Goal: Task Accomplishment & Management: Use online tool/utility

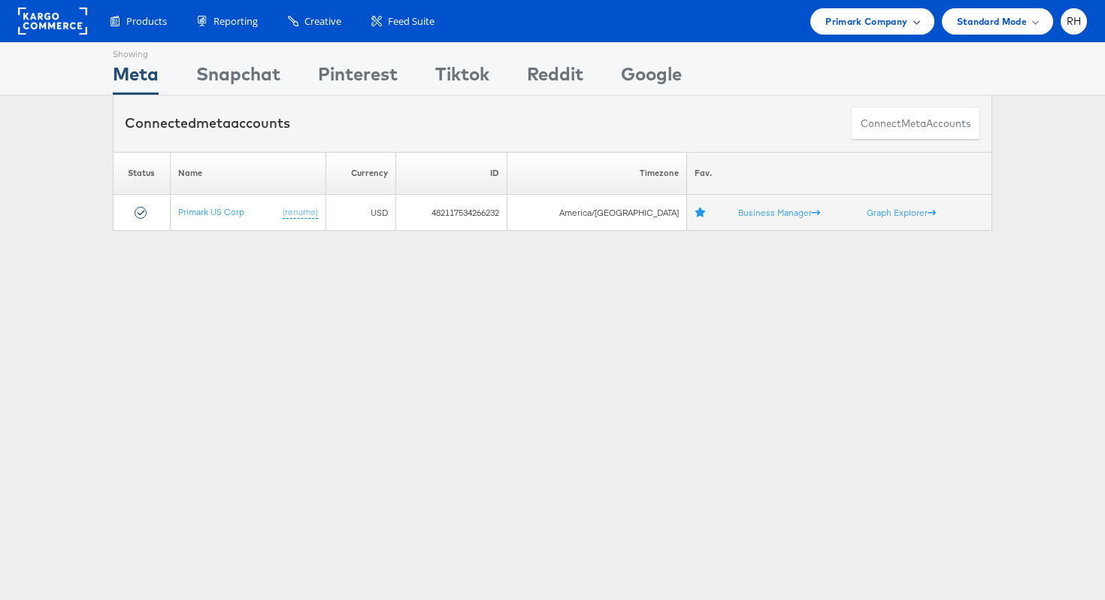
click at [859, 27] on span "Primark Company" at bounding box center [866, 22] width 82 height 16
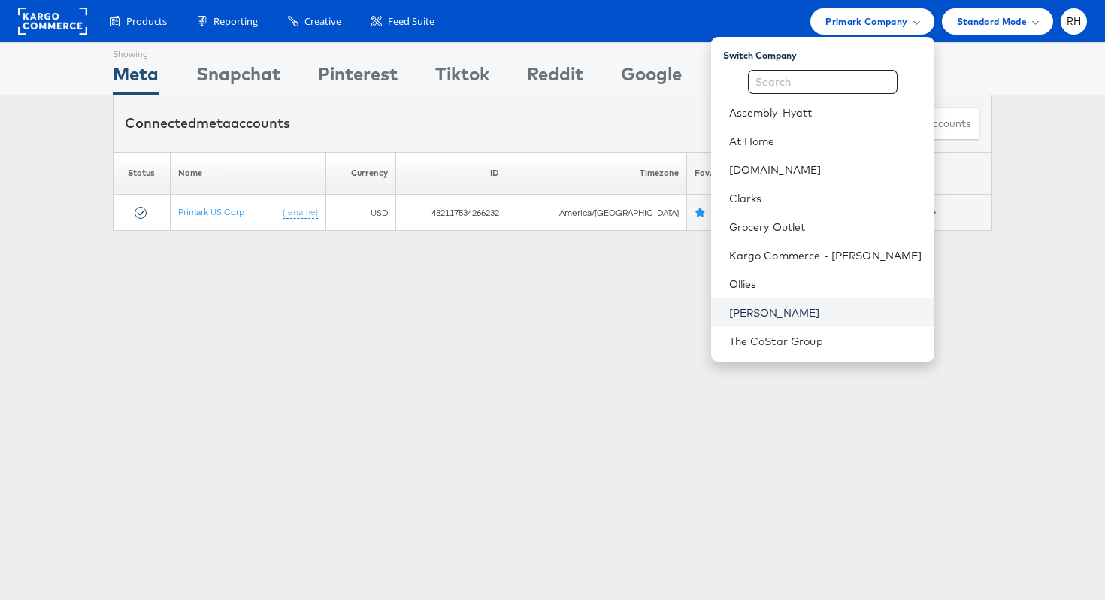
click at [800, 306] on link "[PERSON_NAME]" at bounding box center [825, 312] width 193 height 15
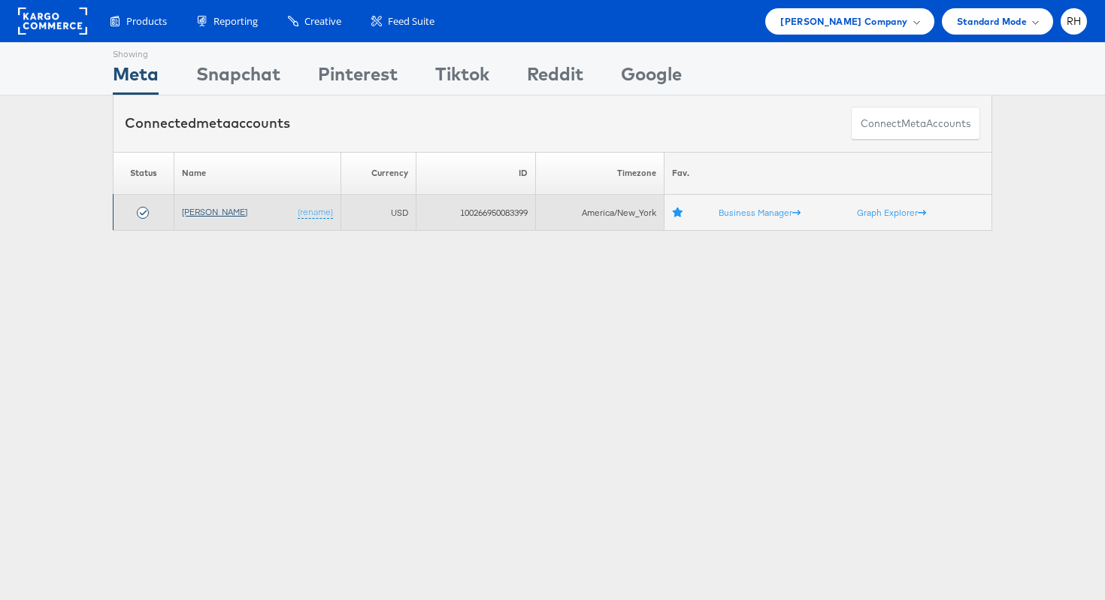
click at [194, 210] on link "[PERSON_NAME]" at bounding box center [214, 211] width 65 height 11
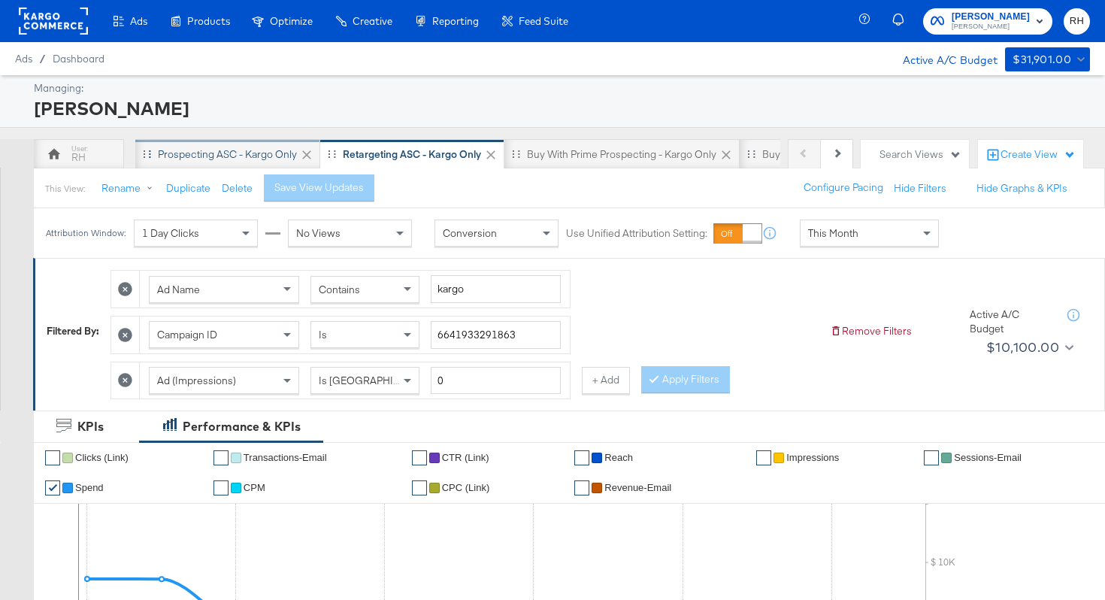
click at [263, 155] on div "Prospecting ASC - Kargo only" at bounding box center [227, 154] width 139 height 14
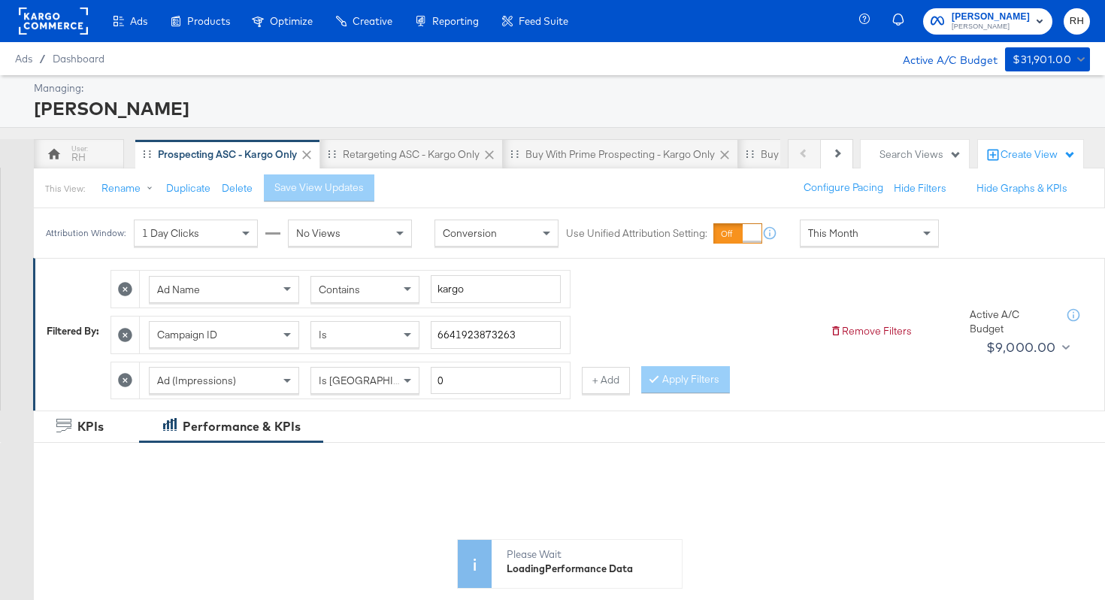
click at [858, 228] on div "This Month" at bounding box center [869, 233] width 138 height 26
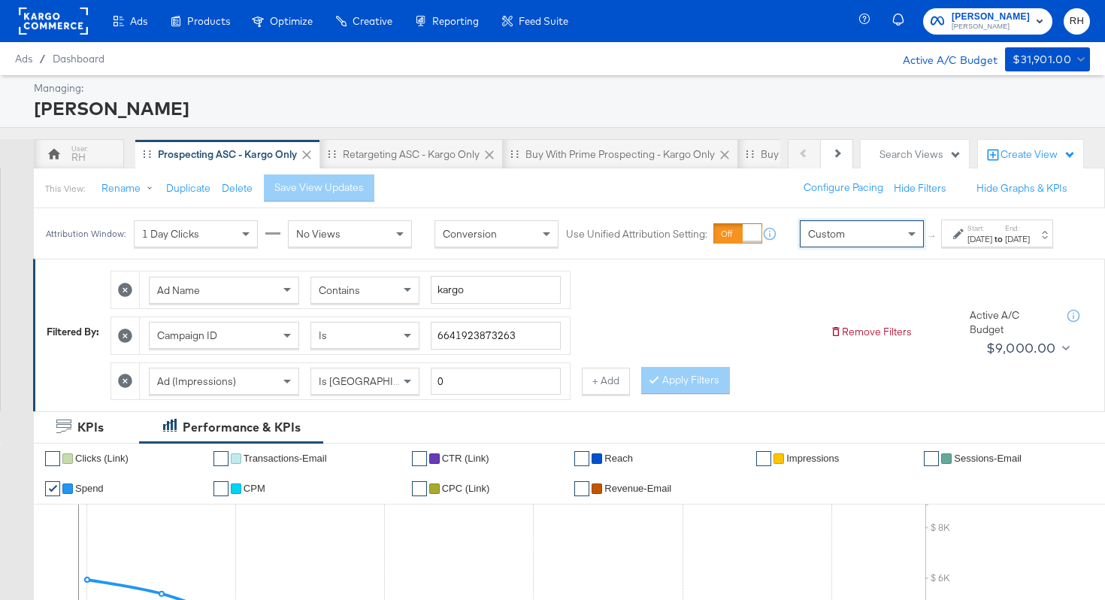
click at [967, 245] on div "[DATE]" at bounding box center [979, 239] width 25 height 12
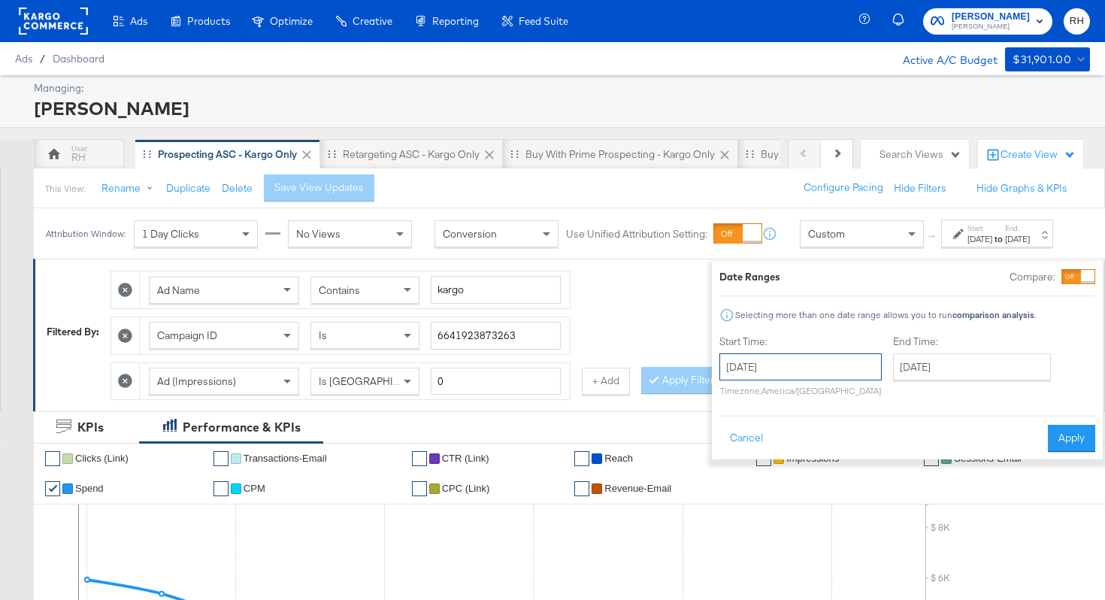
click at [789, 362] on input "[DATE]" at bounding box center [800, 366] width 162 height 27
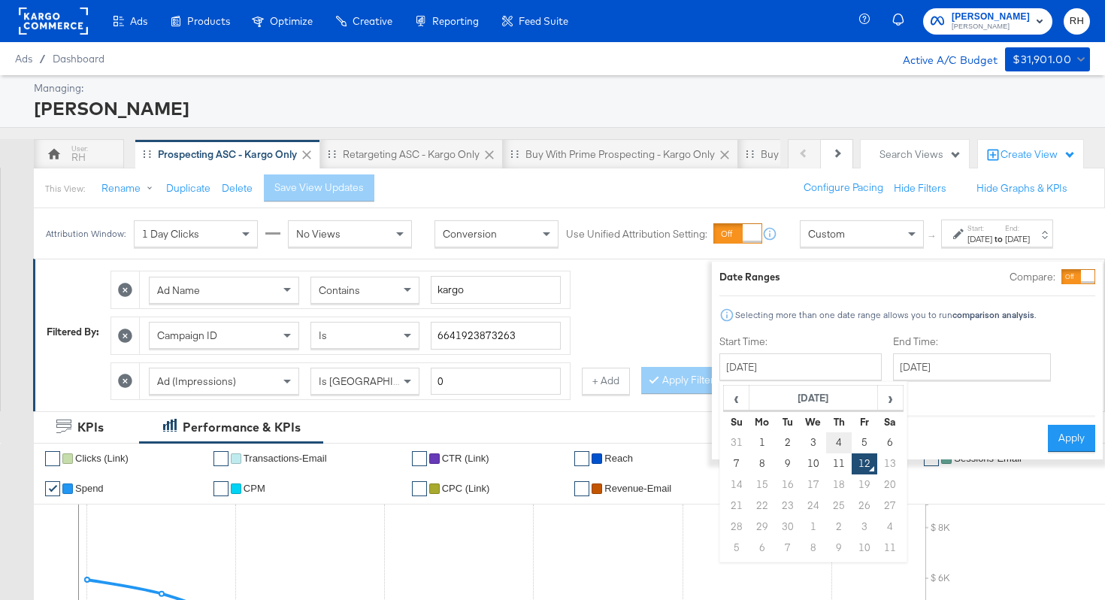
click at [826, 437] on td "4" at bounding box center [839, 442] width 26 height 21
type input "[DATE]"
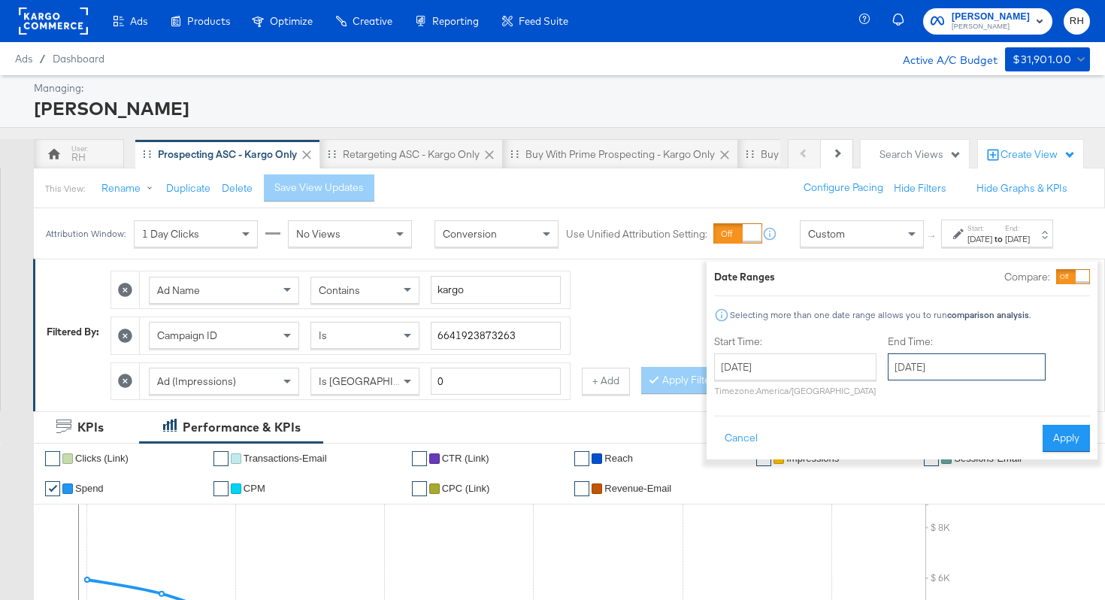
click at [906, 370] on input "[DATE]" at bounding box center [967, 366] width 158 height 27
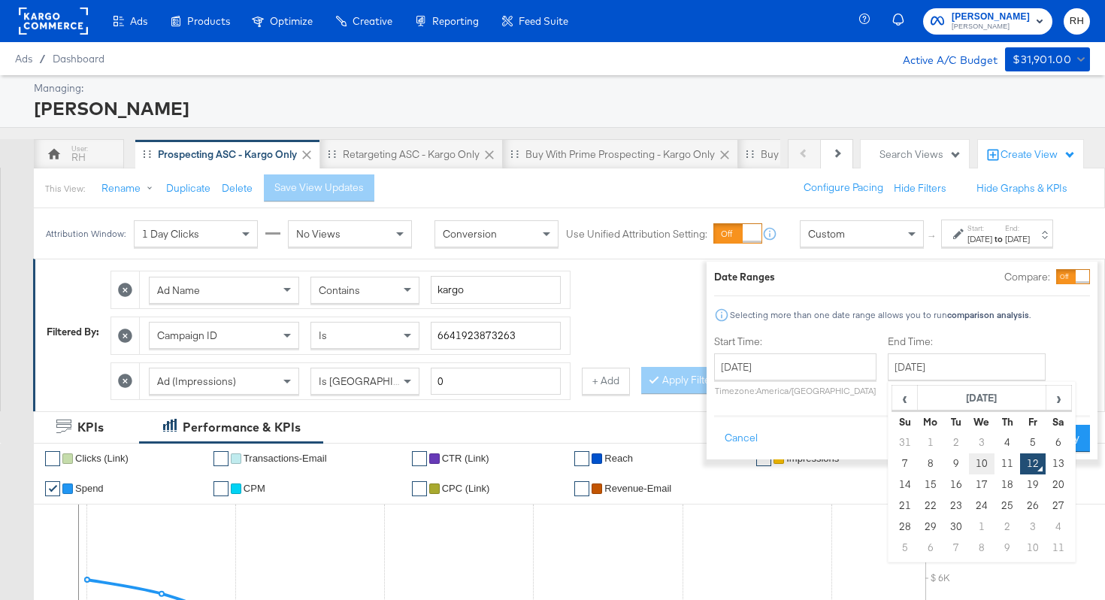
click at [969, 466] on td "10" at bounding box center [982, 463] width 26 height 21
type input "[DATE]"
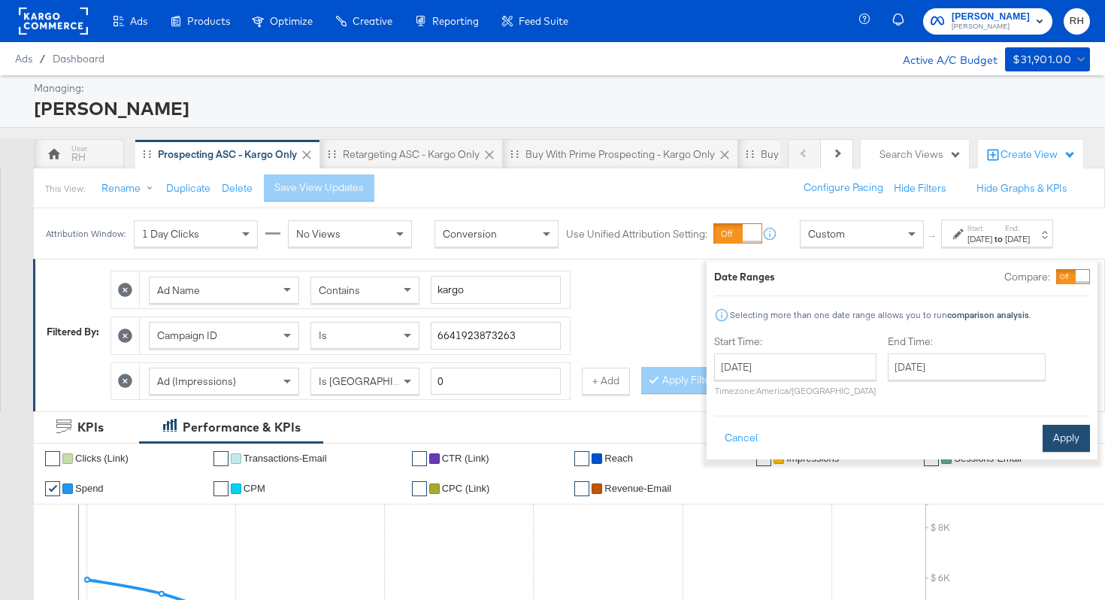
click at [1043, 446] on button "Apply" at bounding box center [1066, 438] width 47 height 27
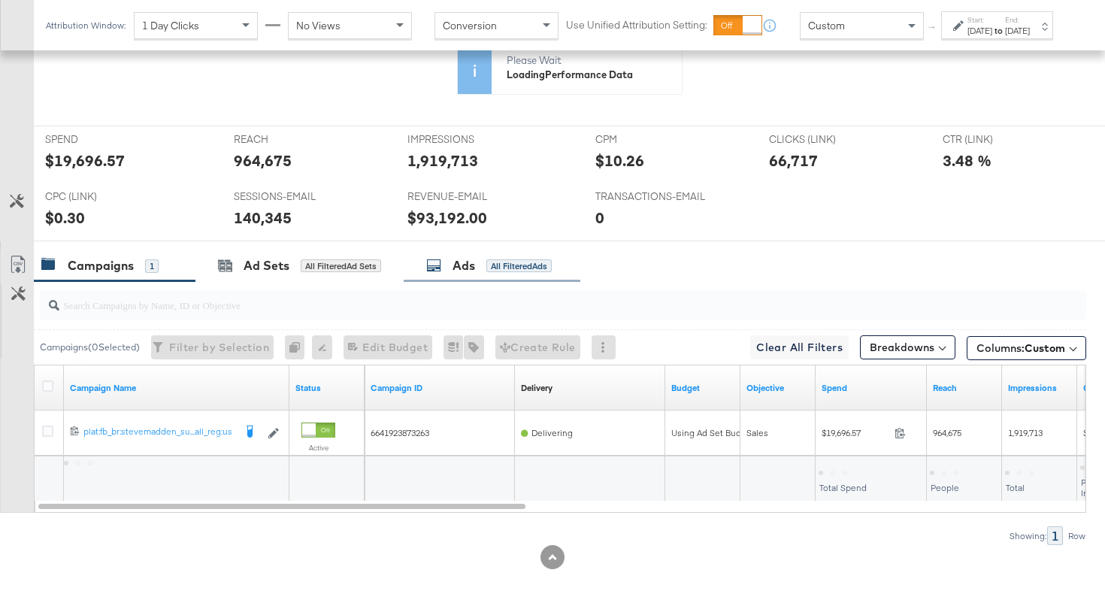
click at [492, 258] on div "Ads All Filtered Ads" at bounding box center [489, 265] width 126 height 17
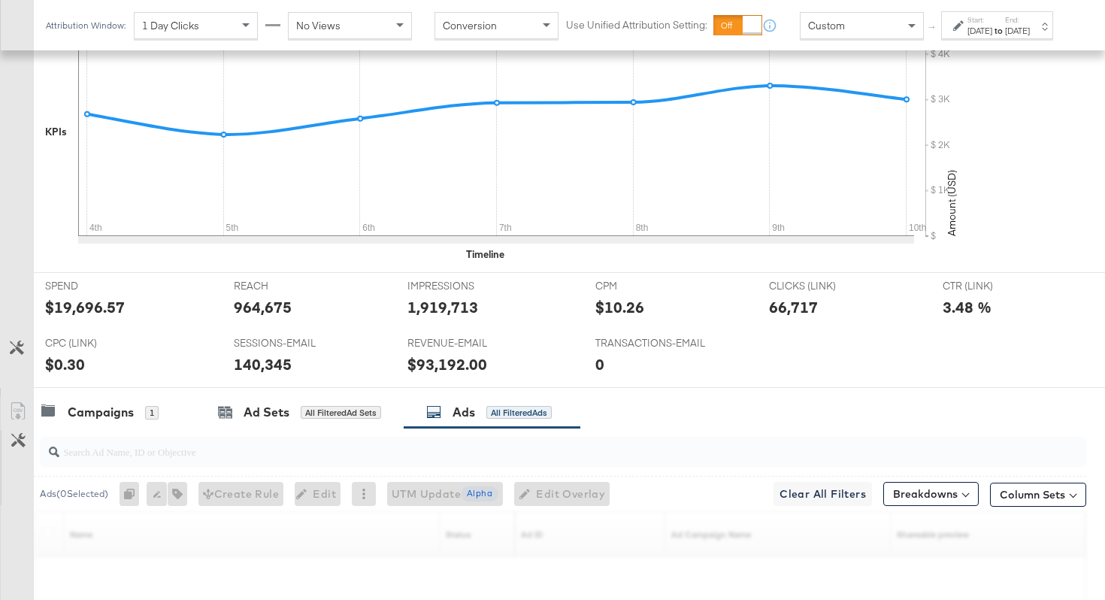
scroll to position [655, 0]
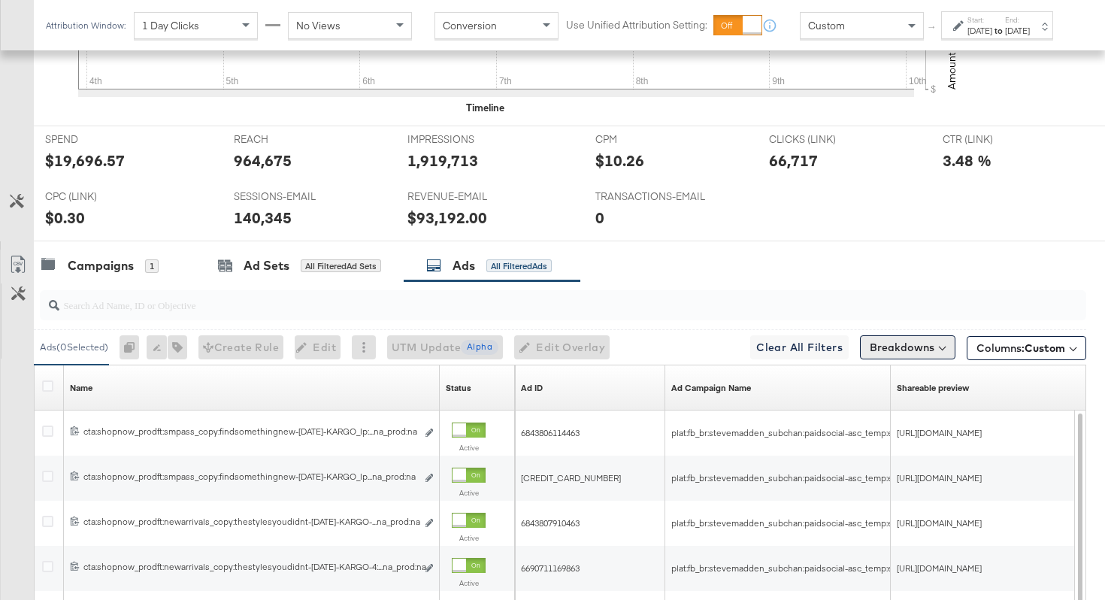
click at [930, 348] on button "Breakdowns" at bounding box center [907, 347] width 95 height 24
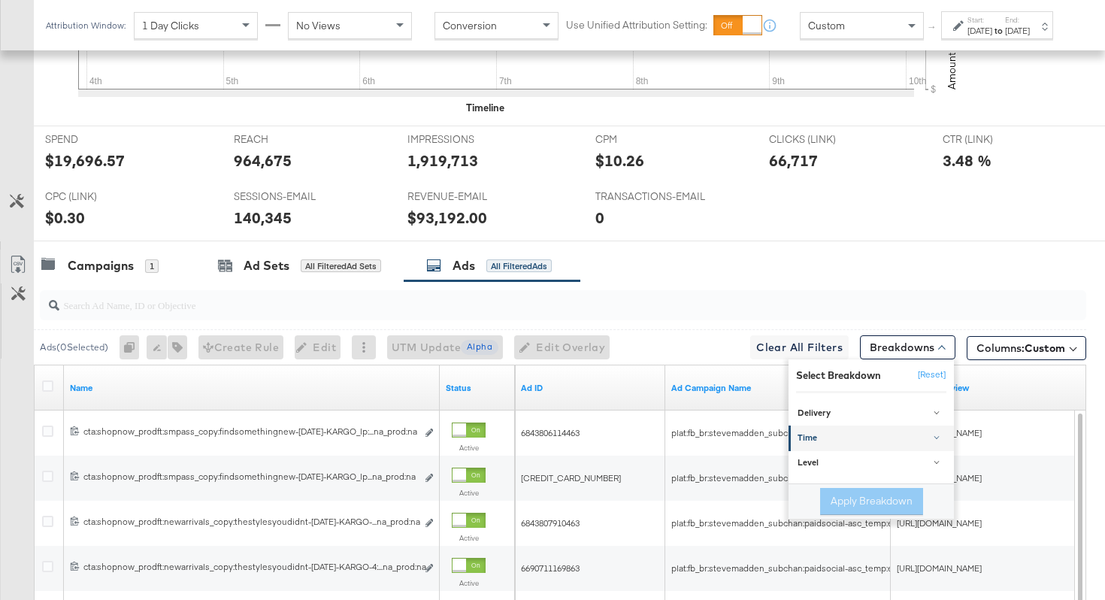
click at [813, 436] on div "Time" at bounding box center [872, 439] width 150 height 12
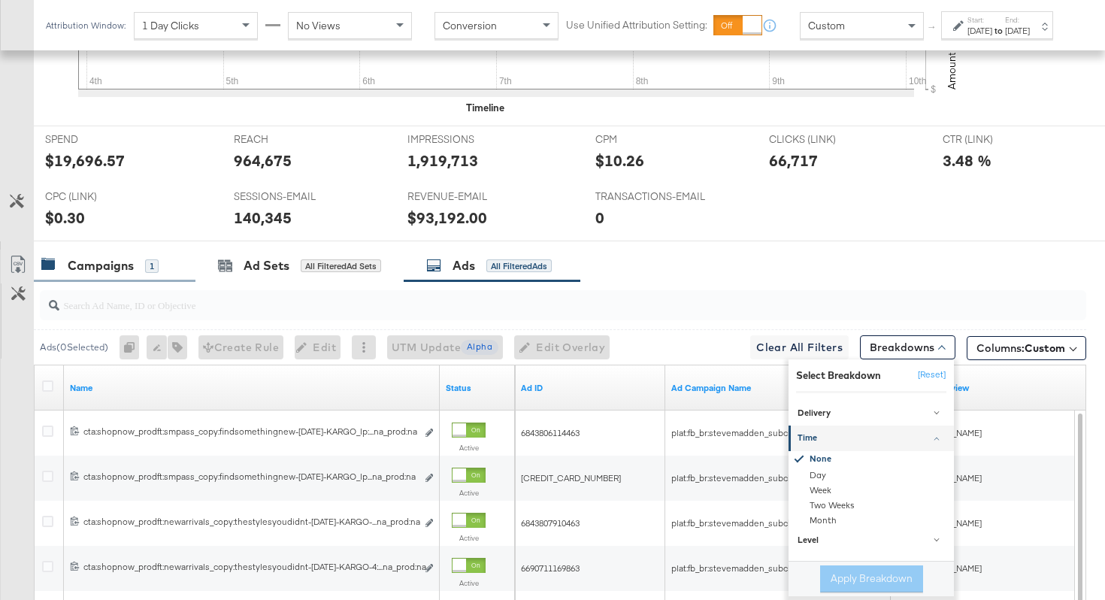
click at [90, 272] on div "Campaigns" at bounding box center [101, 265] width 66 height 17
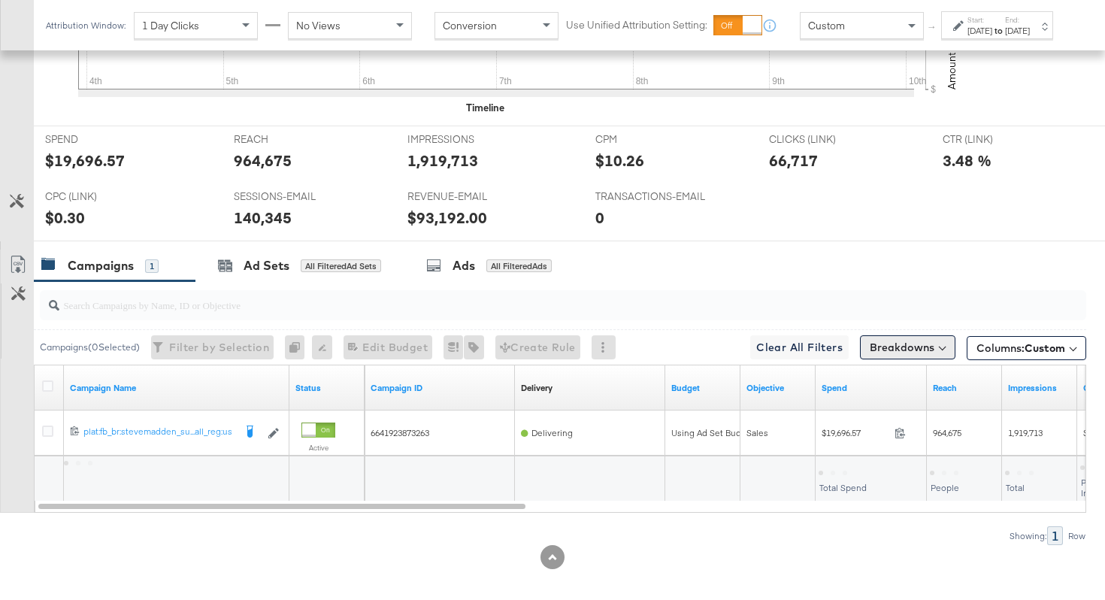
click at [872, 343] on button "Breakdowns" at bounding box center [907, 347] width 95 height 24
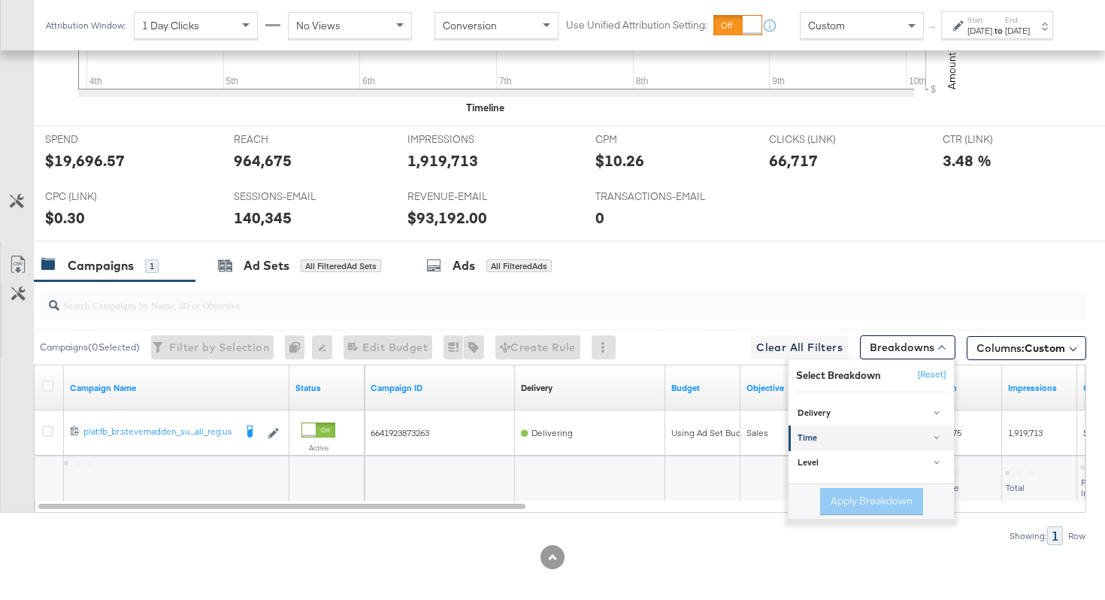
click at [843, 439] on div "Time" at bounding box center [872, 439] width 150 height 12
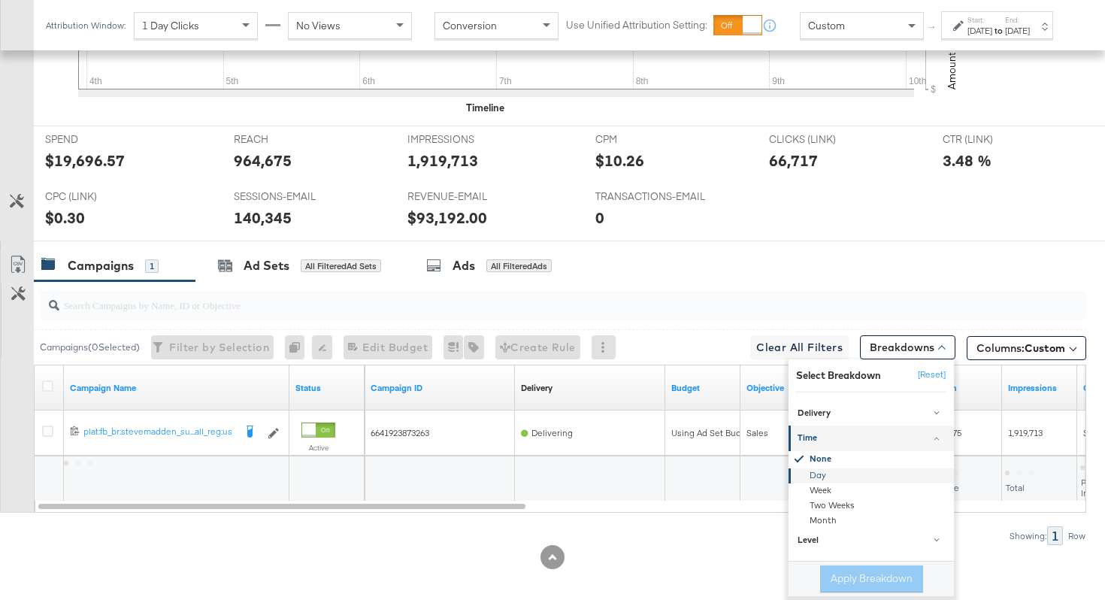
click at [824, 479] on div "Day" at bounding box center [872, 475] width 163 height 15
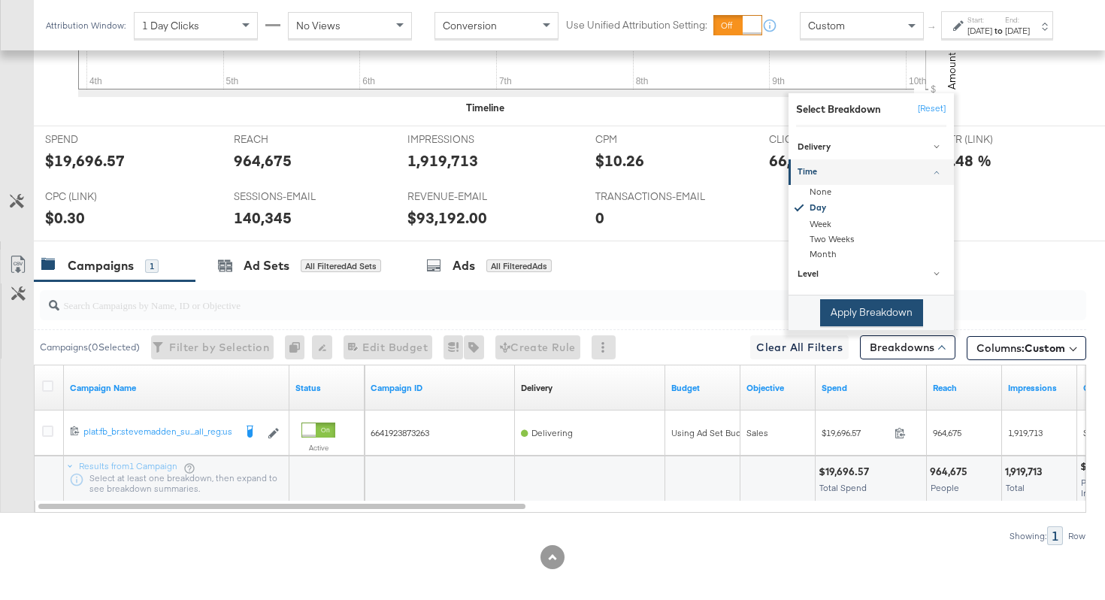
click at [840, 307] on button "Apply Breakdown" at bounding box center [871, 312] width 103 height 27
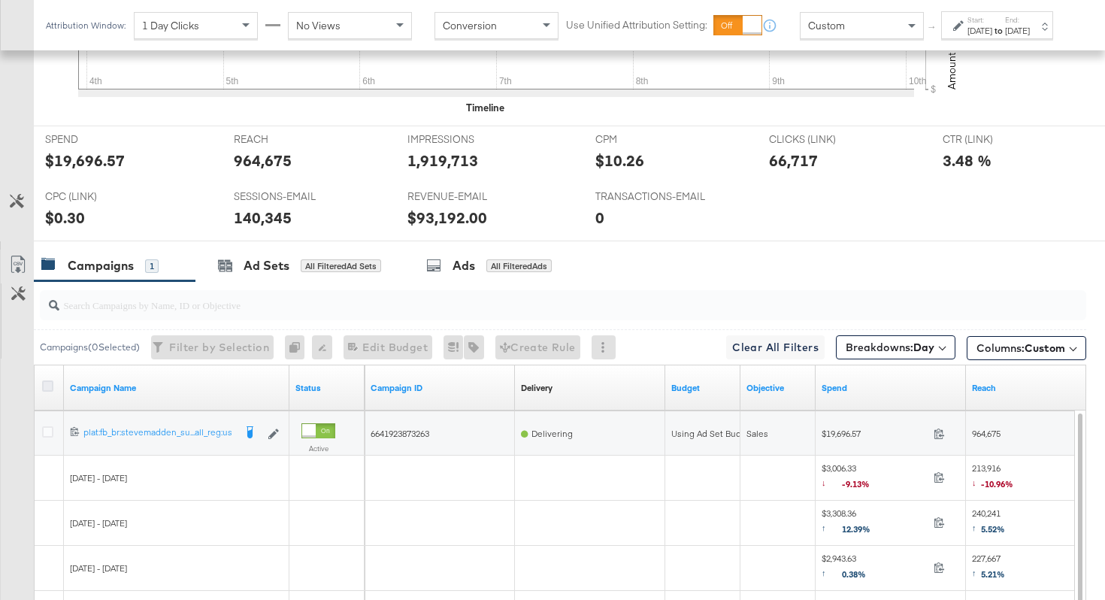
click at [46, 387] on icon at bounding box center [47, 385] width 11 height 11
click at [0, 0] on input "checkbox" at bounding box center [0, 0] width 0 height 0
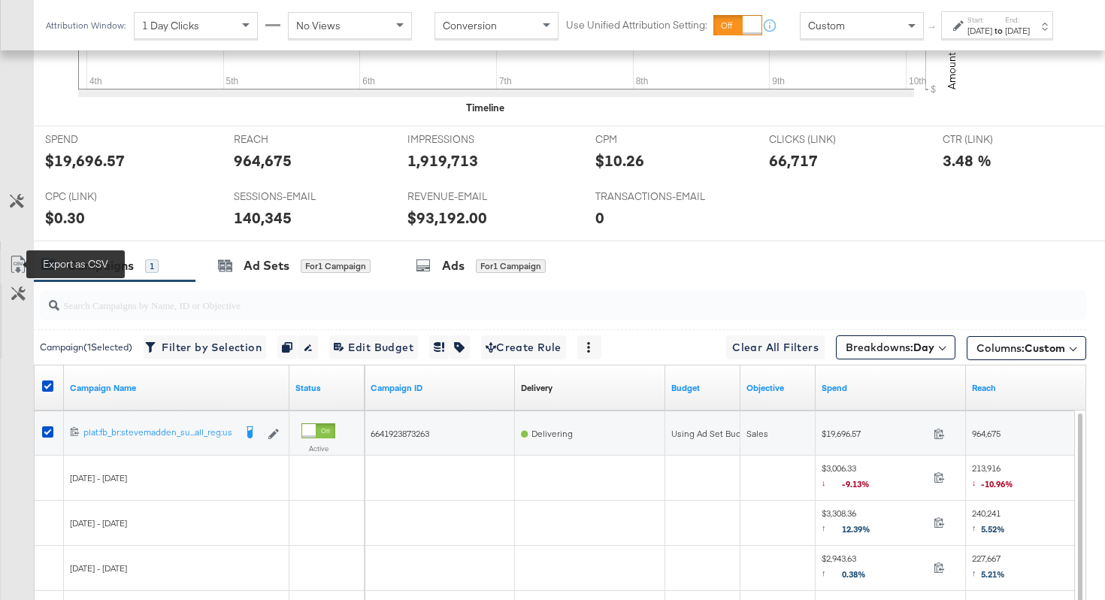
click at [21, 271] on icon at bounding box center [18, 265] width 18 height 18
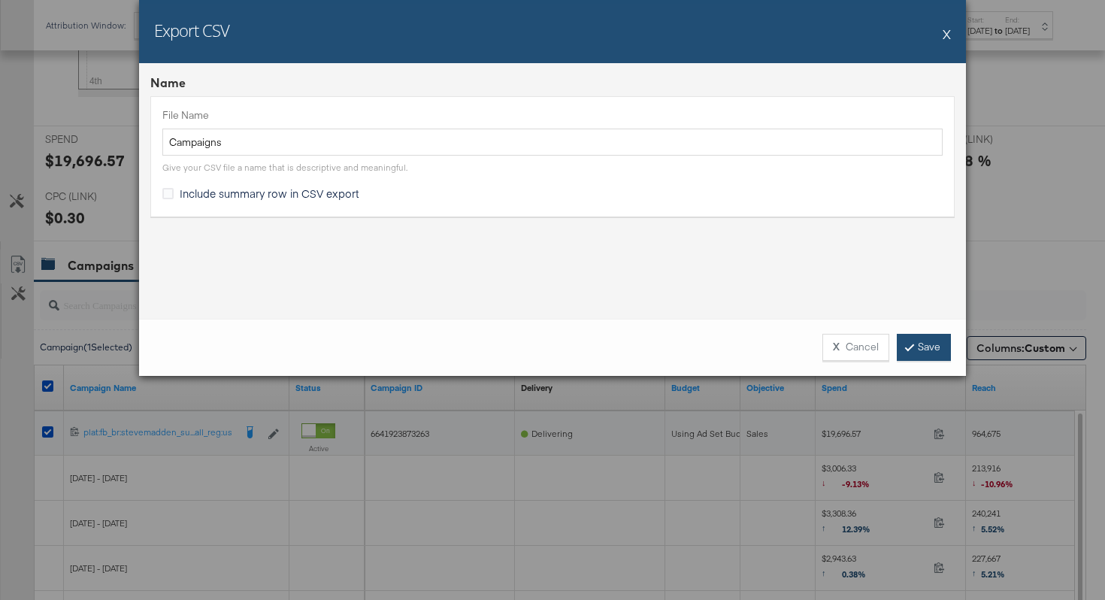
click at [919, 347] on link "Save" at bounding box center [924, 347] width 54 height 27
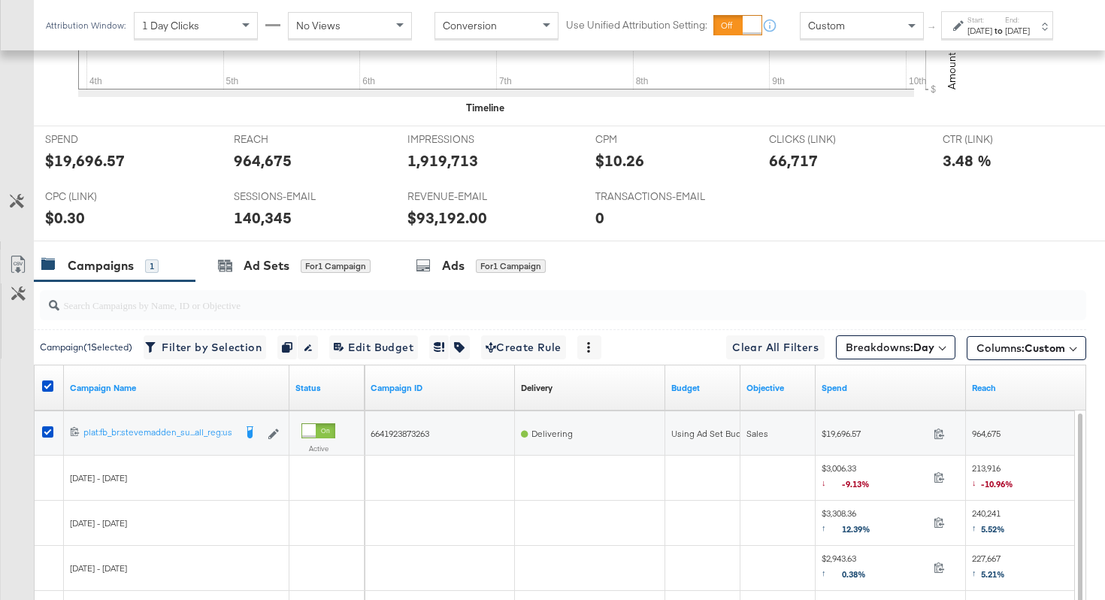
click at [1030, 37] on div "[DATE]" at bounding box center [1017, 31] width 25 height 12
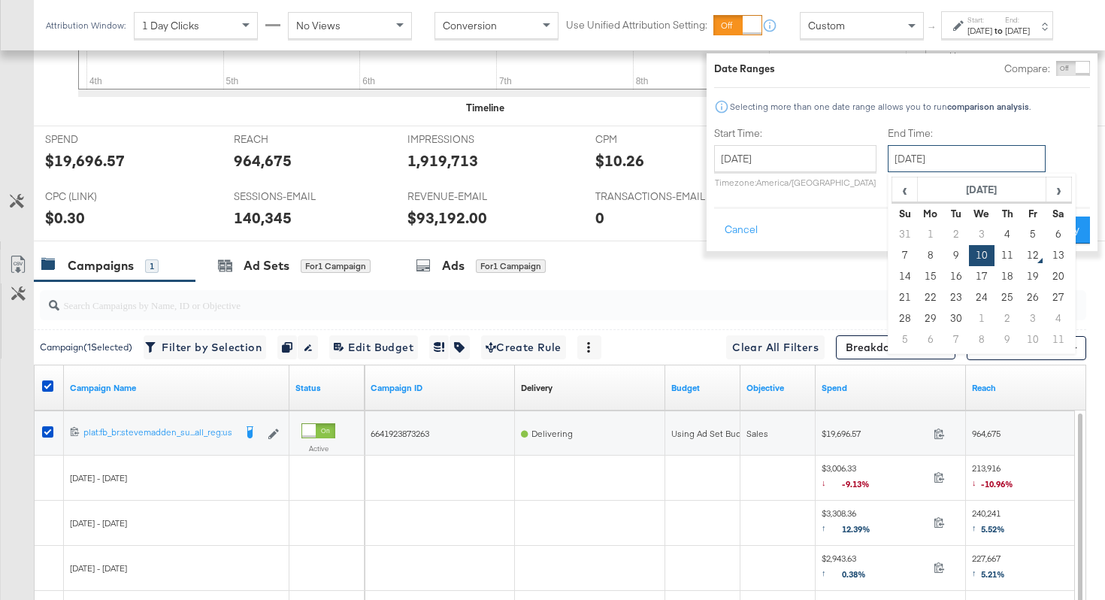
click at [929, 155] on input "[DATE]" at bounding box center [967, 158] width 158 height 27
click at [994, 246] on td "11" at bounding box center [1007, 255] width 26 height 21
type input "[DATE]"
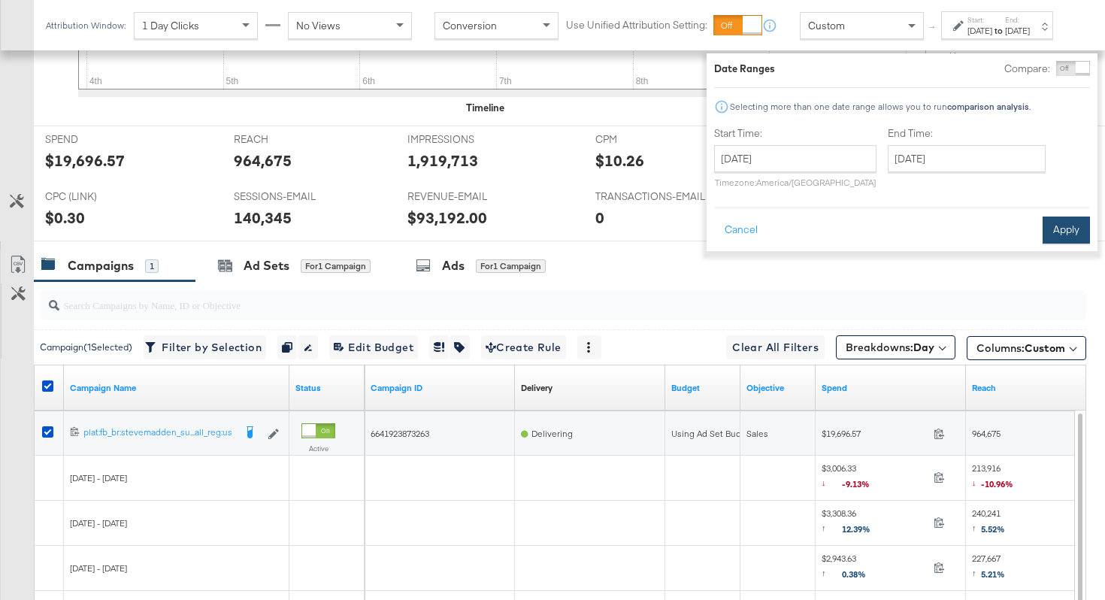
click at [1058, 236] on button "Apply" at bounding box center [1066, 229] width 47 height 27
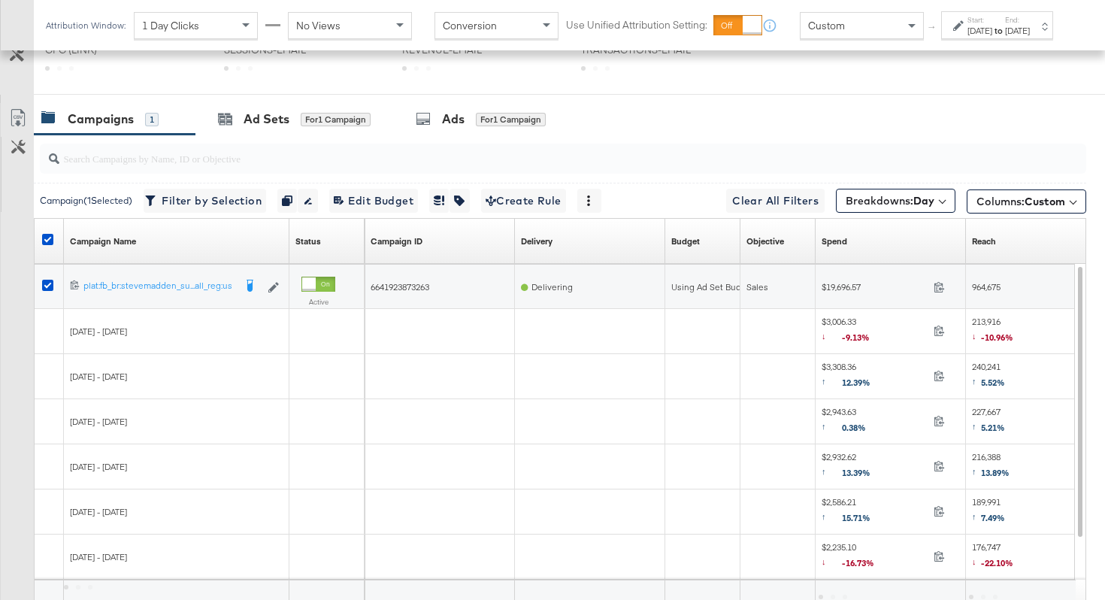
scroll to position [508, 0]
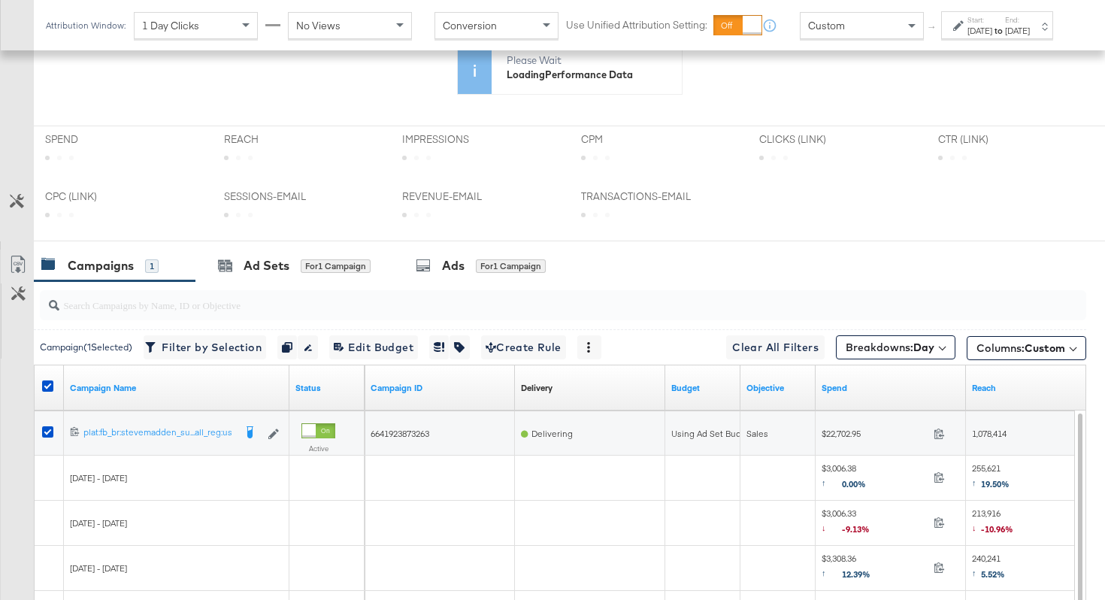
click at [1011, 37] on div "[DATE]" at bounding box center [1017, 31] width 25 height 12
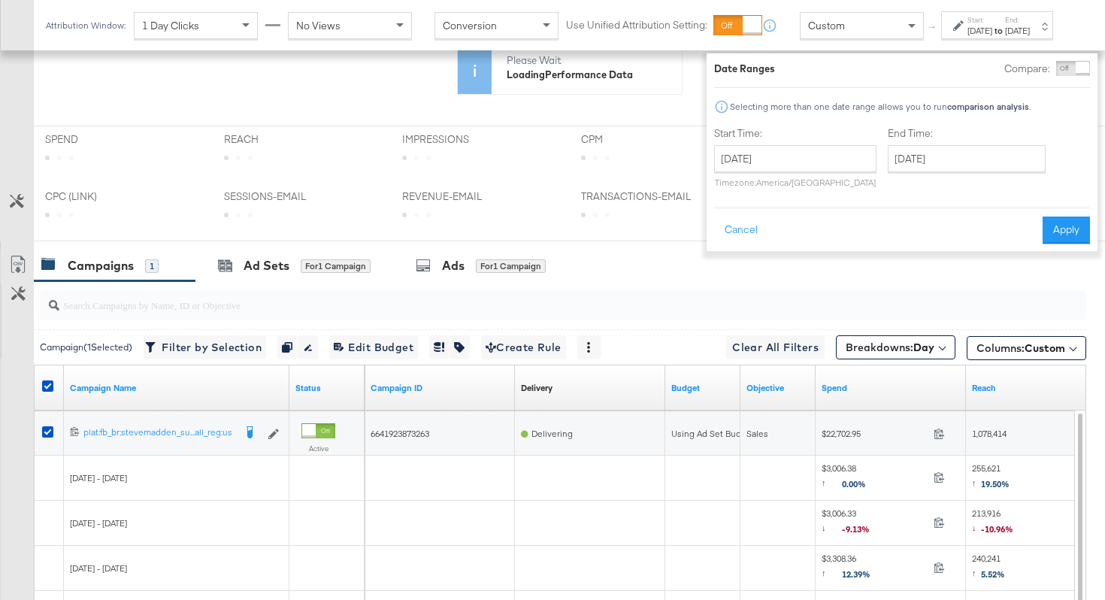
click at [958, 174] on div "End Time: September 11th 2025 ‹ September 2025 › Su Mo Tu We Th Fr Sa 31 1 2 3 …" at bounding box center [970, 160] width 164 height 68
click at [958, 167] on input "[DATE]" at bounding box center [967, 158] width 158 height 27
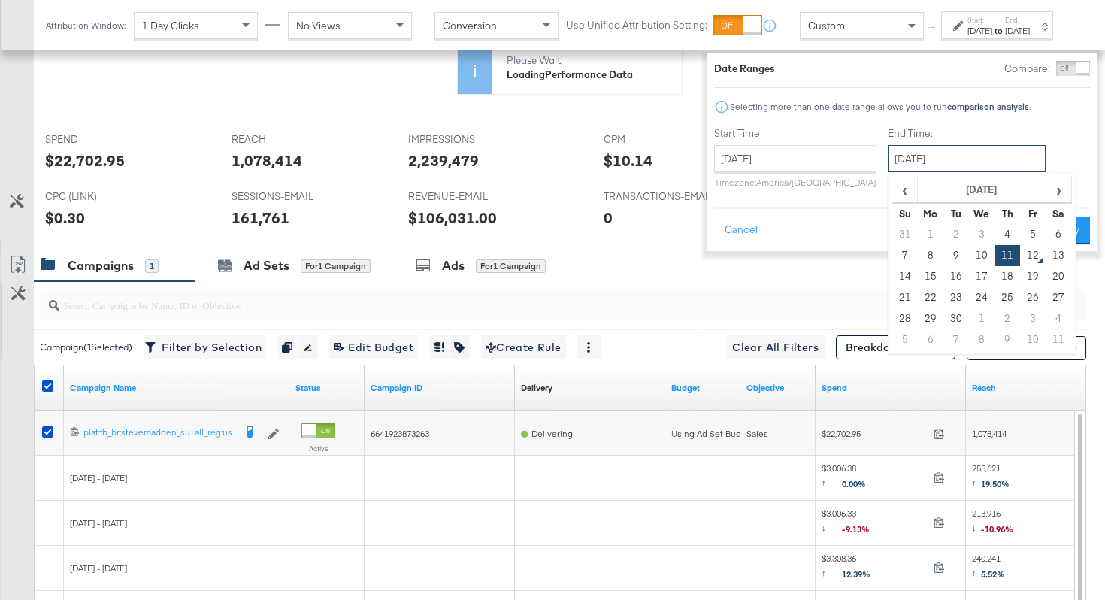
scroll to position [655, 0]
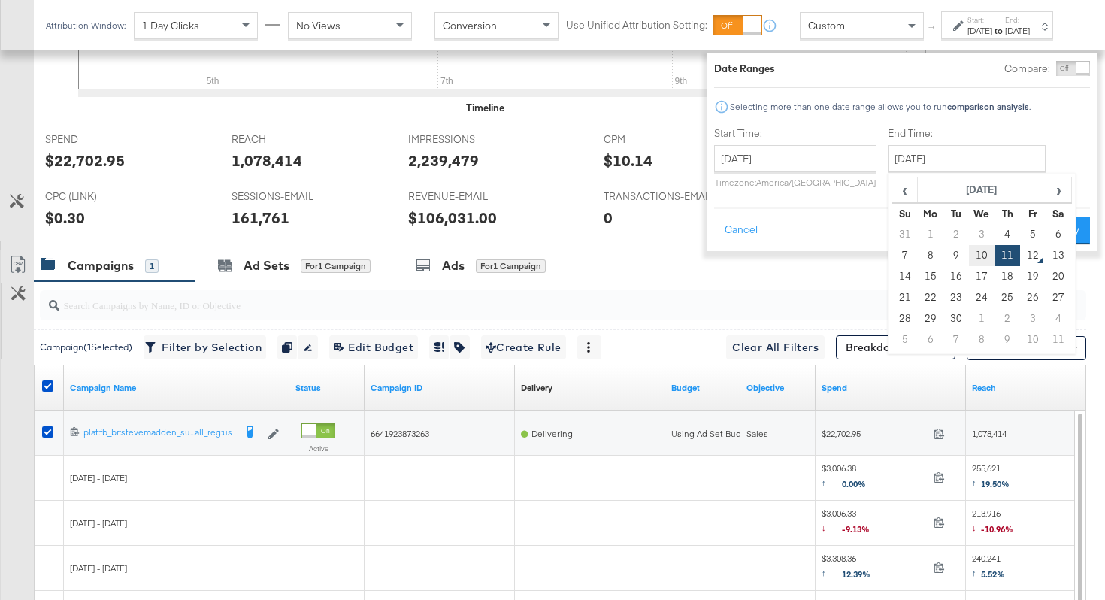
click at [969, 250] on td "10" at bounding box center [982, 255] width 26 height 21
type input "[DATE]"
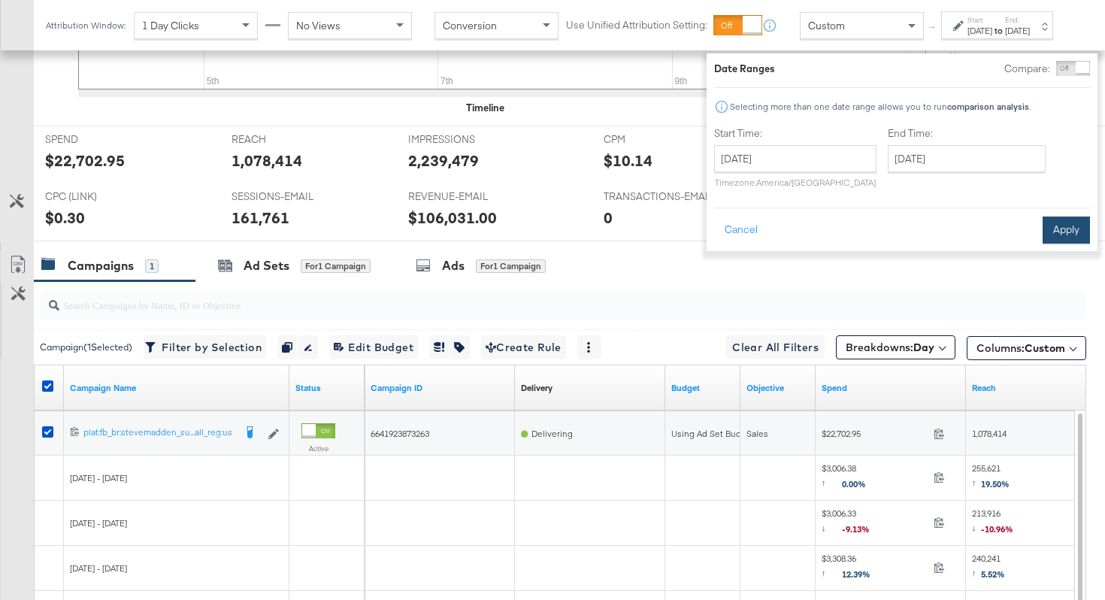
click at [1046, 227] on button "Apply" at bounding box center [1066, 229] width 47 height 27
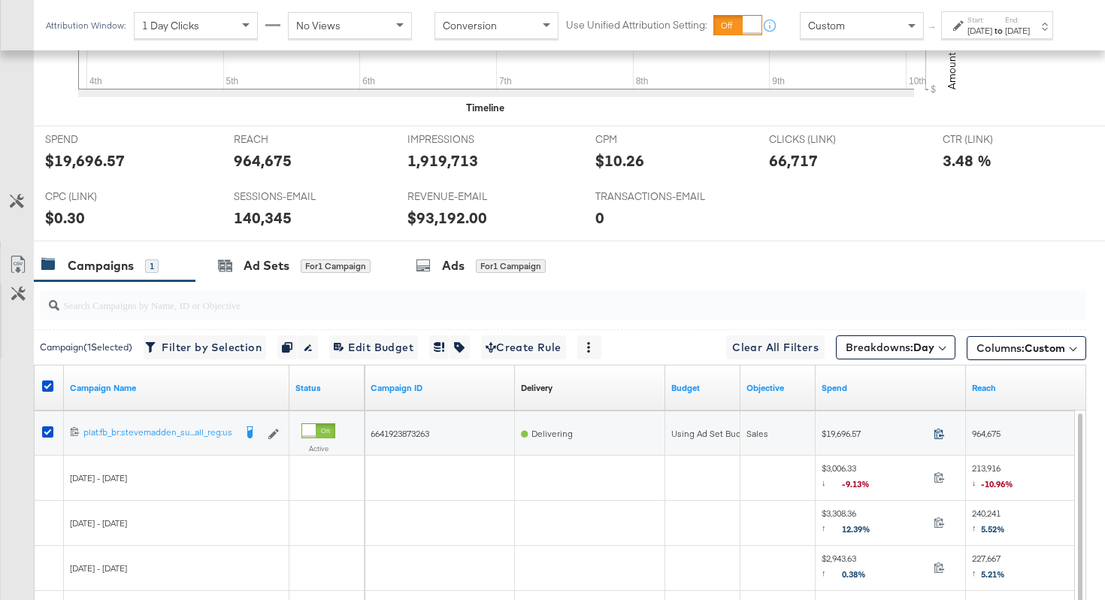
click at [938, 435] on icon at bounding box center [939, 433] width 11 height 11
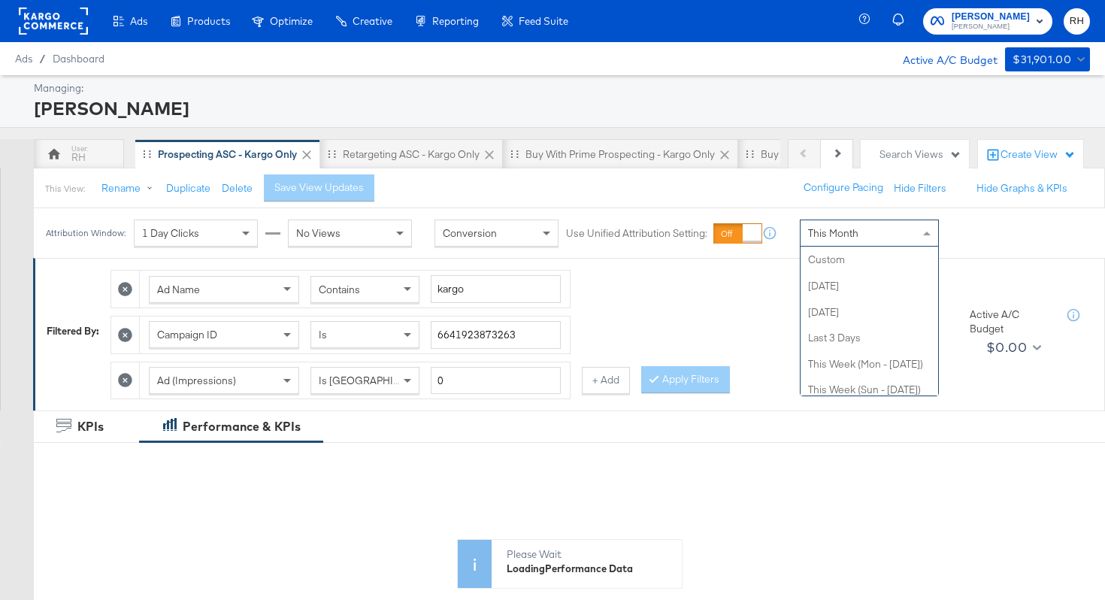
click at [885, 236] on div "This Month" at bounding box center [869, 233] width 138 height 26
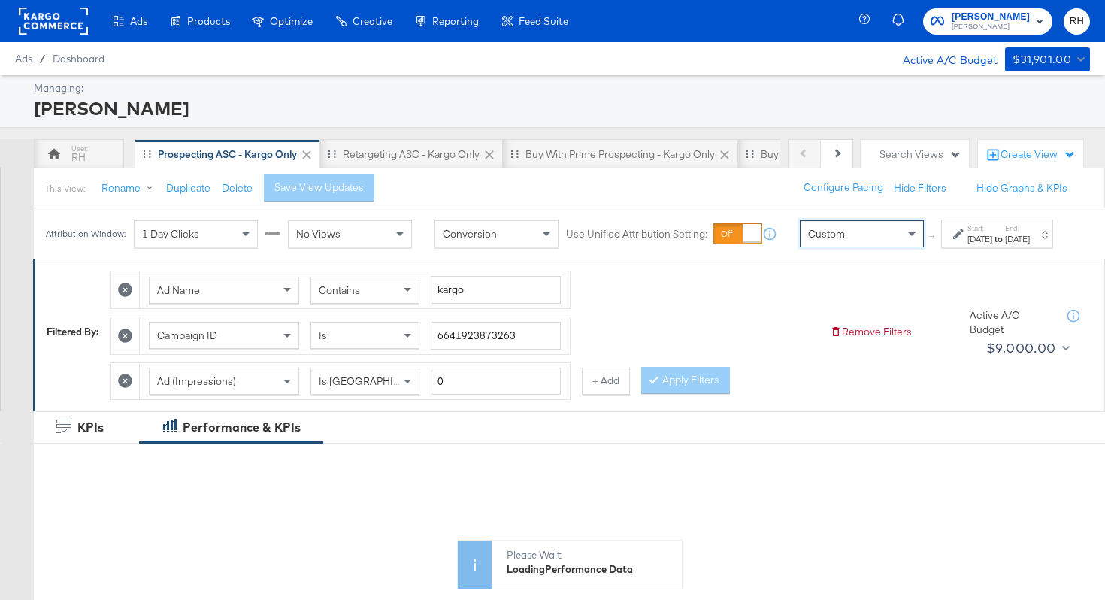
click at [970, 245] on div "Sep 12th 2025" at bounding box center [979, 239] width 25 height 12
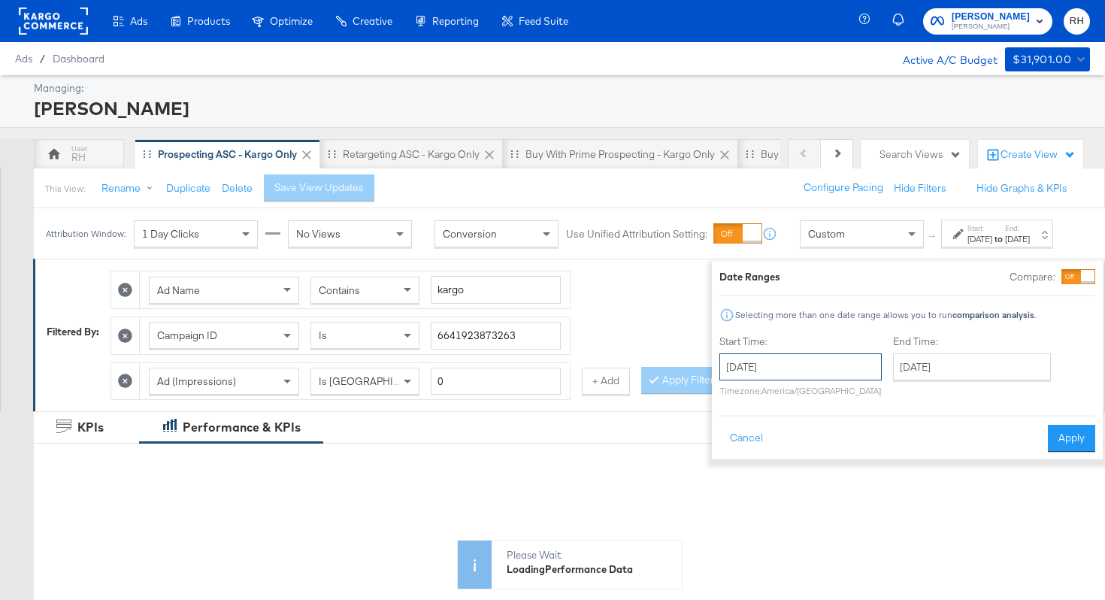
click at [798, 367] on input "[DATE]" at bounding box center [800, 366] width 162 height 27
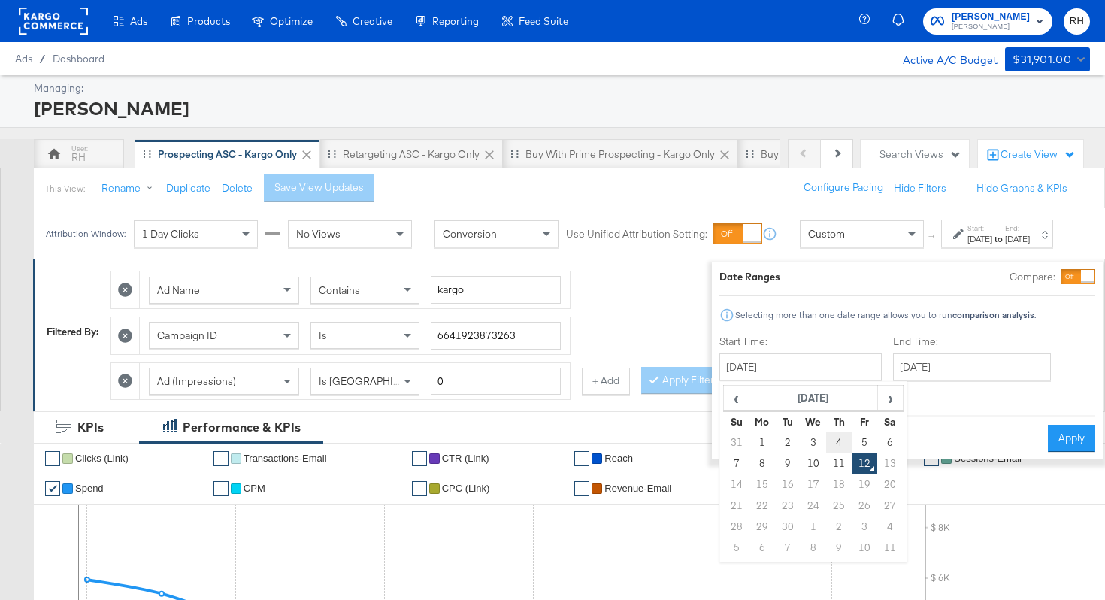
click at [826, 445] on td "4" at bounding box center [839, 442] width 26 height 21
type input "[DATE]"
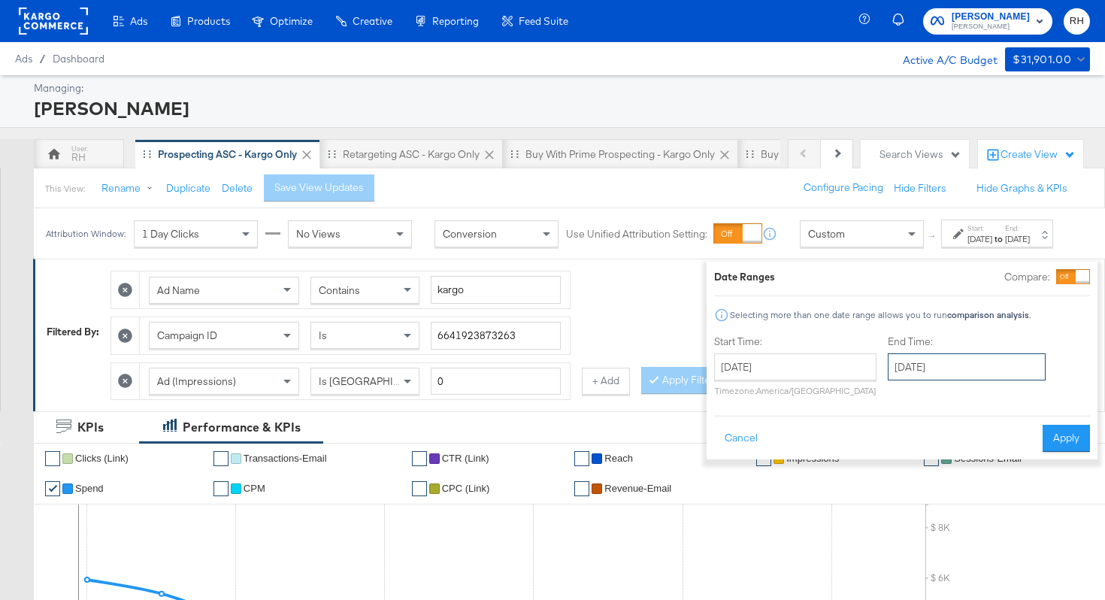
click at [888, 369] on input "[DATE]" at bounding box center [967, 366] width 158 height 27
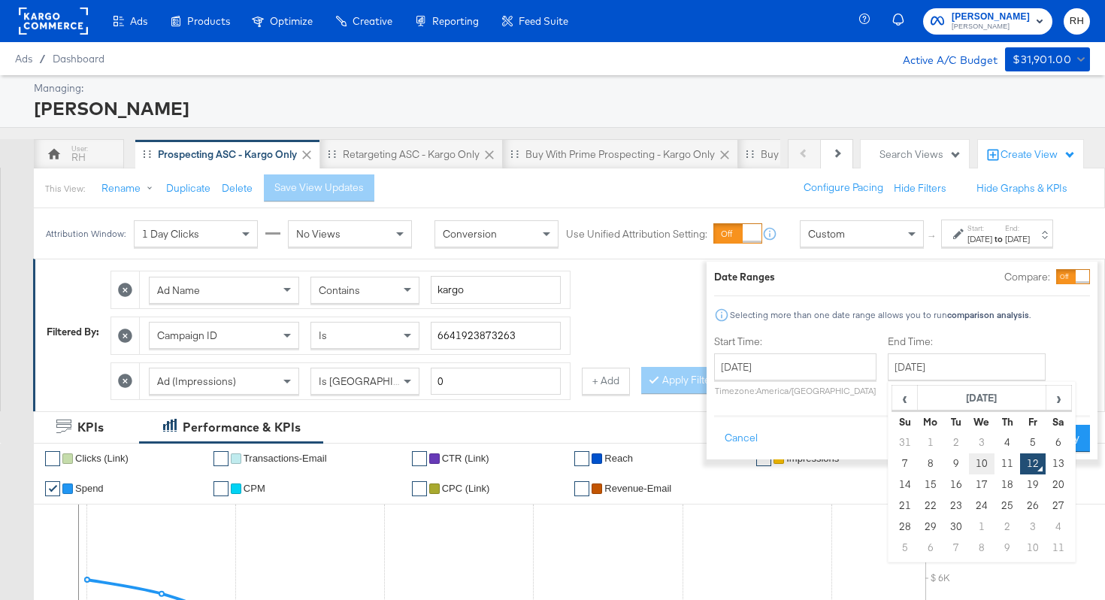
click at [969, 459] on td "10" at bounding box center [982, 463] width 26 height 21
type input "[DATE]"
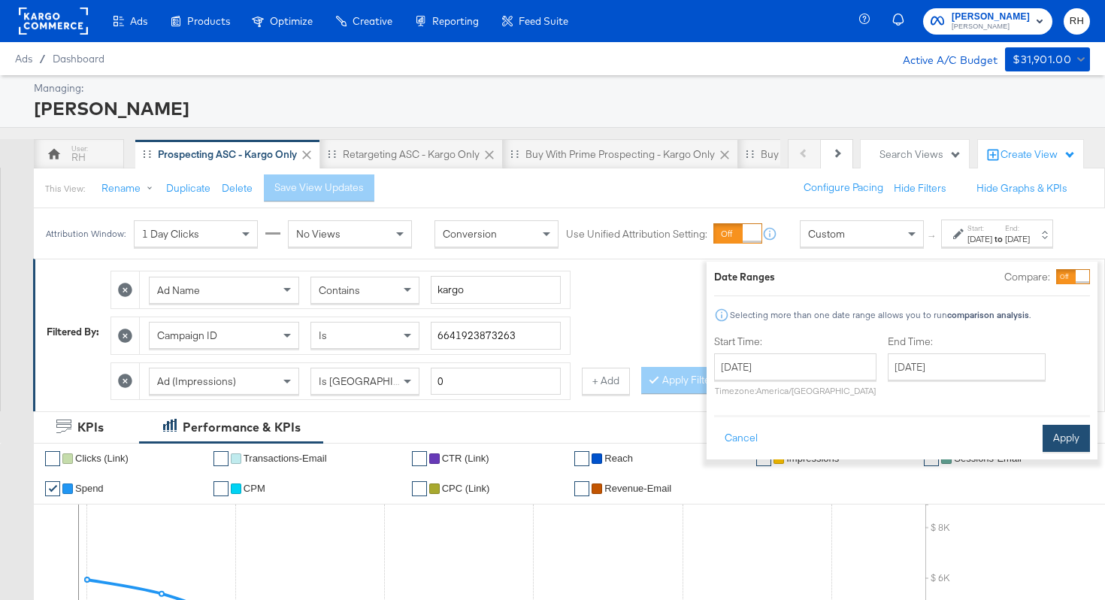
click at [1043, 440] on button "Apply" at bounding box center [1066, 438] width 47 height 27
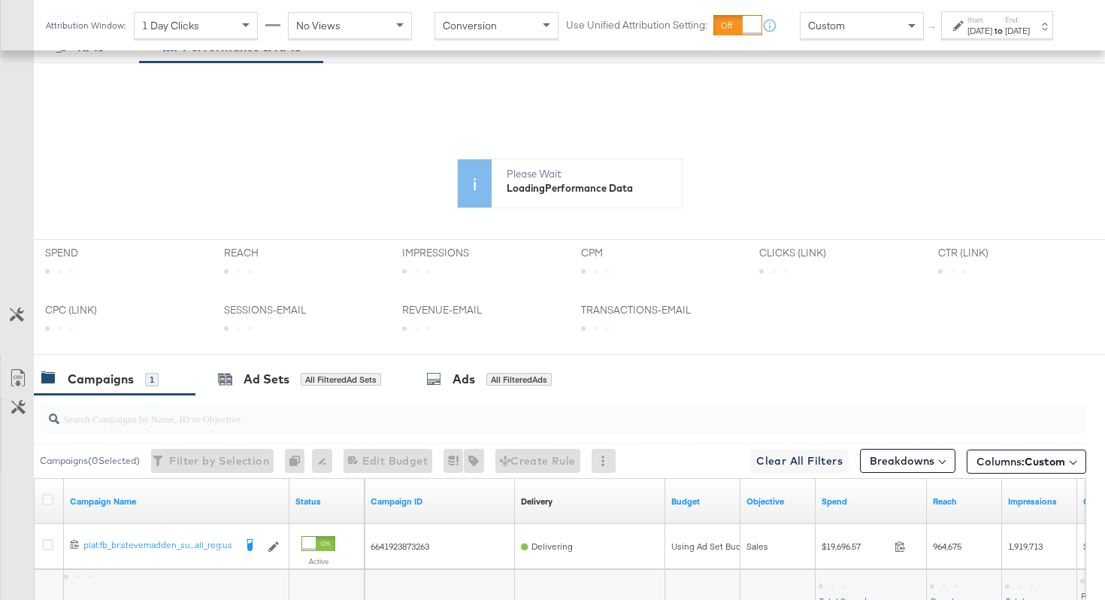
scroll to position [519, 0]
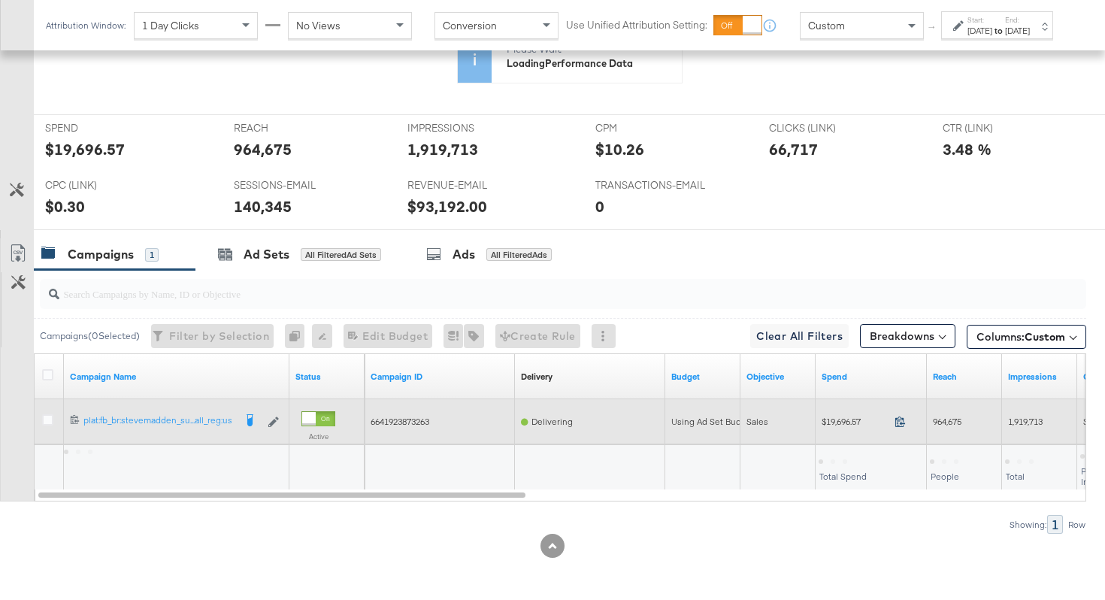
click at [903, 422] on icon at bounding box center [899, 421] width 11 height 11
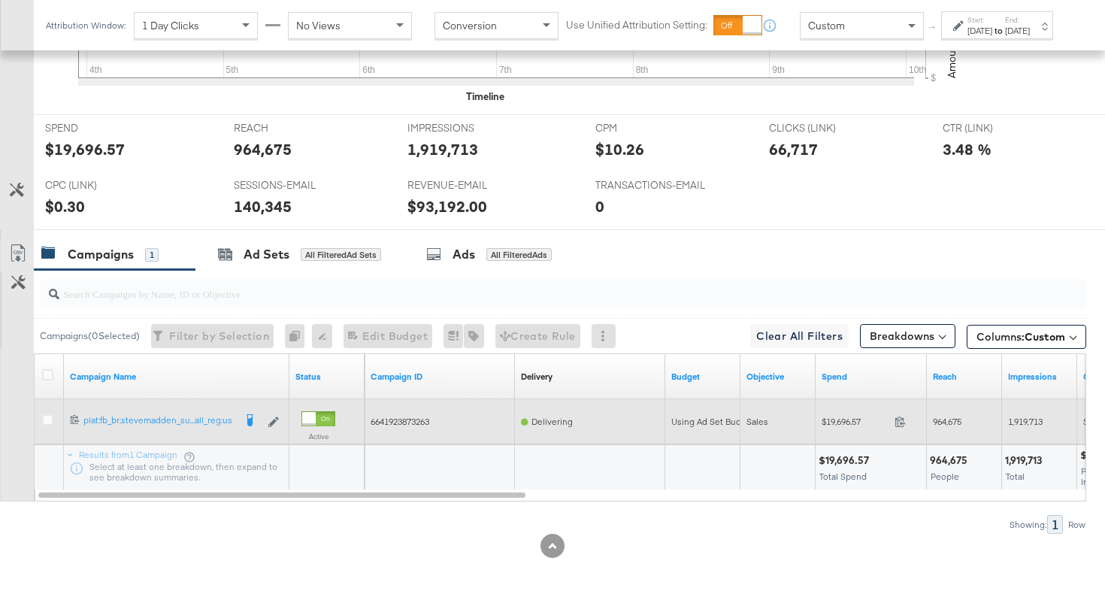
click at [951, 426] on span "964,675" at bounding box center [947, 421] width 29 height 11
click at [1021, 421] on span "1,919,713" at bounding box center [1025, 421] width 35 height 11
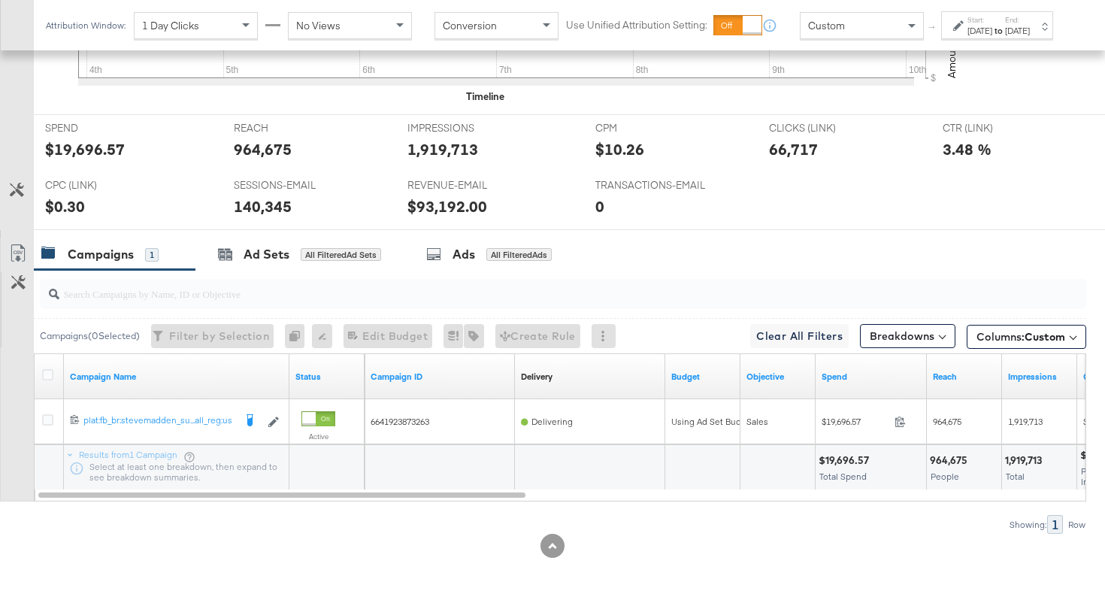
click at [1009, 37] on div "[DATE]" at bounding box center [1017, 31] width 25 height 12
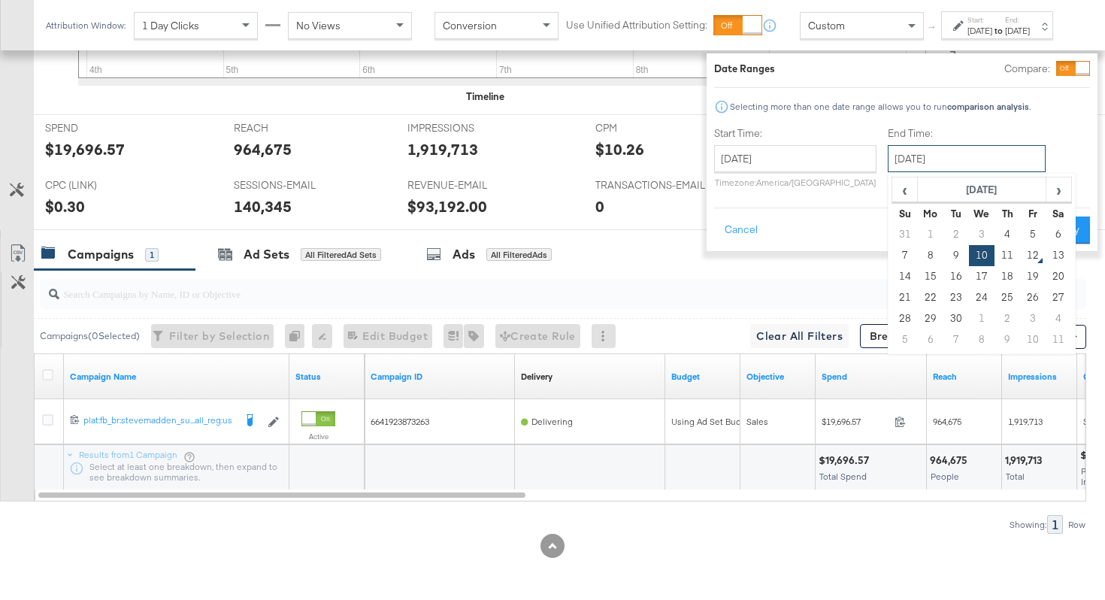
click at [942, 160] on input "[DATE]" at bounding box center [967, 158] width 158 height 27
click at [994, 247] on td "11" at bounding box center [1007, 255] width 26 height 21
type input "[DATE]"
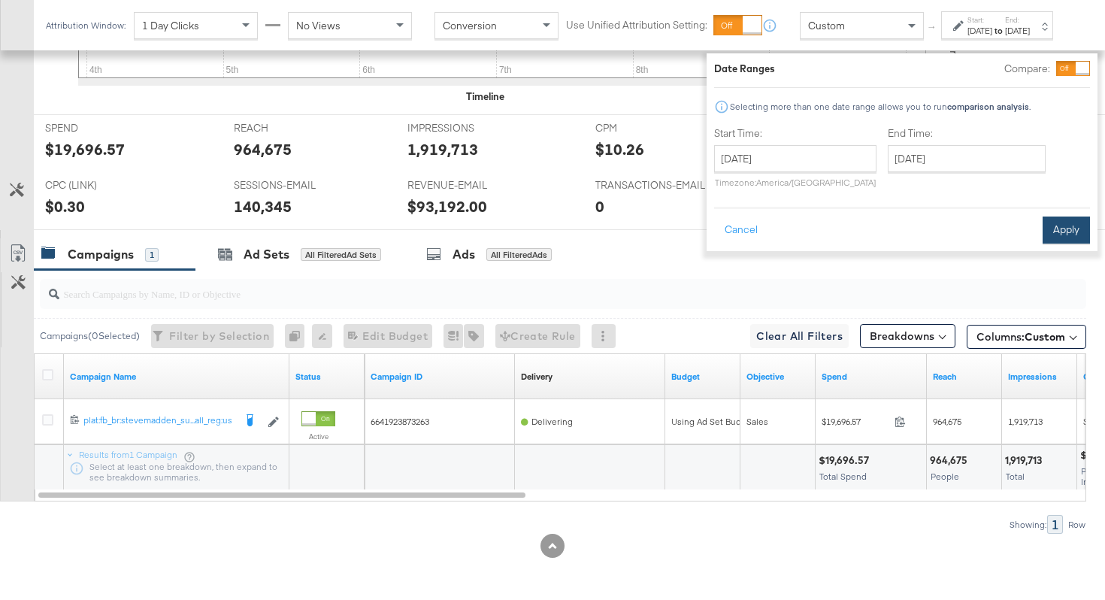
click at [1054, 225] on button "Apply" at bounding box center [1066, 229] width 47 height 27
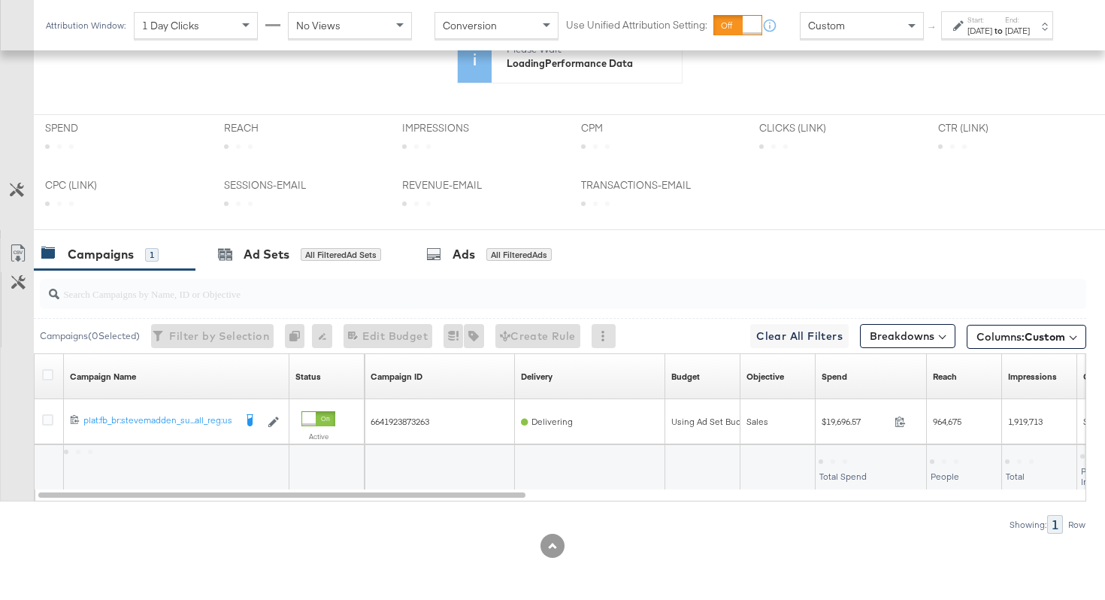
scroll to position [519, 0]
click at [909, 339] on button "Breakdowns" at bounding box center [907, 336] width 95 height 24
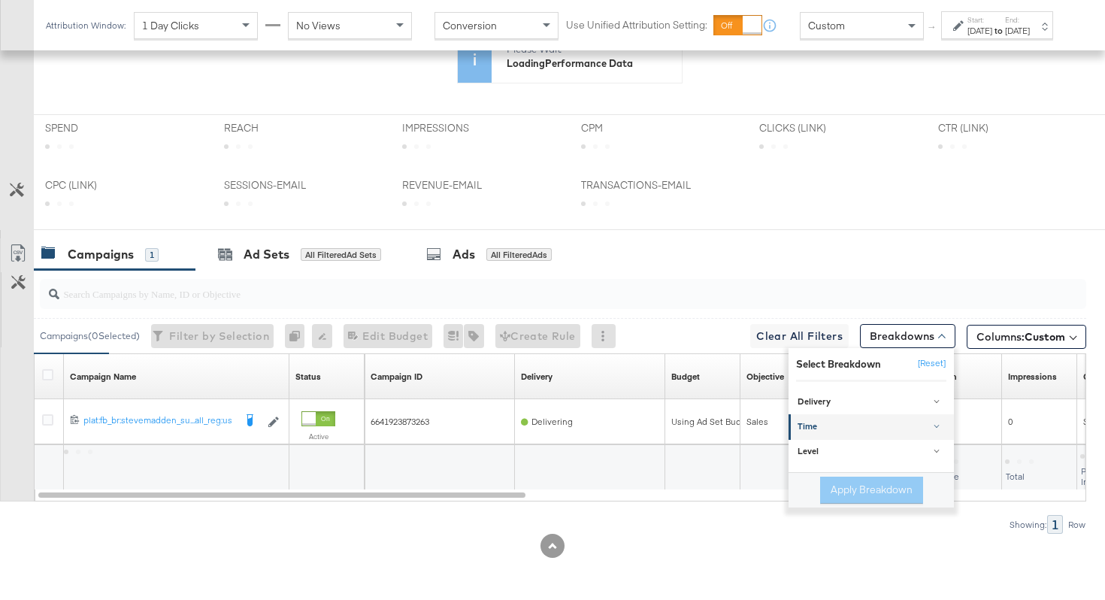
click at [847, 430] on div "Time" at bounding box center [872, 428] width 150 height 12
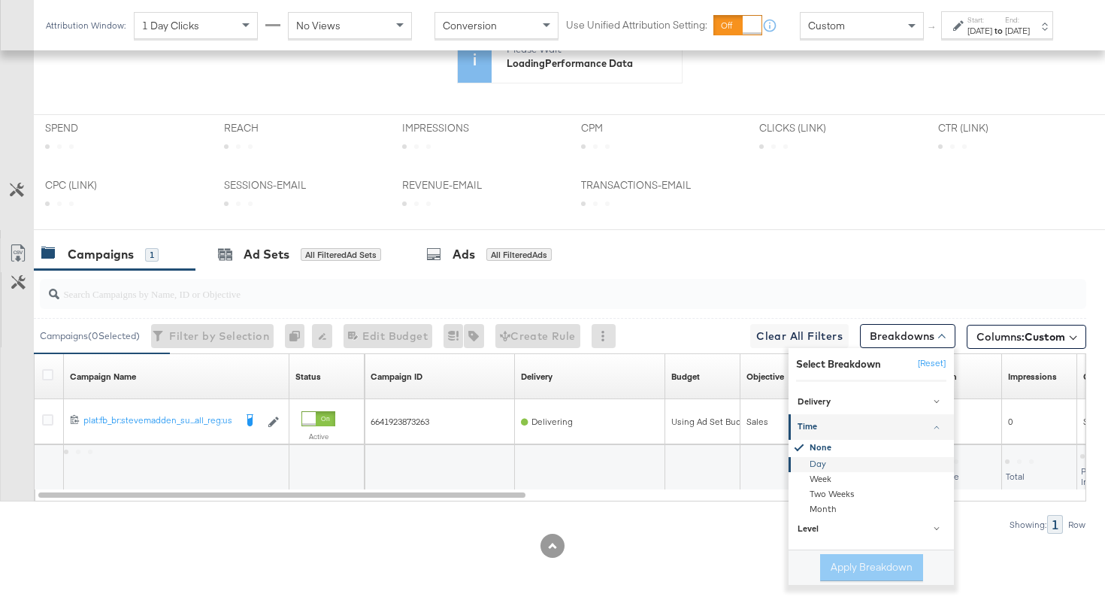
click at [825, 465] on div "Day" at bounding box center [872, 464] width 163 height 15
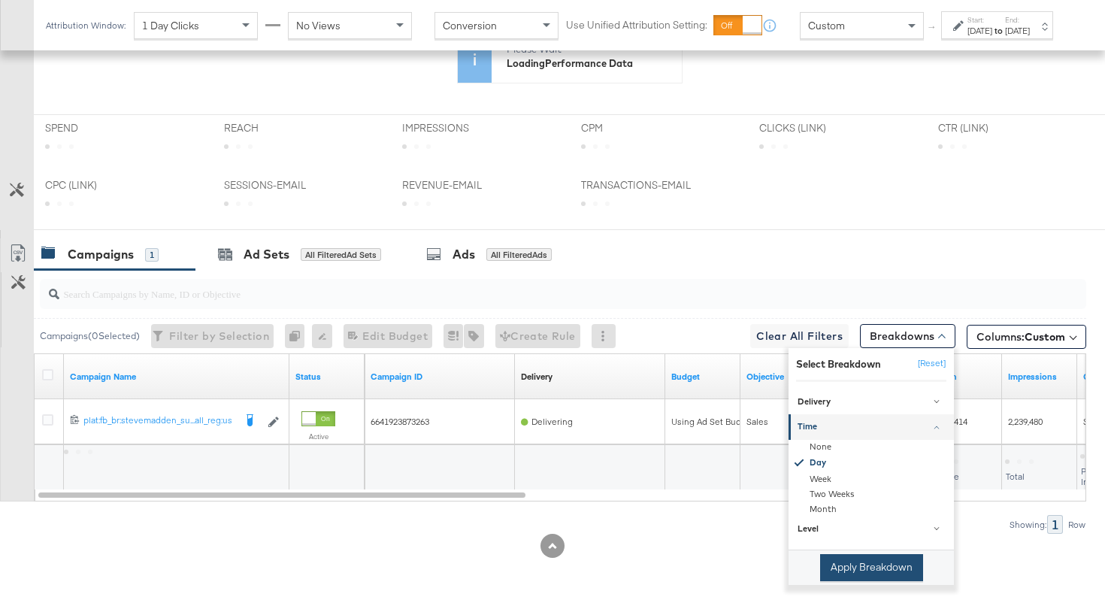
click at [839, 573] on button "Apply Breakdown" at bounding box center [871, 567] width 103 height 27
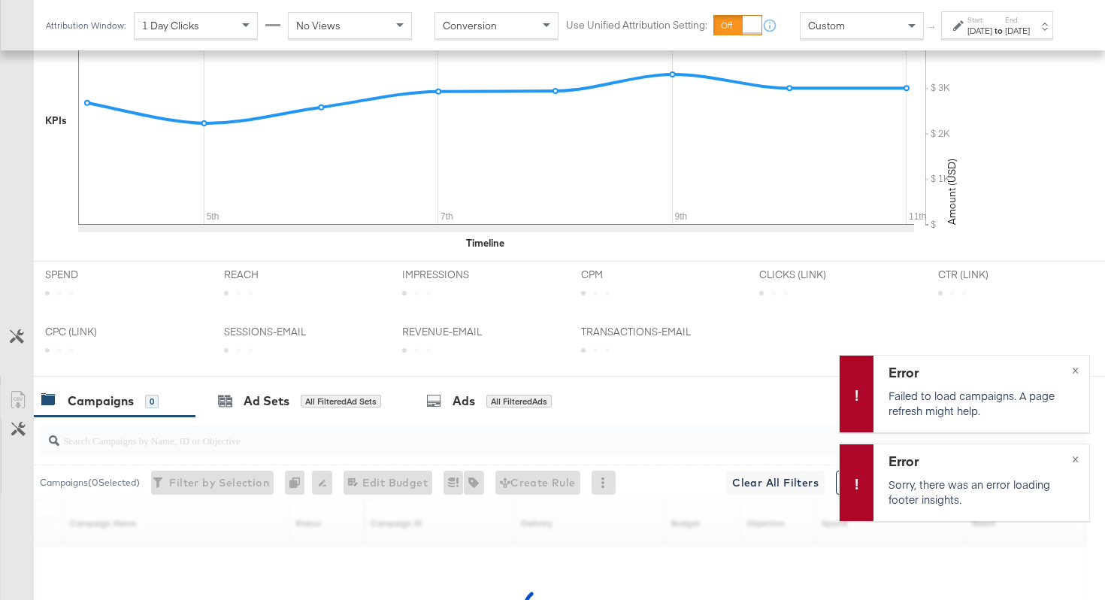
scroll to position [666, 0]
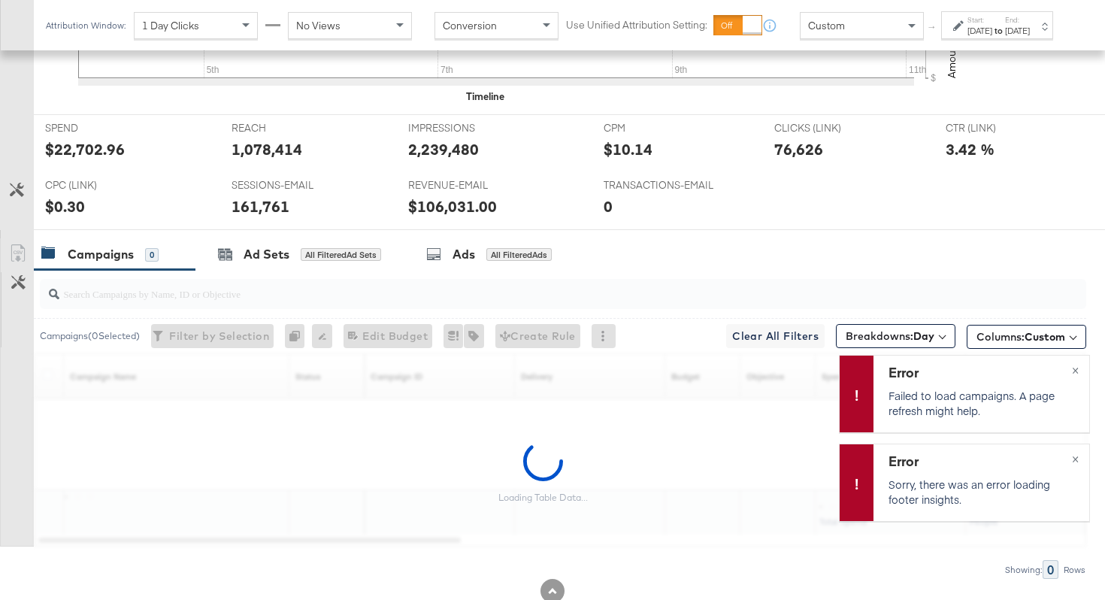
click at [739, 211] on div "0" at bounding box center [678, 206] width 149 height 22
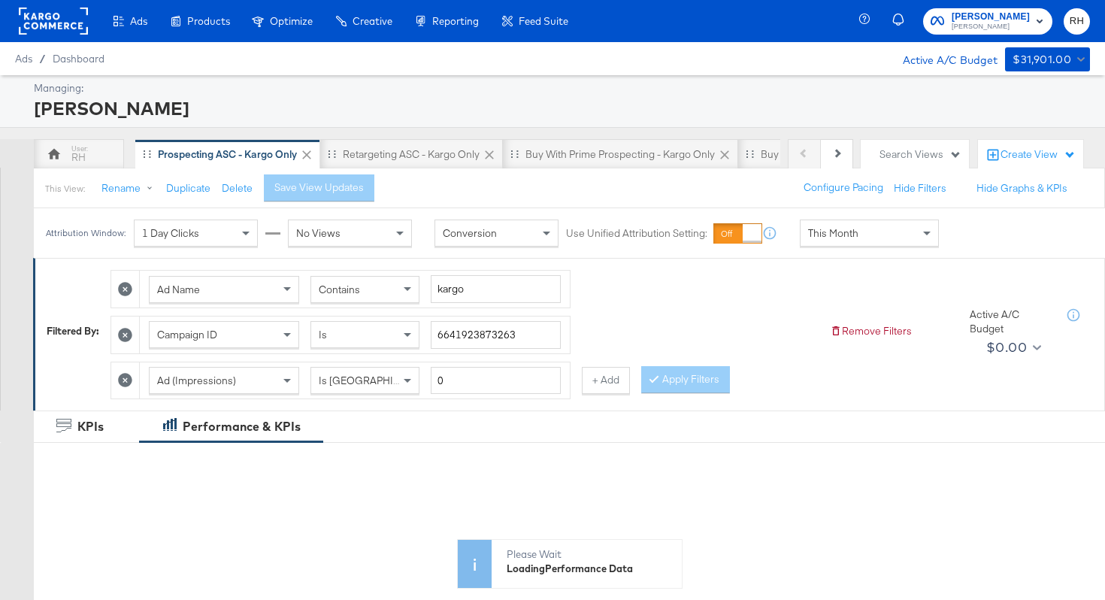
click at [843, 230] on span "This Month" at bounding box center [833, 233] width 50 height 14
click at [967, 245] on div "[DATE]" at bounding box center [979, 239] width 25 height 12
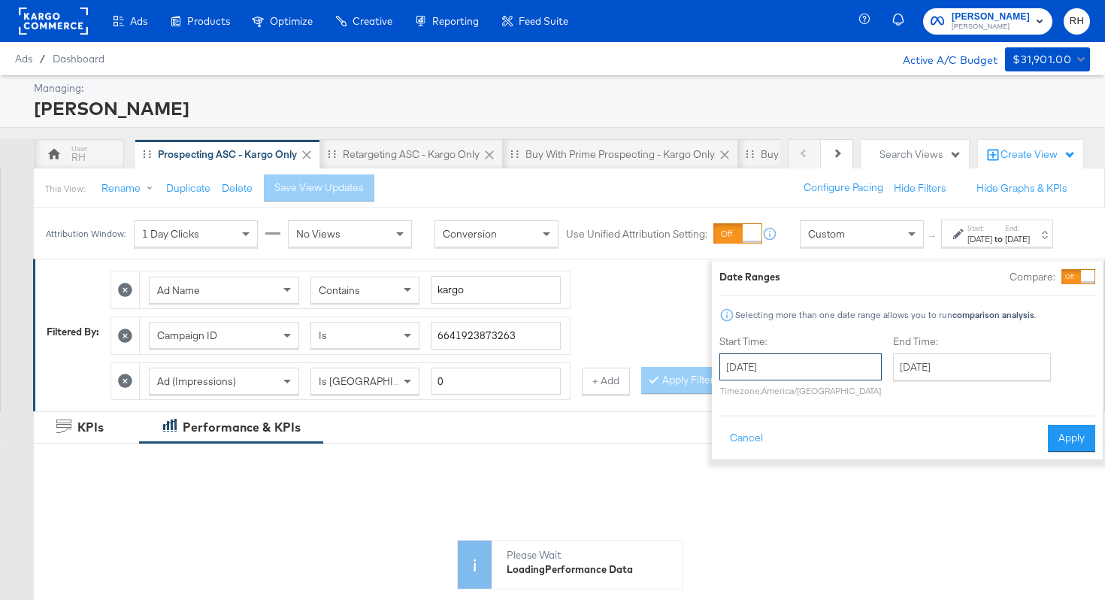
click at [835, 362] on input "[DATE]" at bounding box center [800, 366] width 162 height 27
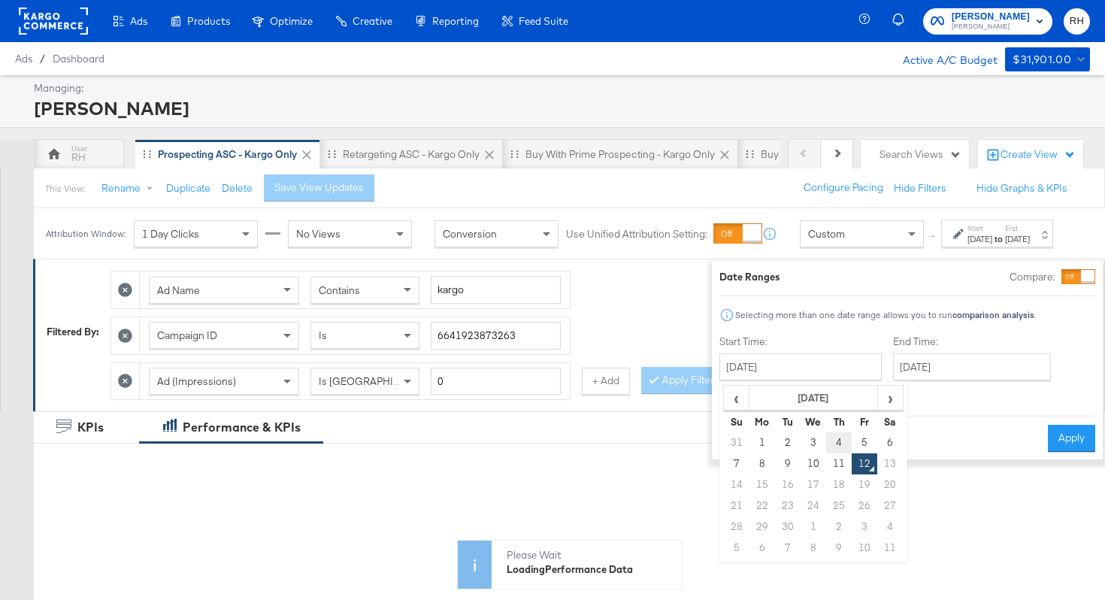
click at [826, 439] on td "4" at bounding box center [839, 442] width 26 height 21
type input "[DATE]"
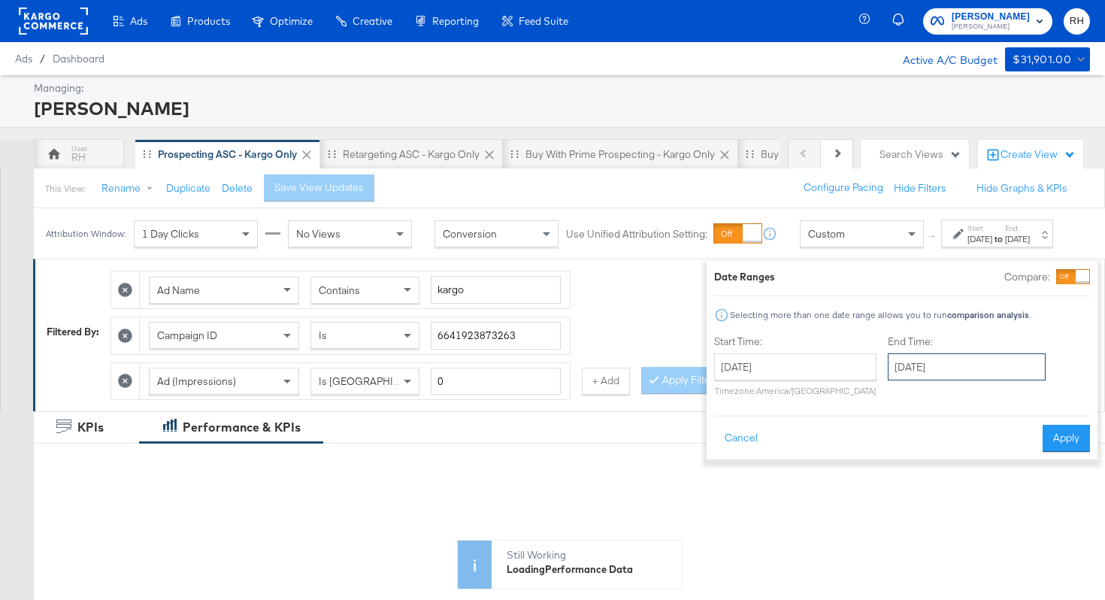
click at [933, 366] on input "[DATE]" at bounding box center [967, 366] width 158 height 27
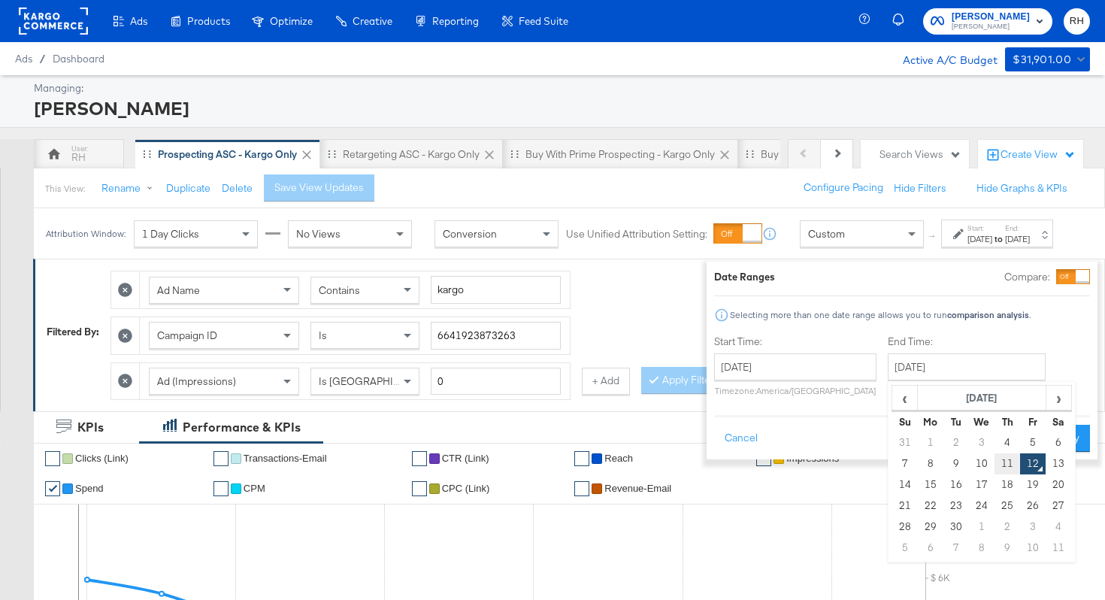
click at [994, 462] on td "11" at bounding box center [1007, 463] width 26 height 21
type input "[DATE]"
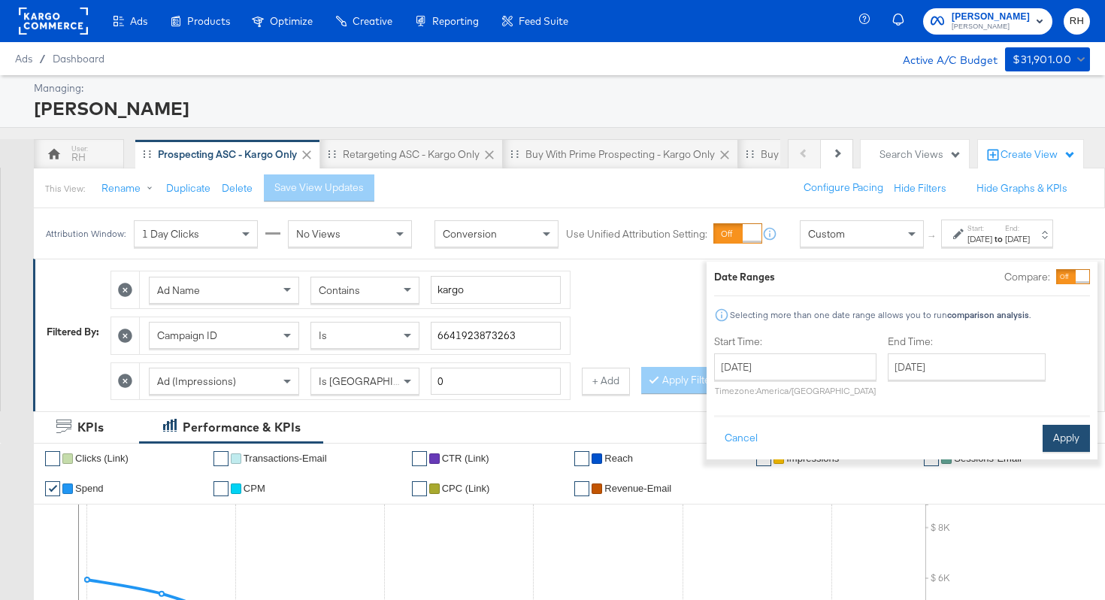
click at [1049, 434] on button "Apply" at bounding box center [1066, 438] width 47 height 27
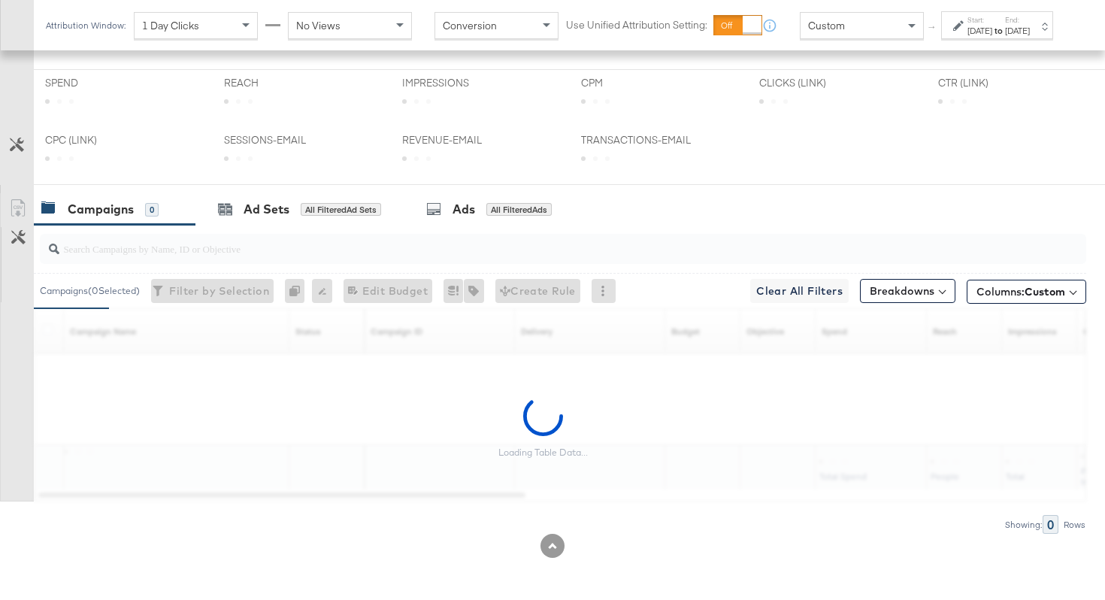
scroll to position [519, 0]
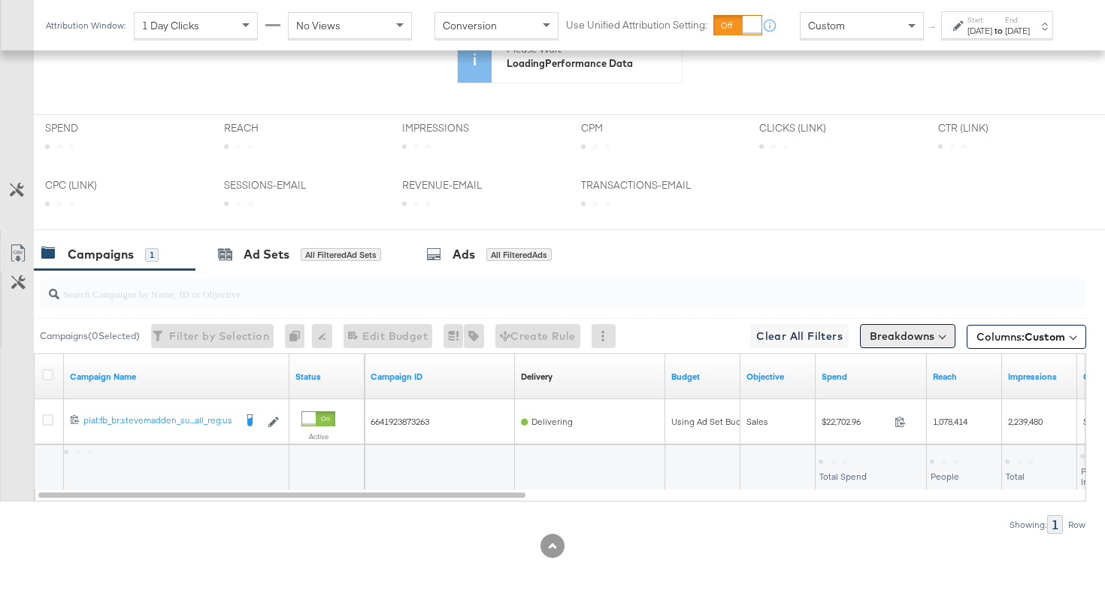
click at [887, 341] on button "Breakdowns" at bounding box center [907, 336] width 95 height 24
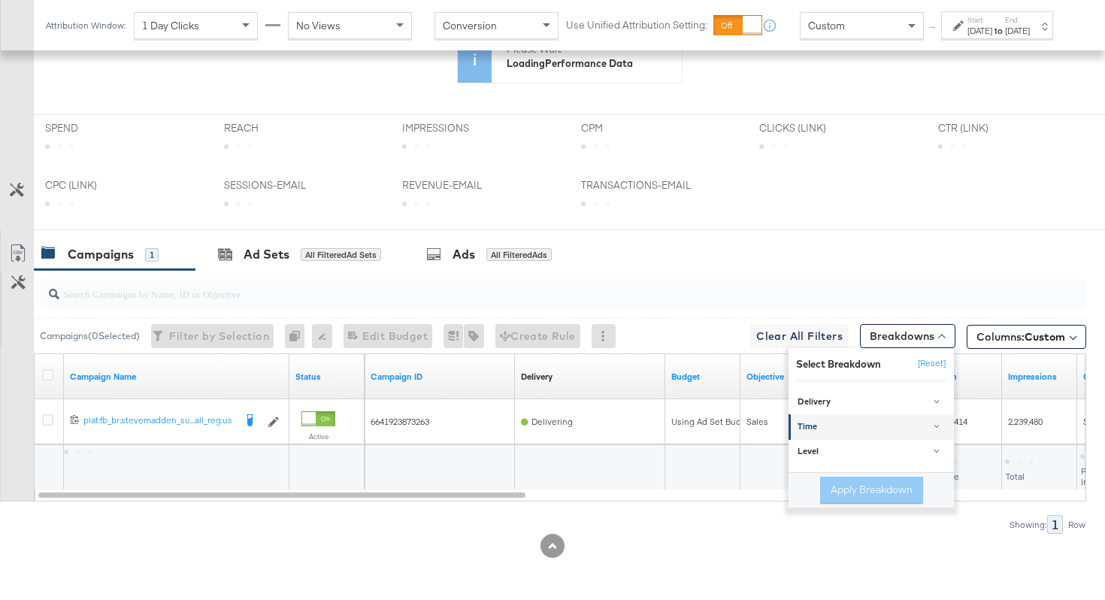
click at [832, 430] on div "Time" at bounding box center [872, 428] width 150 height 12
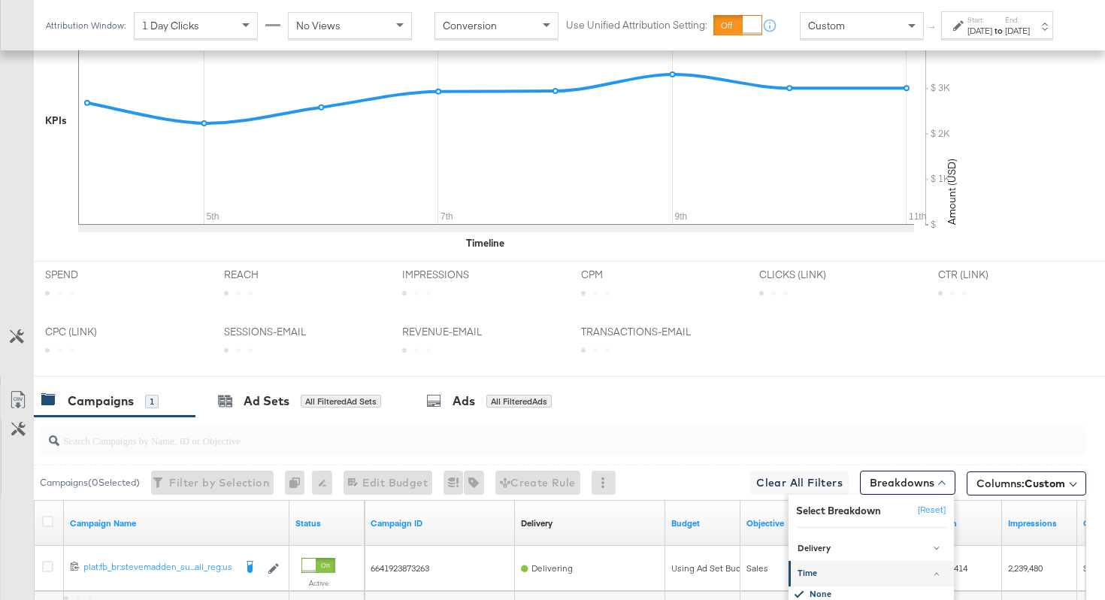
scroll to position [666, 0]
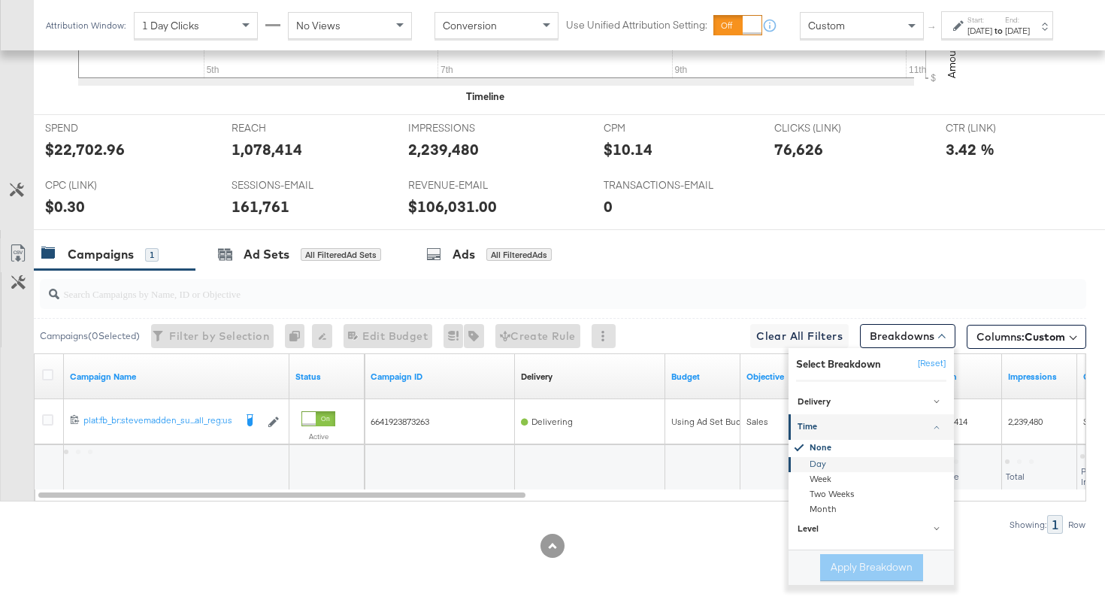
click at [814, 463] on div "Day" at bounding box center [872, 464] width 163 height 15
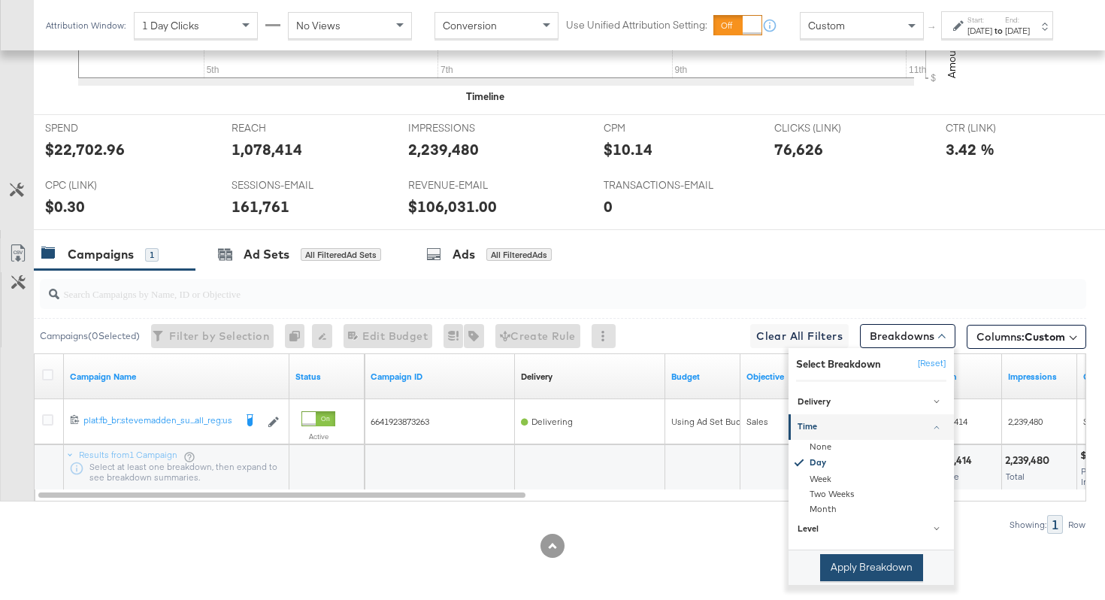
click at [840, 561] on button "Apply Breakdown" at bounding box center [871, 567] width 103 height 27
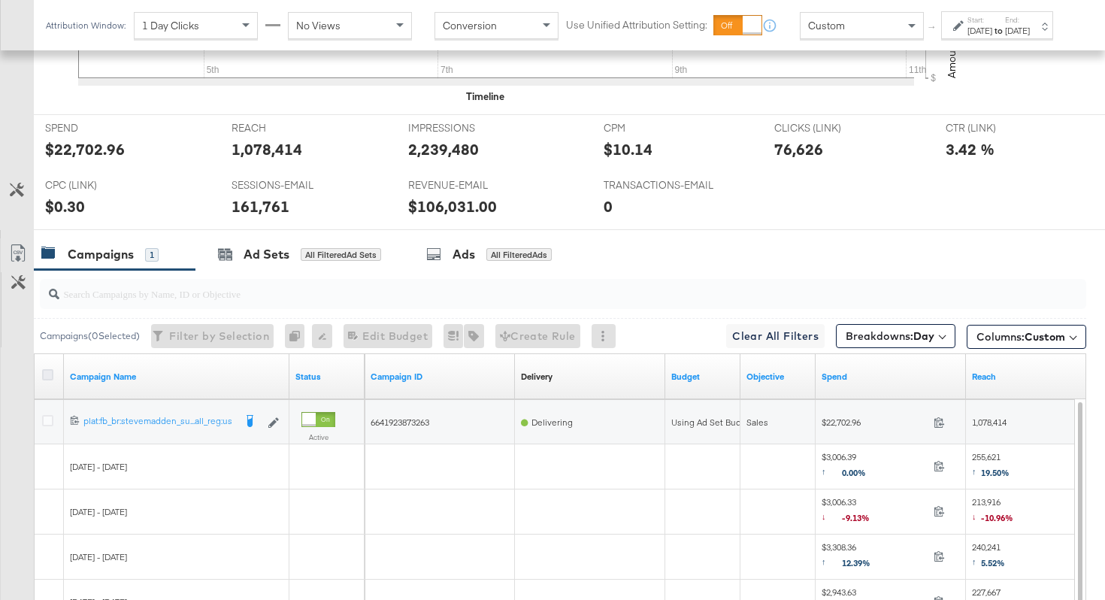
click at [46, 379] on icon at bounding box center [47, 374] width 11 height 11
click at [0, 0] on input "checkbox" at bounding box center [0, 0] width 0 height 0
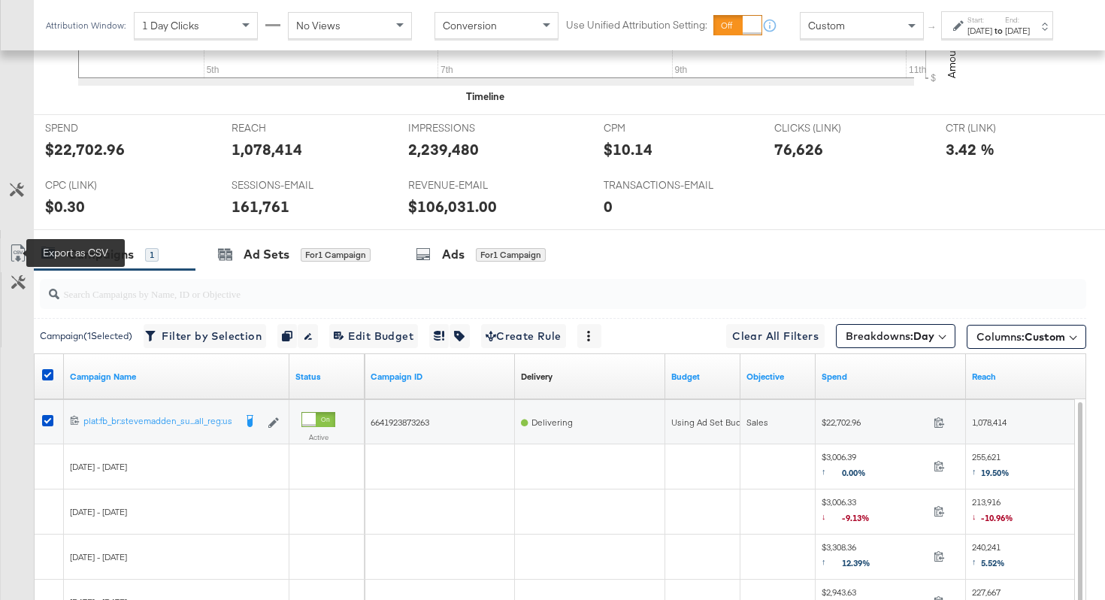
click at [14, 252] on icon at bounding box center [18, 253] width 18 height 18
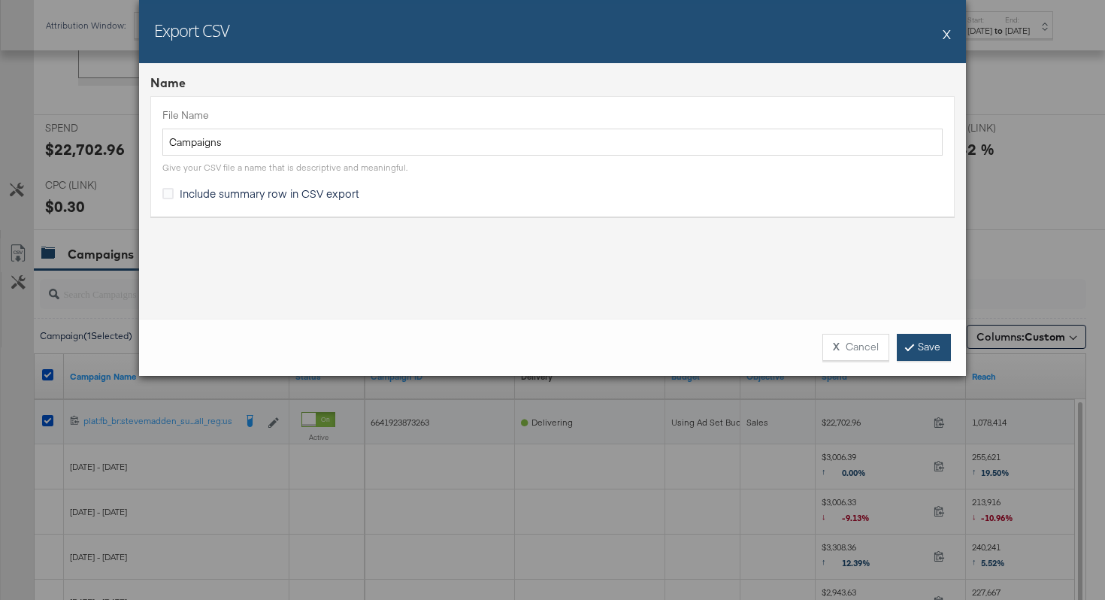
click at [929, 352] on link "Save" at bounding box center [924, 347] width 54 height 27
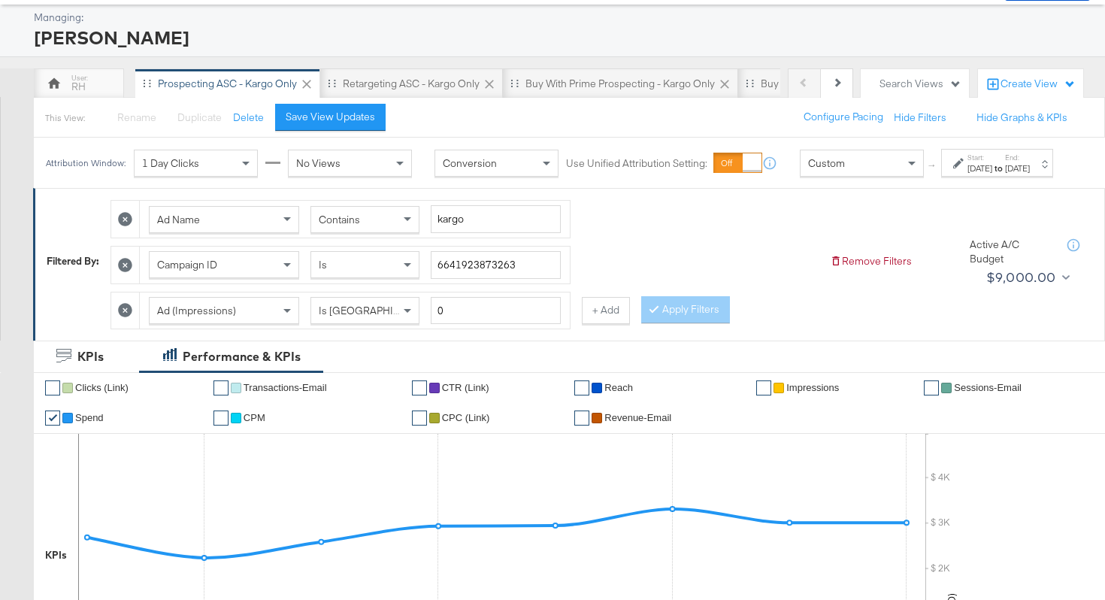
scroll to position [0, 0]
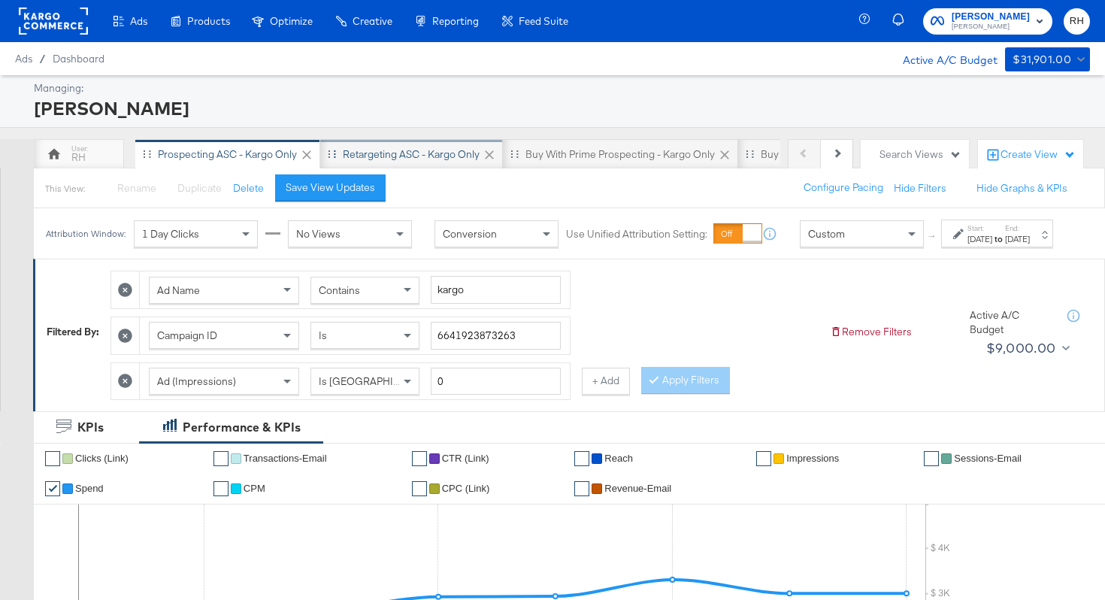
click at [434, 155] on div "Retargeting ASC - Kargo only" at bounding box center [411, 154] width 137 height 14
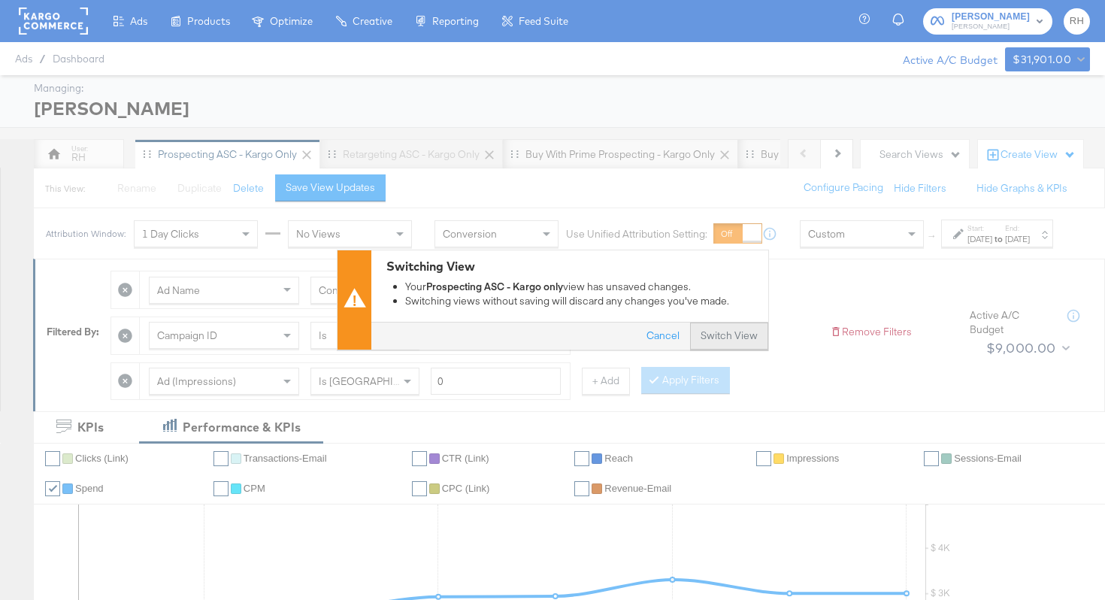
click at [734, 331] on button "Switch View" at bounding box center [729, 336] width 78 height 27
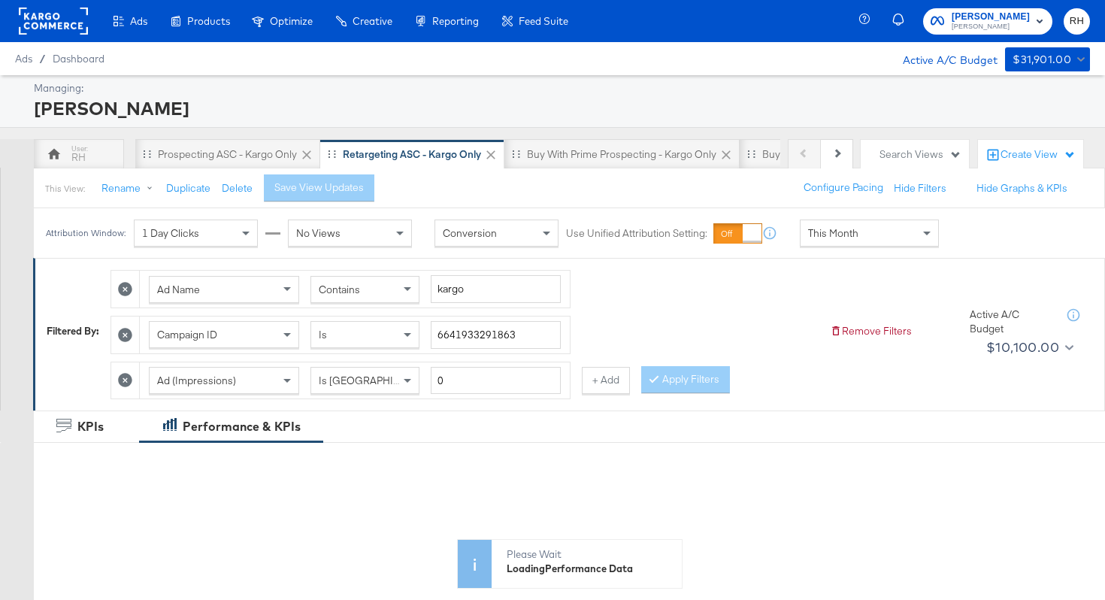
click at [822, 230] on span "This Month" at bounding box center [833, 233] width 50 height 14
click at [967, 245] on div "[DATE]" at bounding box center [979, 239] width 25 height 12
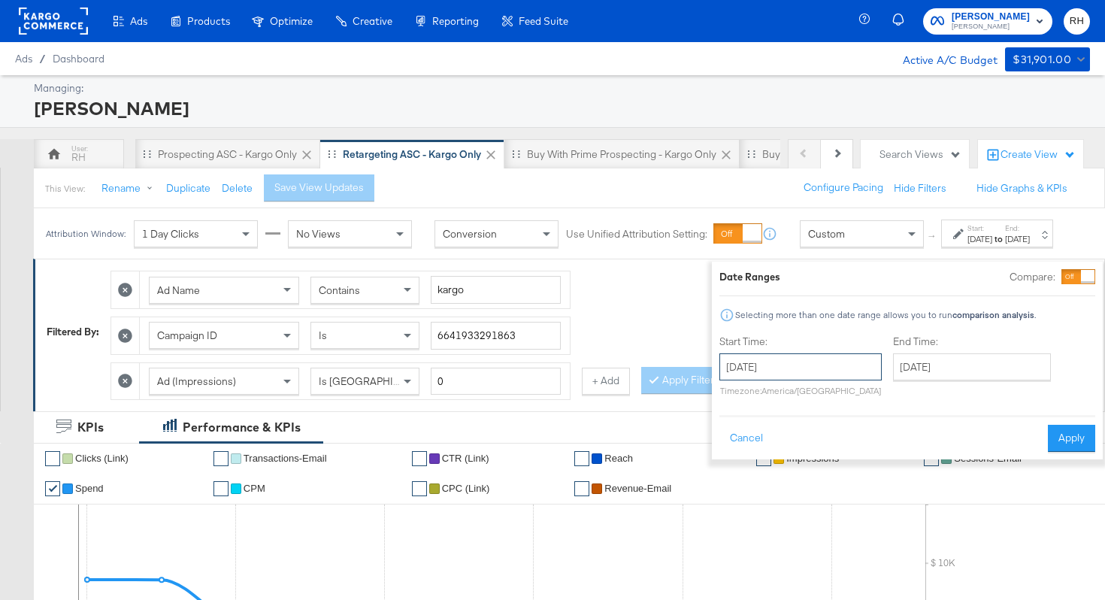
click at [785, 376] on input "[DATE]" at bounding box center [800, 366] width 162 height 27
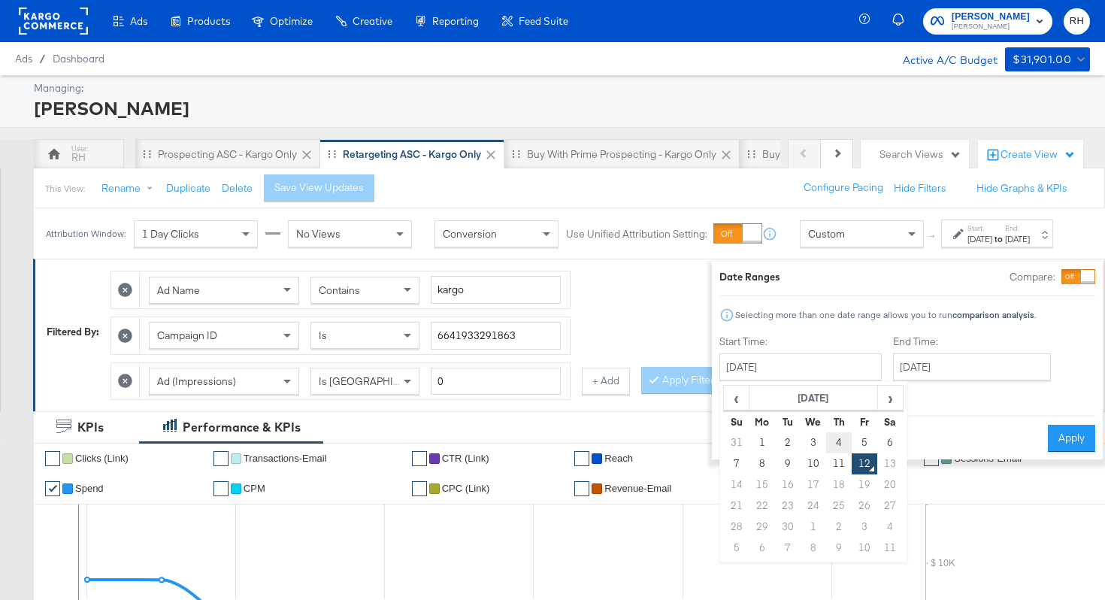
click at [826, 443] on td "4" at bounding box center [839, 442] width 26 height 21
type input "[DATE]"
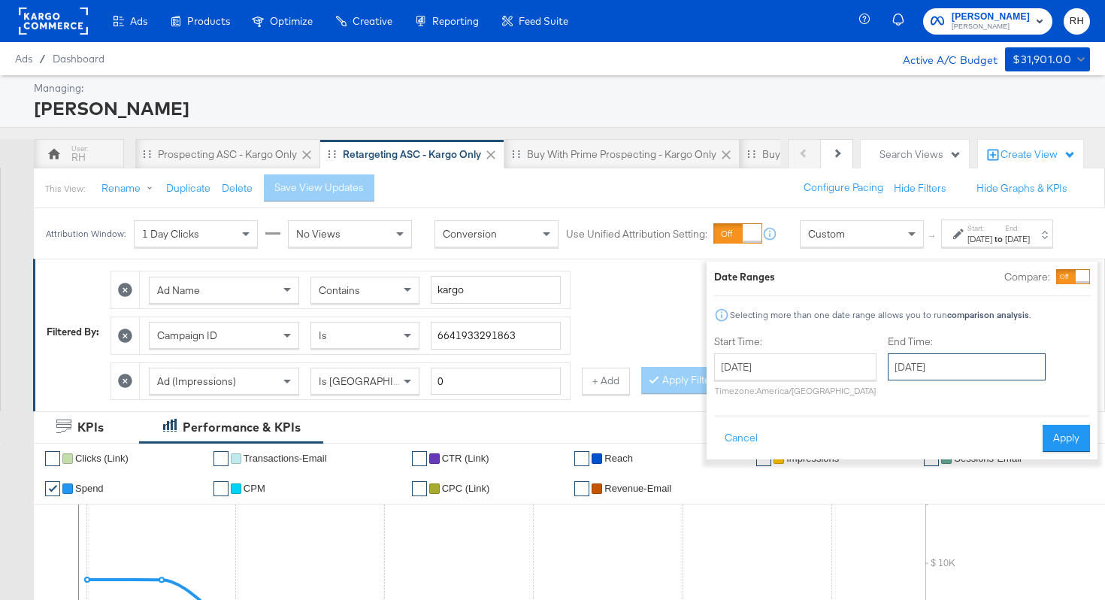
click at [937, 360] on input "[DATE]" at bounding box center [967, 366] width 158 height 27
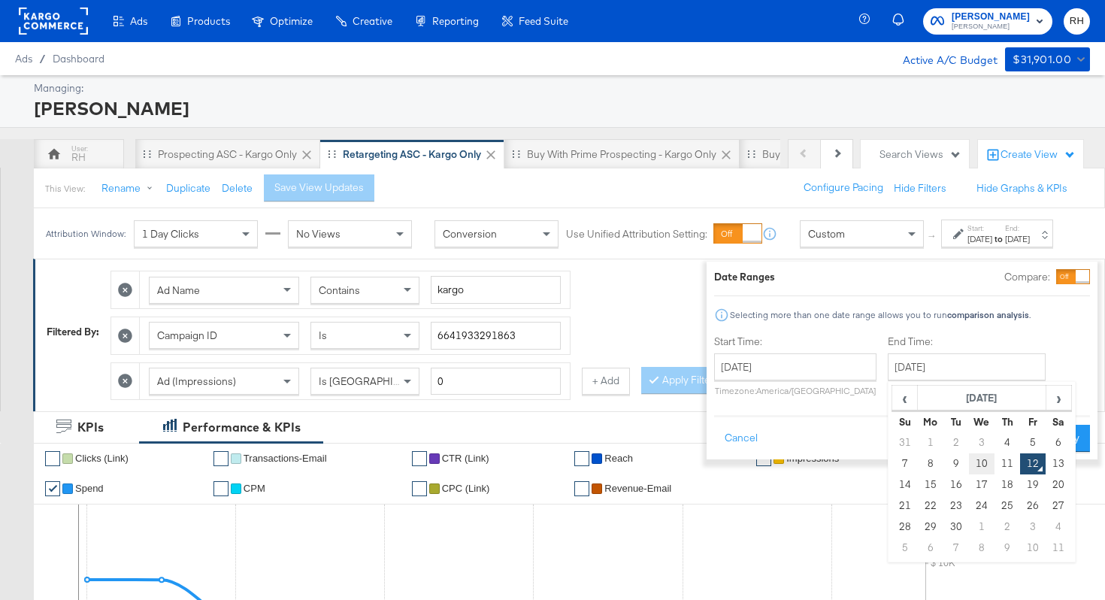
click at [969, 462] on td "10" at bounding box center [982, 463] width 26 height 21
type input "[DATE]"
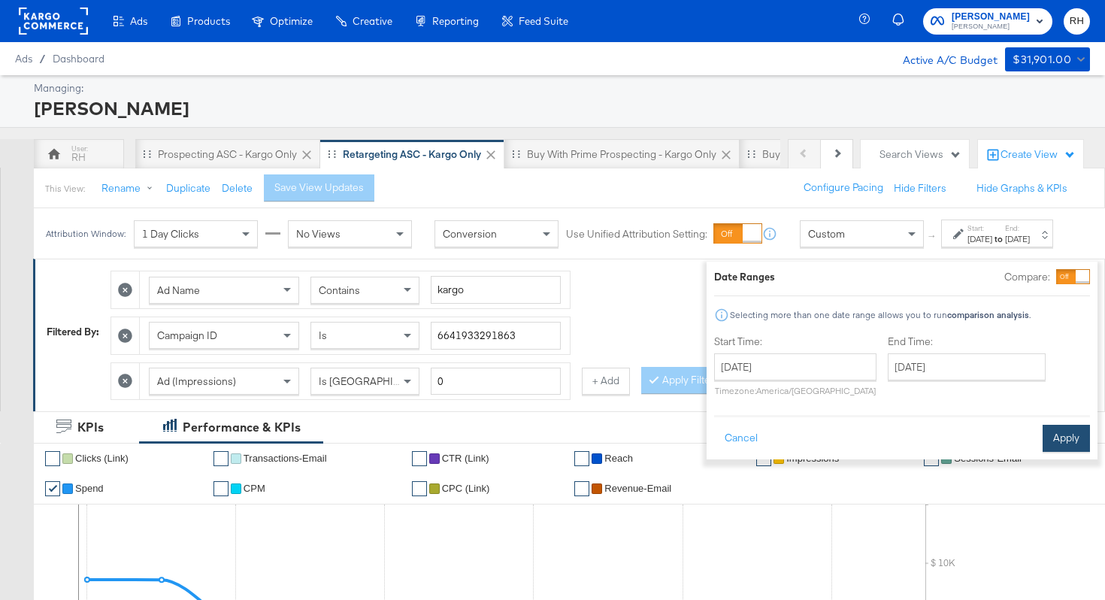
click at [1043, 440] on button "Apply" at bounding box center [1066, 438] width 47 height 27
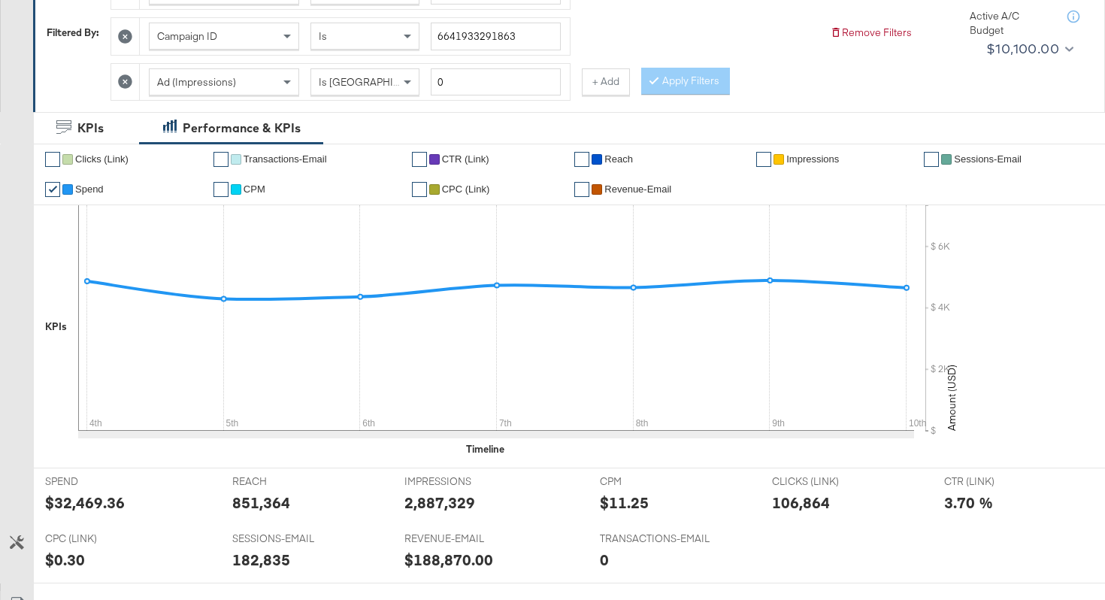
scroll to position [666, 0]
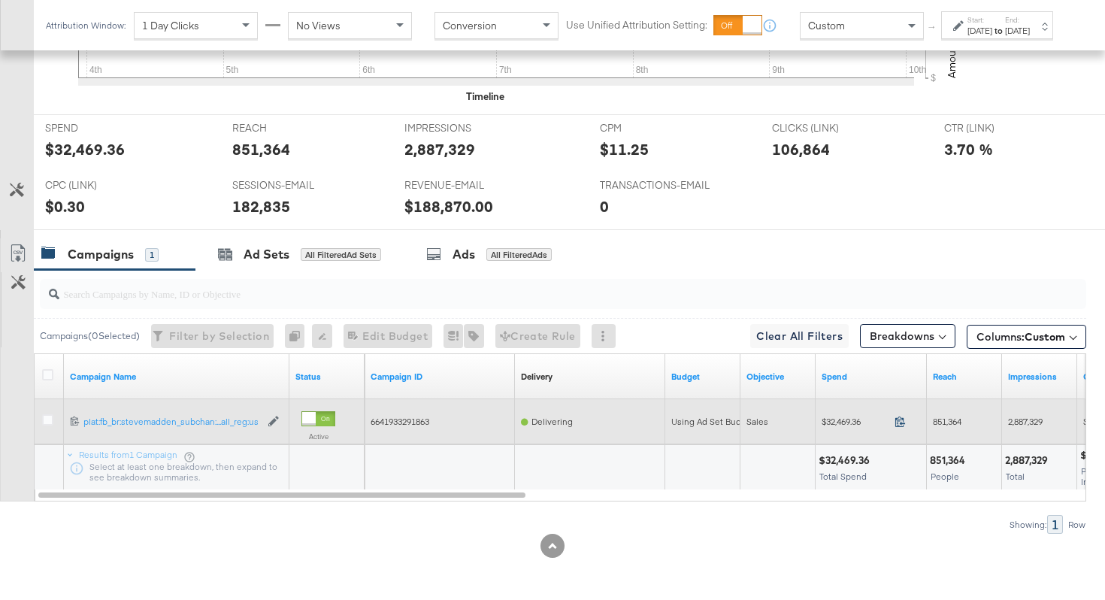
click at [902, 422] on icon at bounding box center [899, 421] width 11 height 11
click at [937, 420] on span "851,364" at bounding box center [947, 421] width 29 height 11
click at [1021, 416] on span "2,887,329" at bounding box center [1025, 421] width 35 height 11
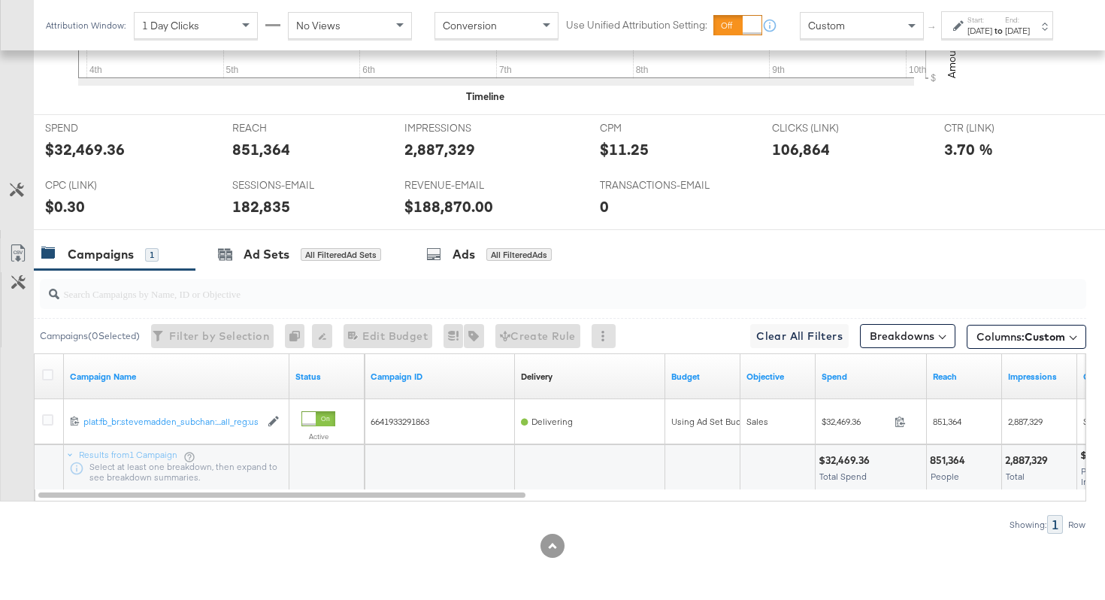
click at [1030, 37] on div "[DATE]" at bounding box center [1017, 31] width 25 height 12
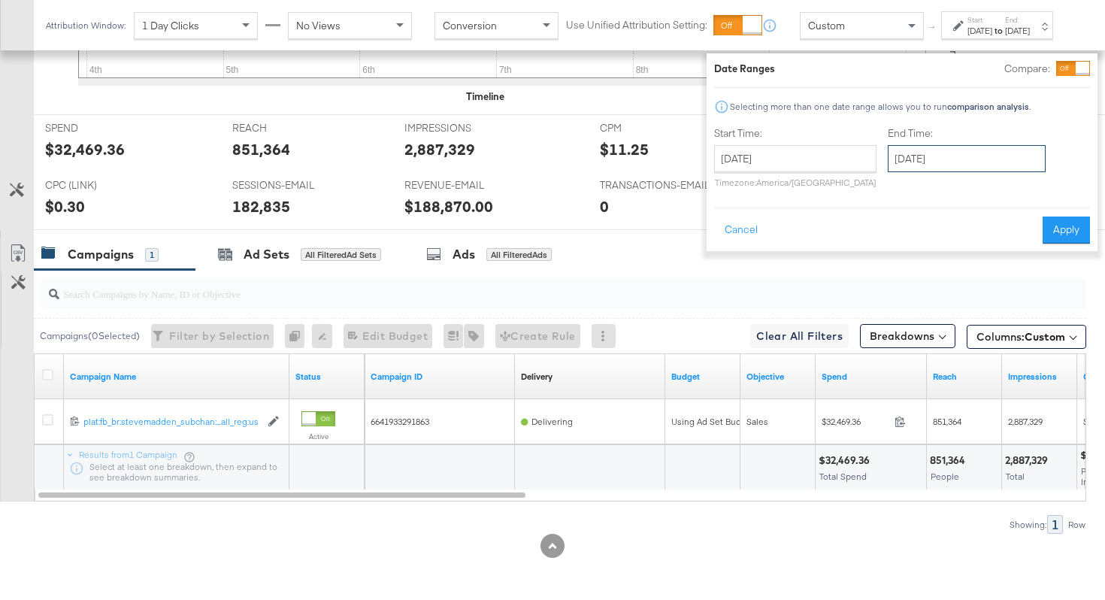
click at [949, 162] on input "[DATE]" at bounding box center [967, 158] width 158 height 27
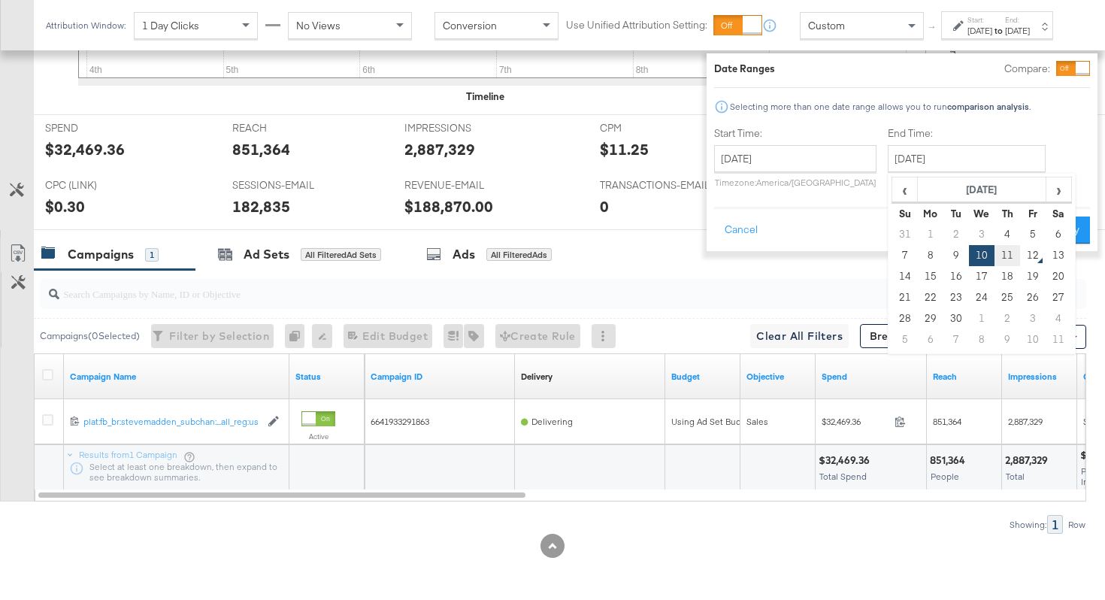
click at [994, 254] on td "11" at bounding box center [1007, 255] width 26 height 21
type input "[DATE]"
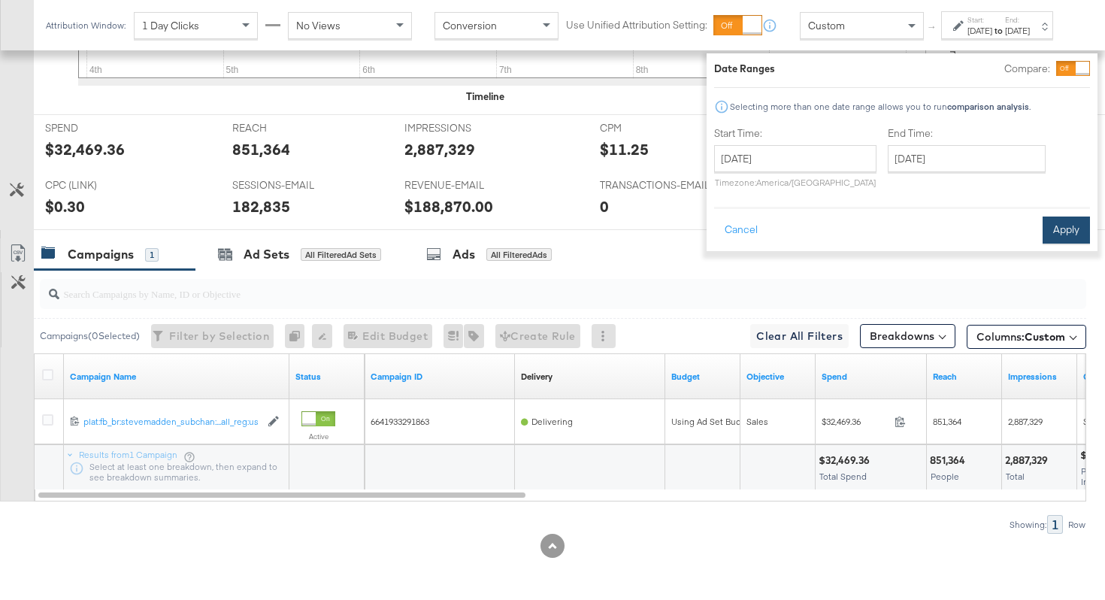
click at [1055, 234] on button "Apply" at bounding box center [1066, 229] width 47 height 27
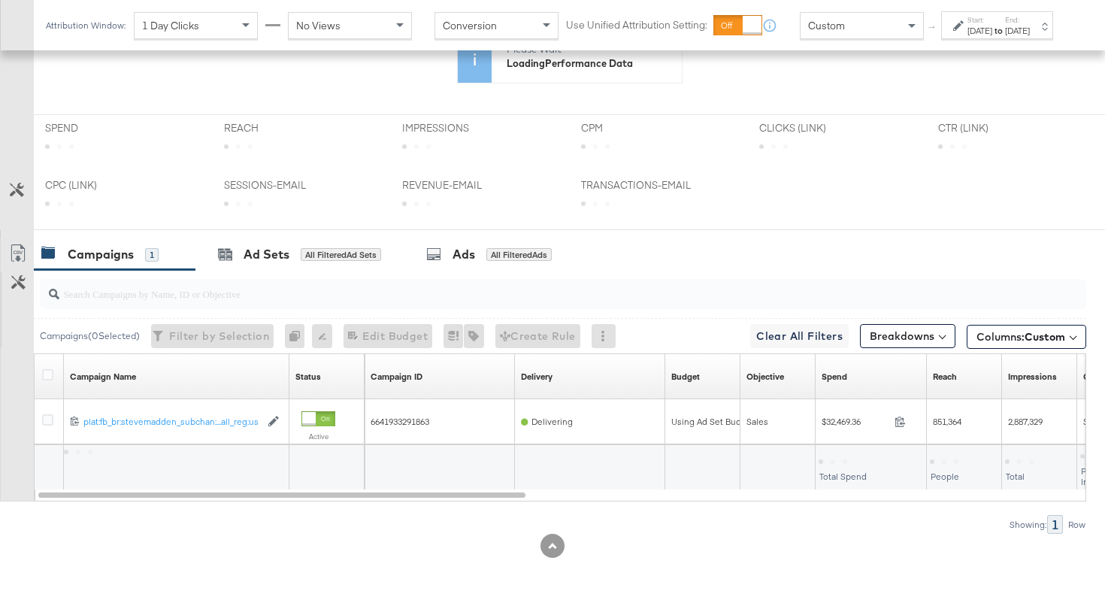
scroll to position [519, 0]
click at [881, 337] on button "Breakdowns" at bounding box center [907, 336] width 95 height 24
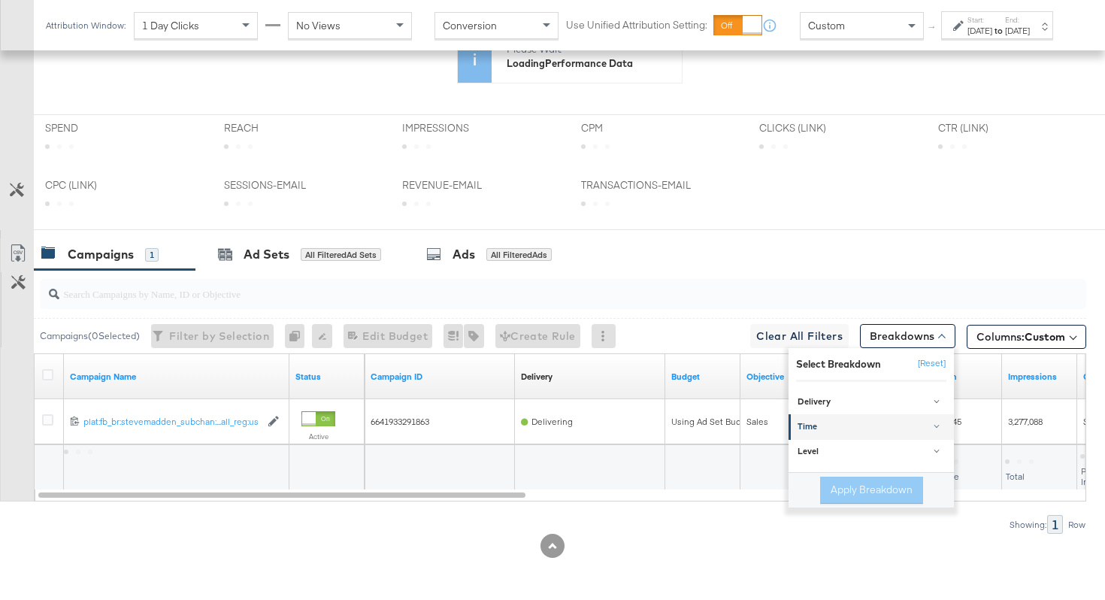
click at [848, 424] on div "Time" at bounding box center [872, 428] width 150 height 12
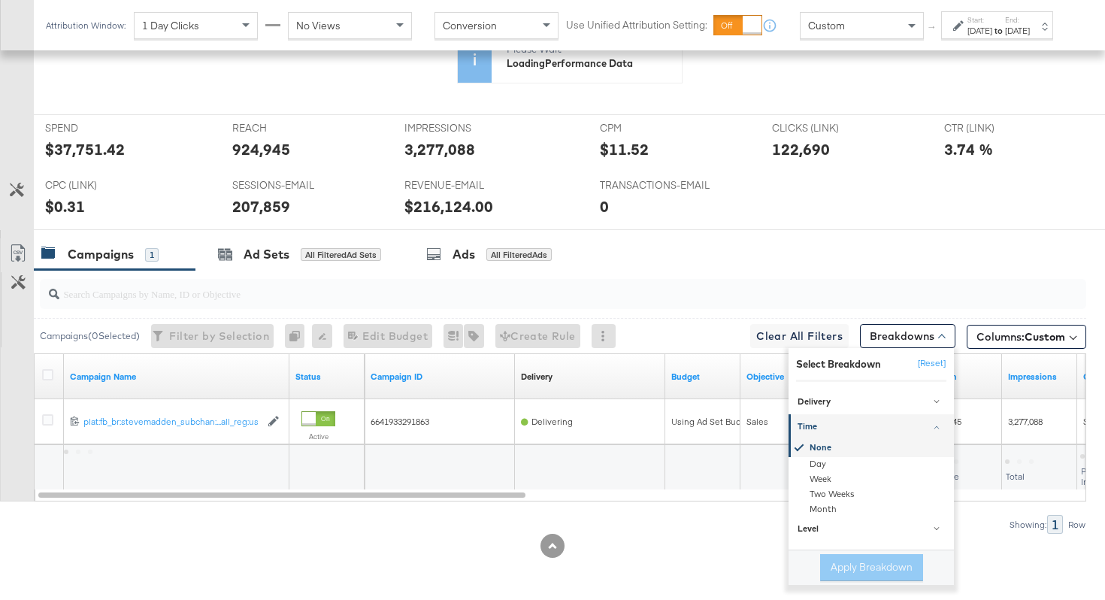
scroll to position [666, 0]
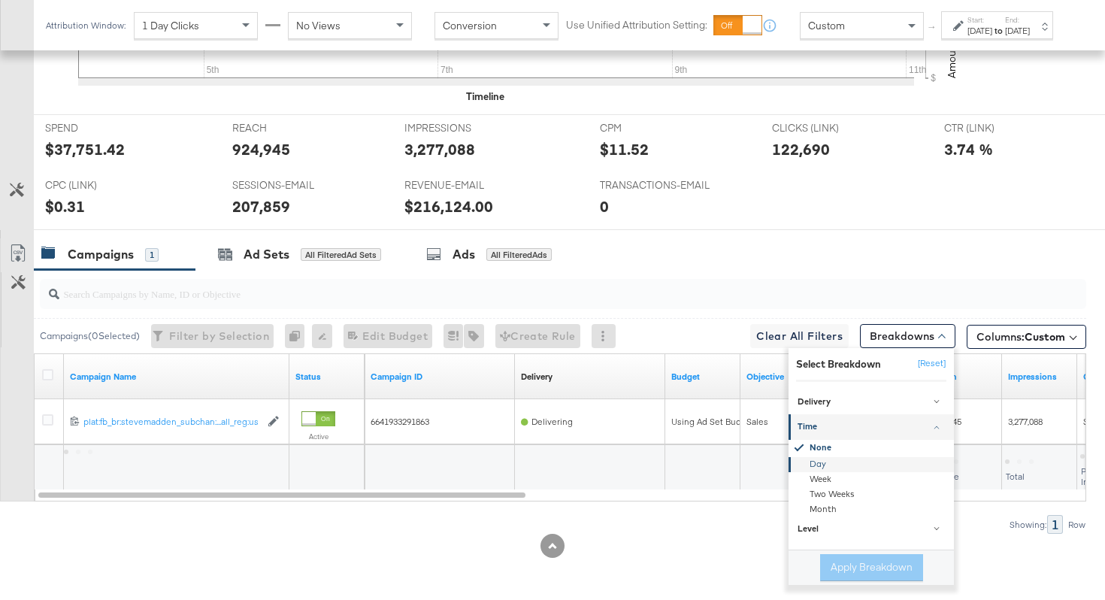
click at [828, 458] on div "Day" at bounding box center [872, 464] width 163 height 15
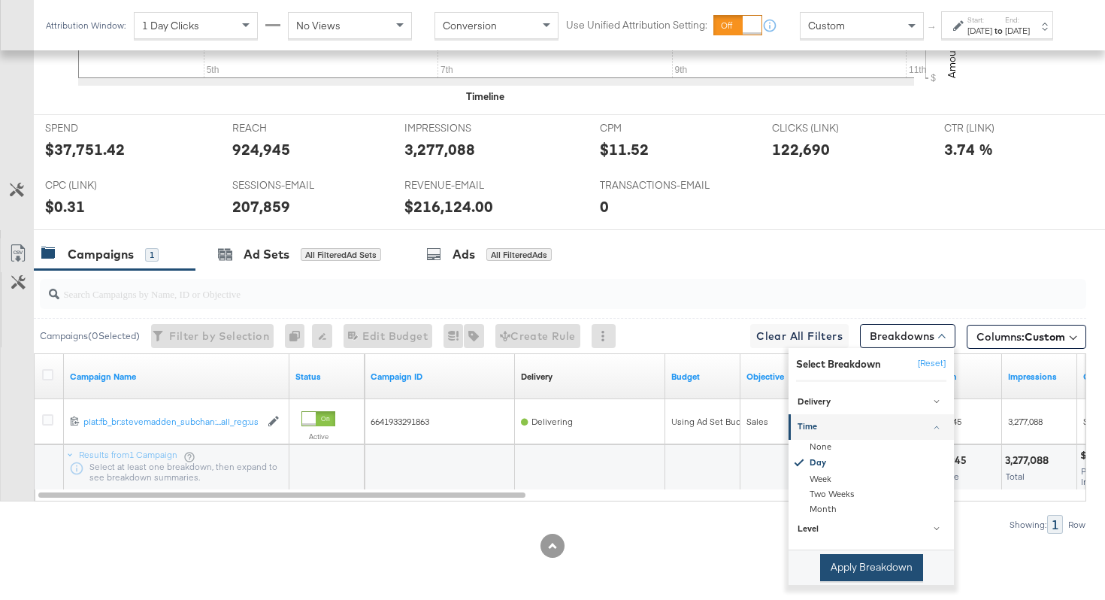
click at [842, 570] on button "Apply Breakdown" at bounding box center [871, 567] width 103 height 27
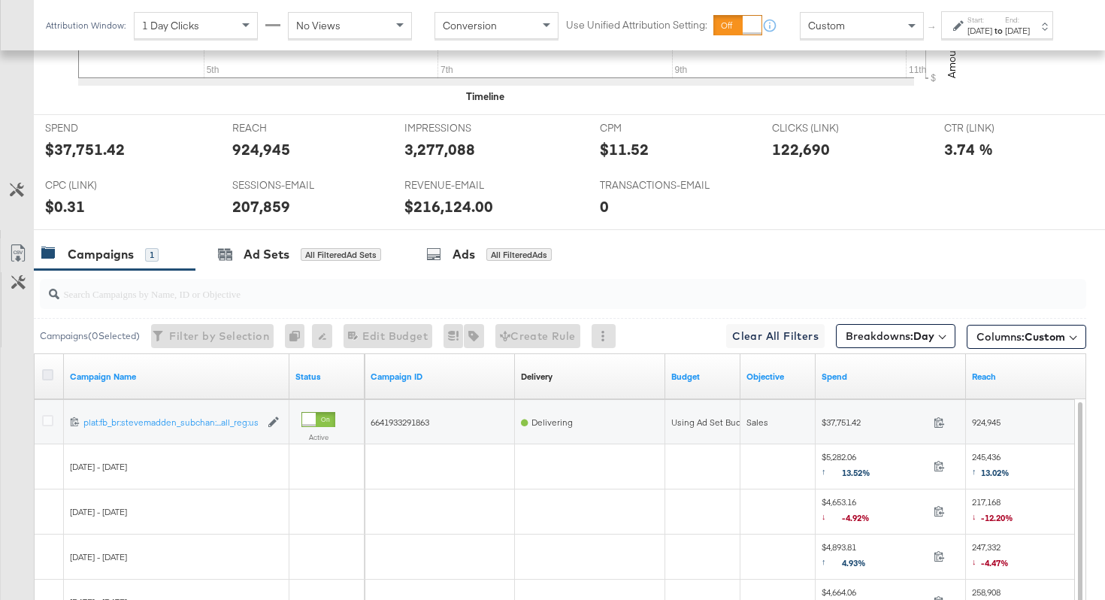
click at [47, 371] on icon at bounding box center [47, 374] width 11 height 11
click at [0, 0] on input "checkbox" at bounding box center [0, 0] width 0 height 0
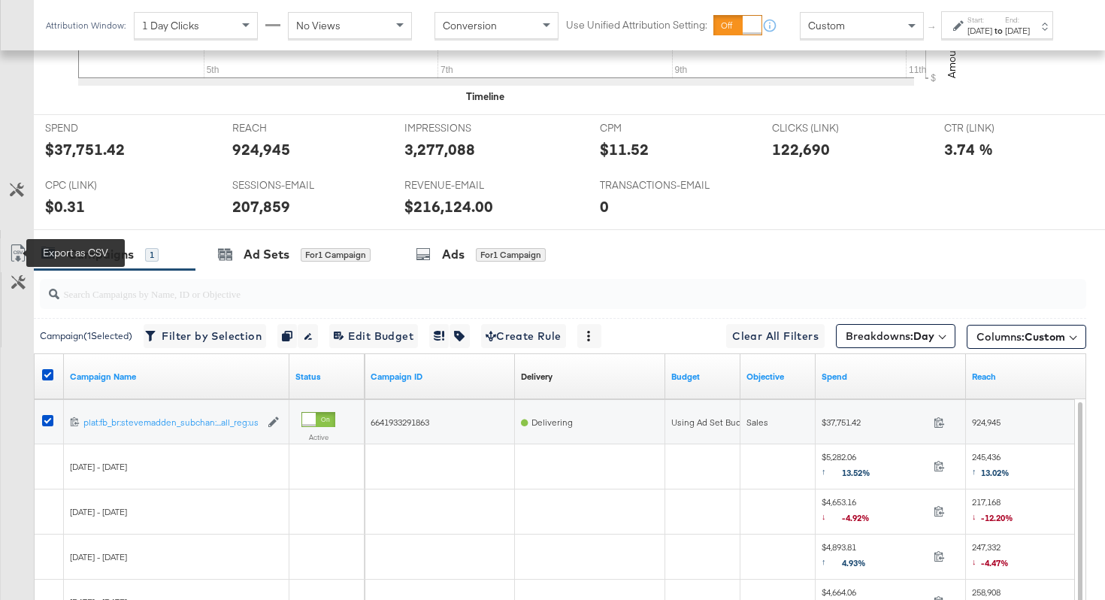
click at [17, 257] on icon at bounding box center [17, 255] width 9 height 11
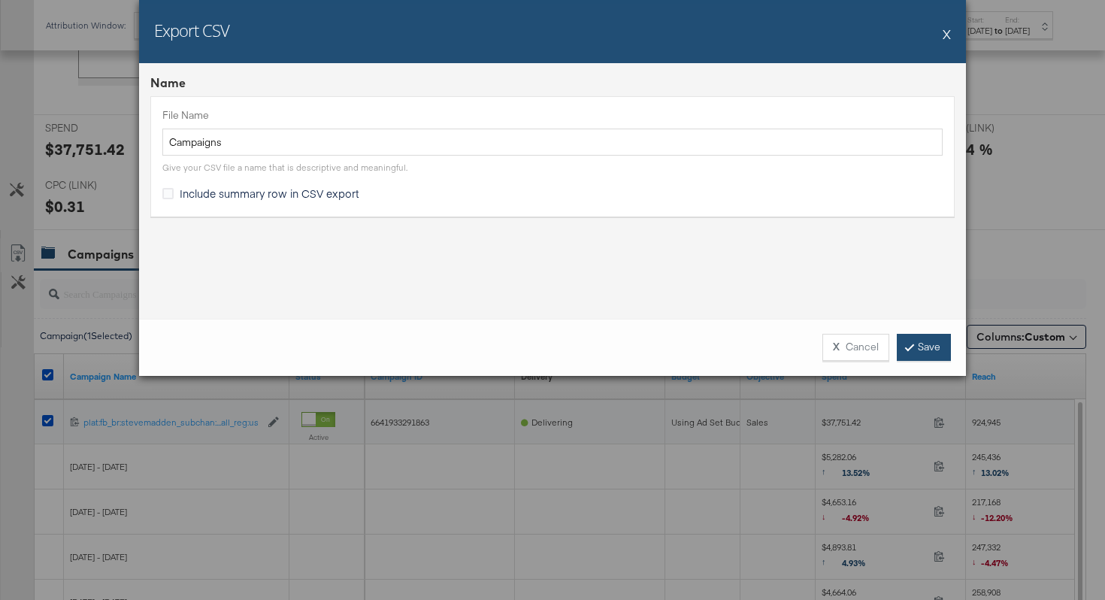
click at [930, 347] on link "Save" at bounding box center [924, 347] width 54 height 27
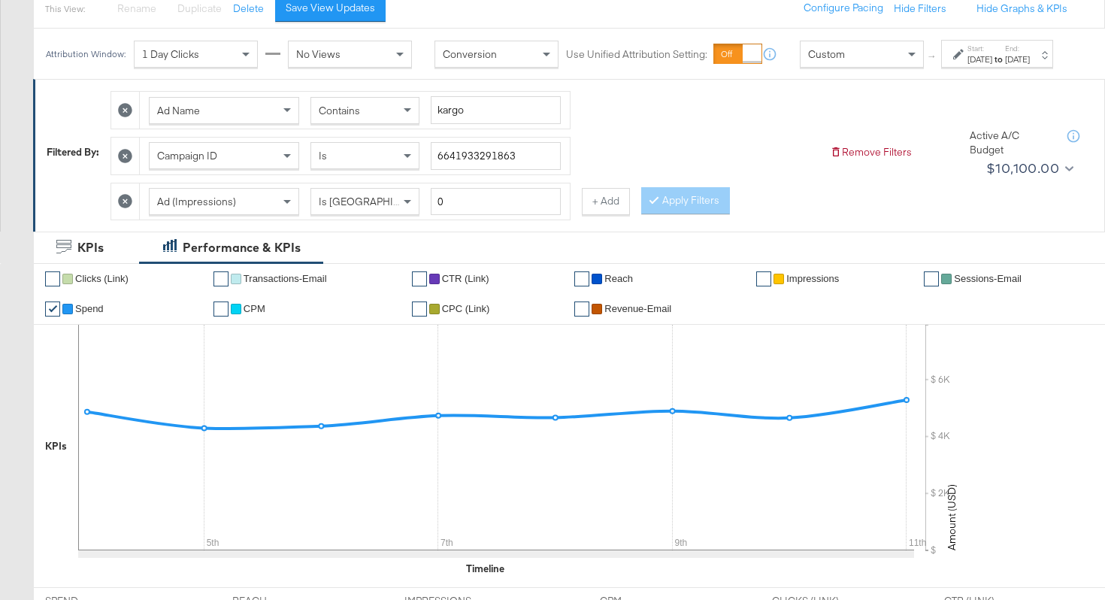
scroll to position [0, 0]
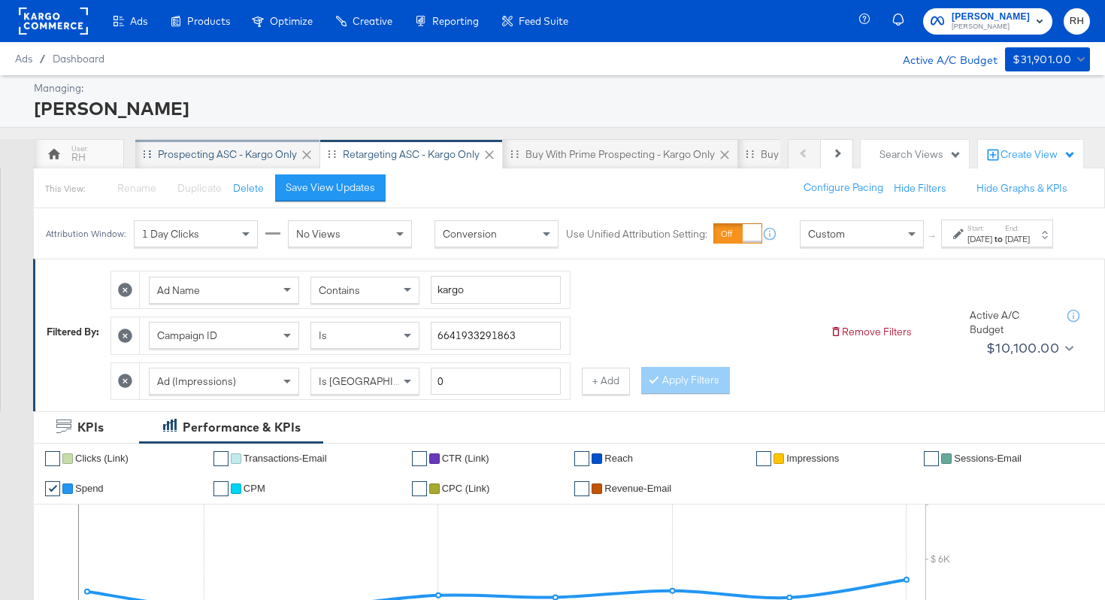
click at [226, 156] on div "Prospecting ASC - Kargo only" at bounding box center [227, 154] width 139 height 14
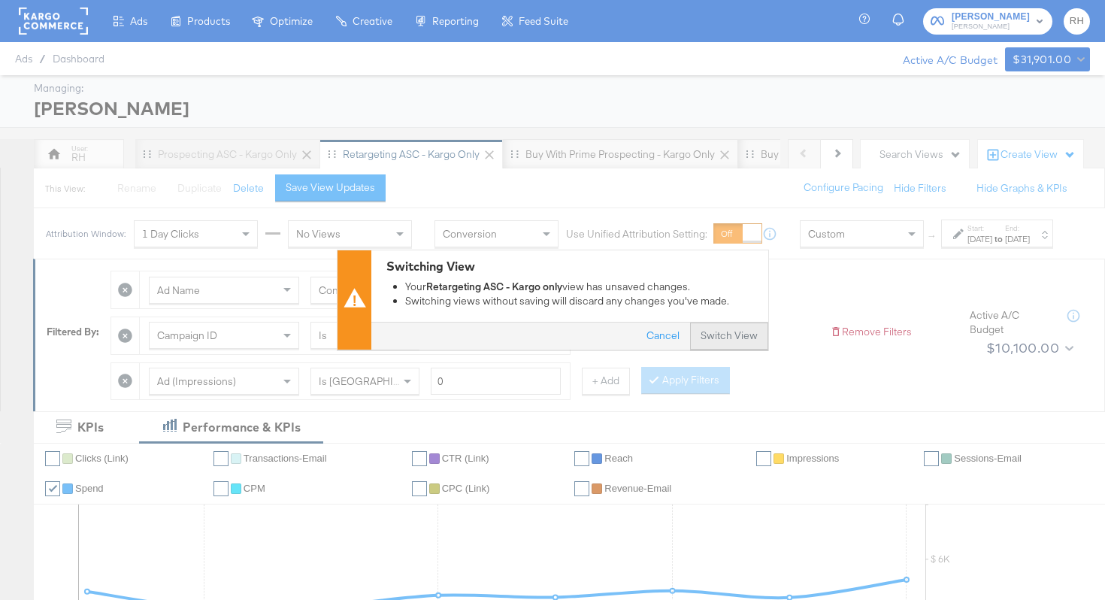
click at [736, 340] on button "Switch View" at bounding box center [729, 336] width 78 height 27
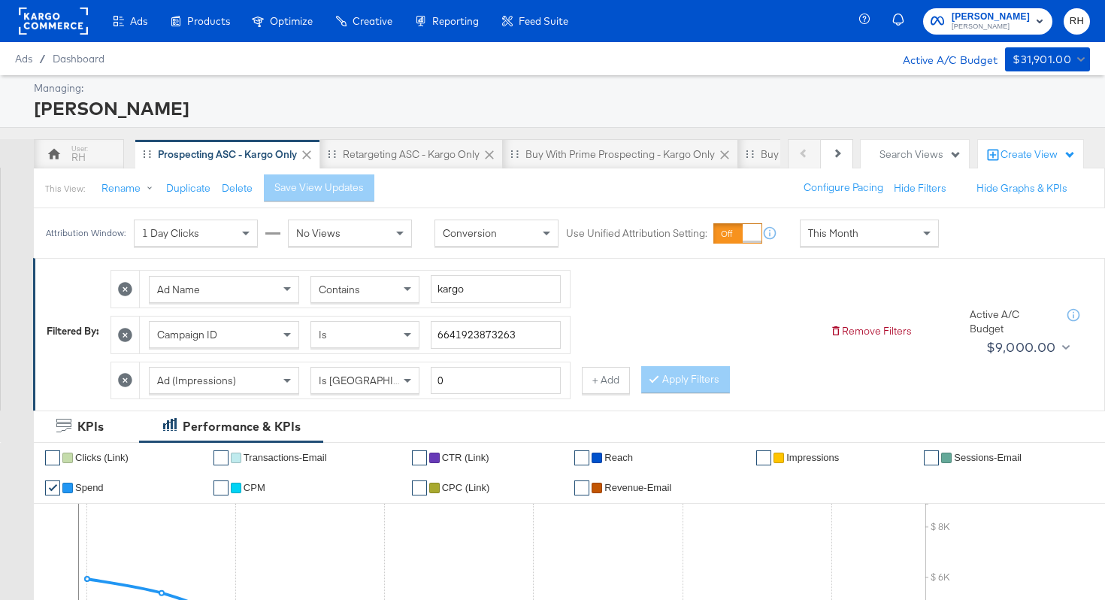
click at [843, 243] on div "This Month" at bounding box center [869, 233] width 138 height 26
click at [967, 233] on label "Start:" at bounding box center [979, 228] width 25 height 10
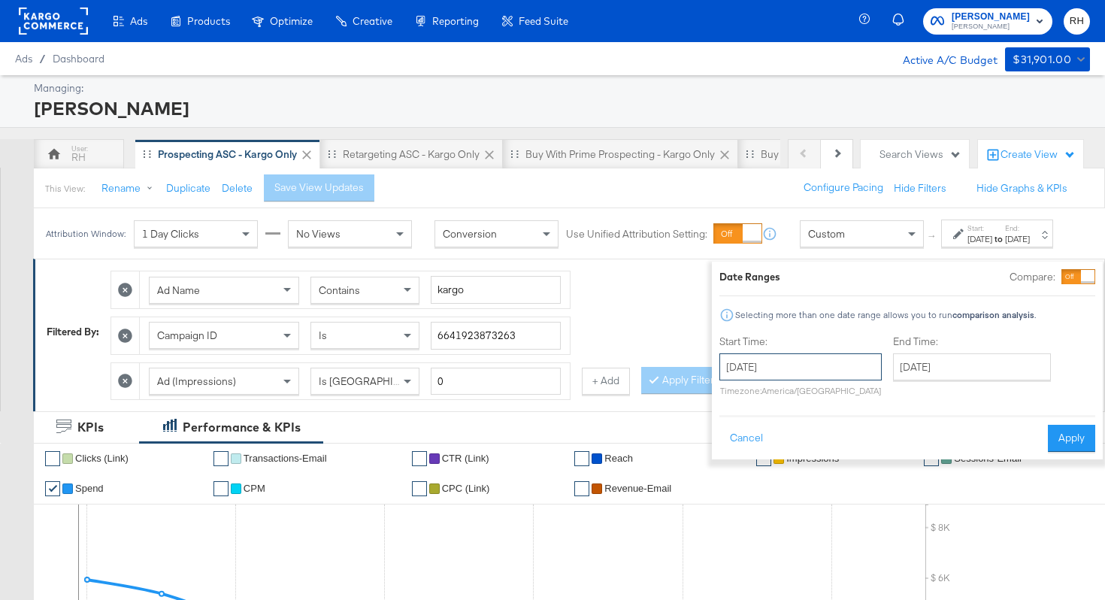
click at [761, 367] on input "[DATE]" at bounding box center [800, 366] width 162 height 27
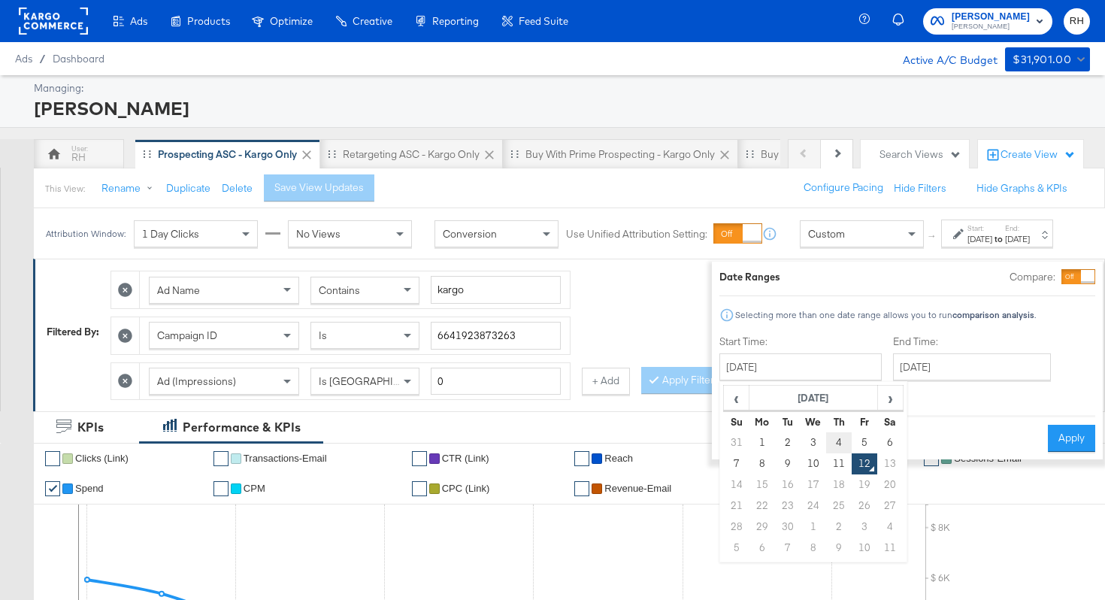
click at [826, 443] on td "4" at bounding box center [839, 442] width 26 height 21
type input "[DATE]"
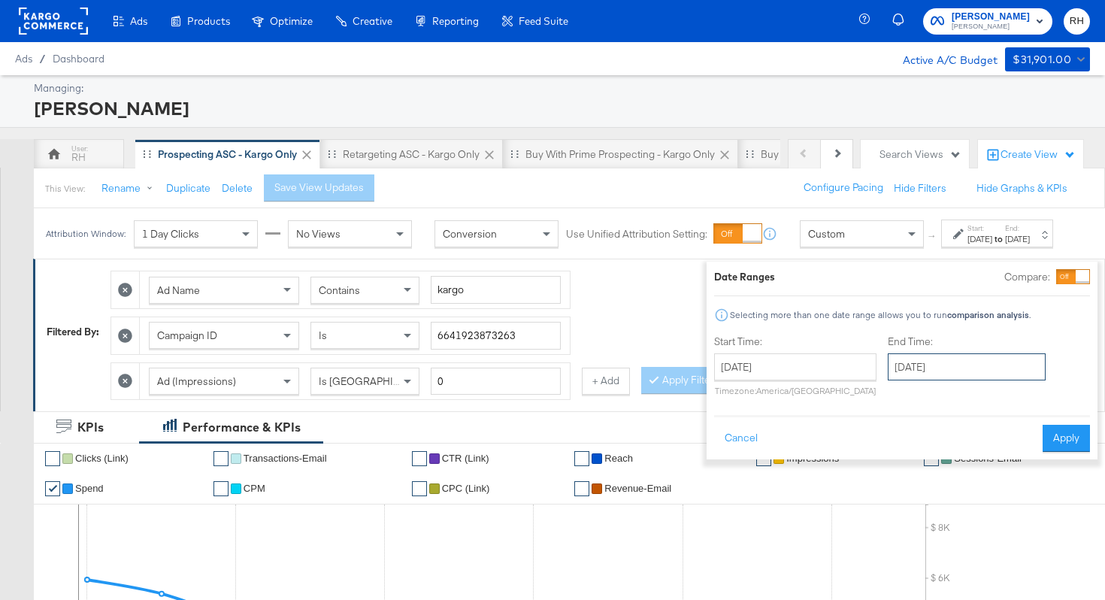
click at [934, 370] on input "[DATE]" at bounding box center [967, 366] width 158 height 27
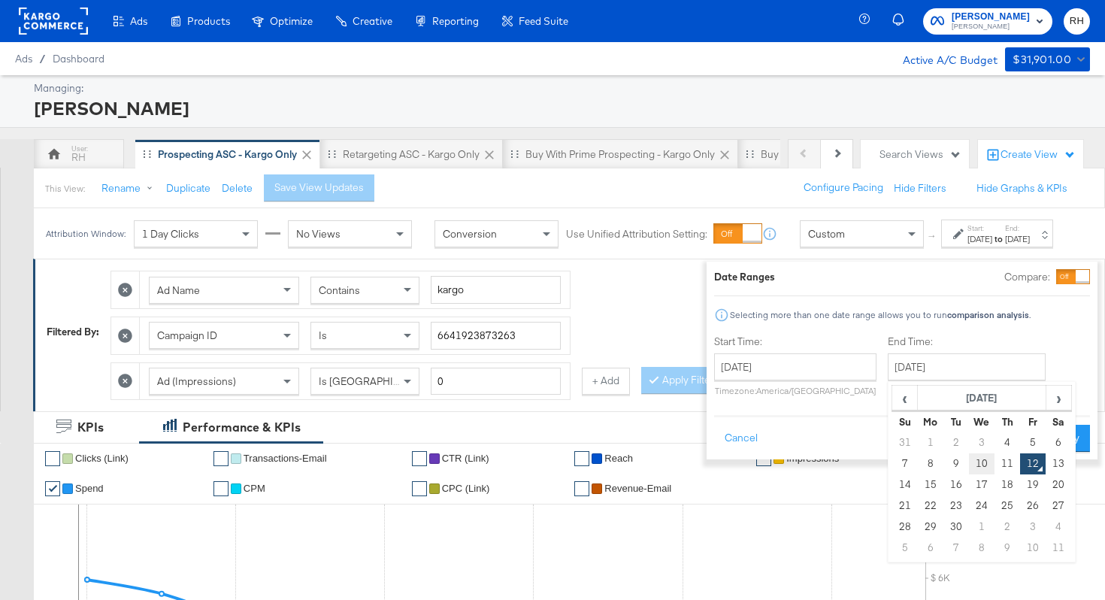
click at [969, 467] on td "10" at bounding box center [982, 463] width 26 height 21
type input "[DATE]"
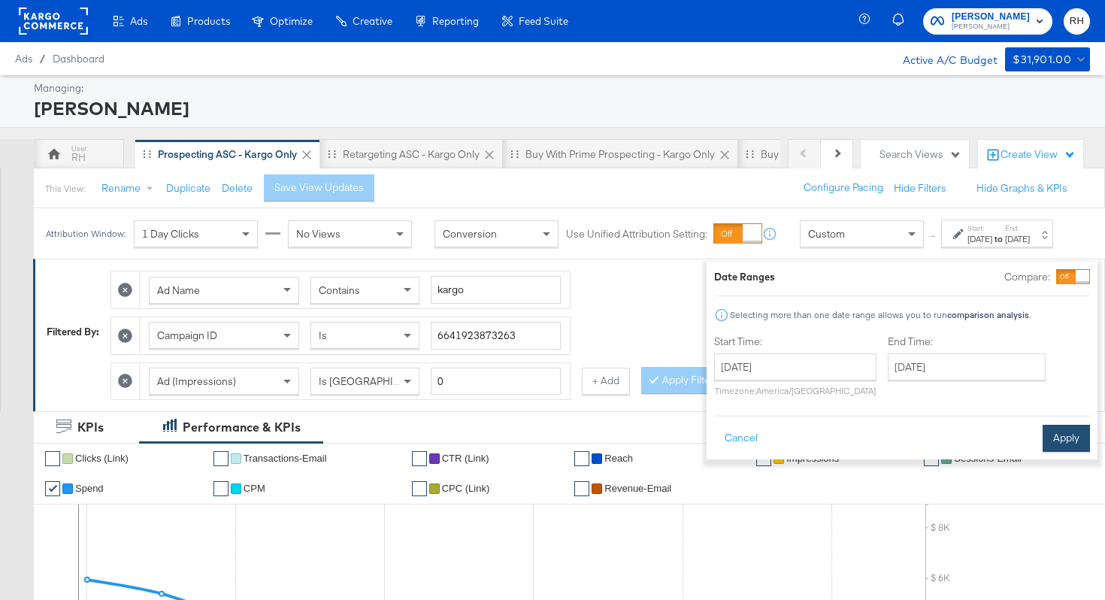
click at [1043, 440] on button "Apply" at bounding box center [1066, 438] width 47 height 27
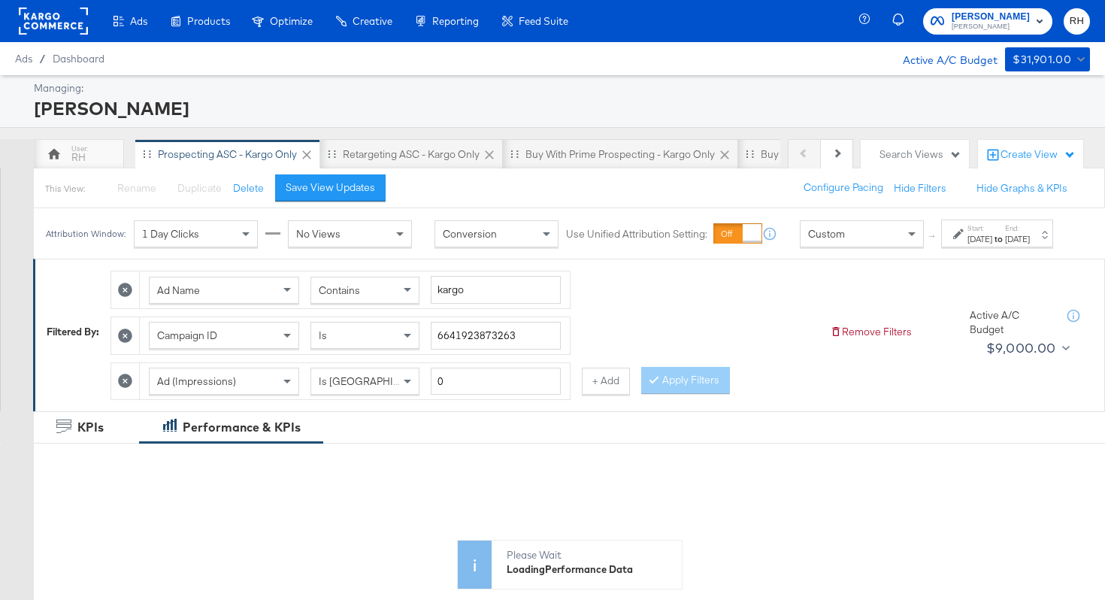
click at [385, 303] on div "Contains" at bounding box center [364, 290] width 107 height 26
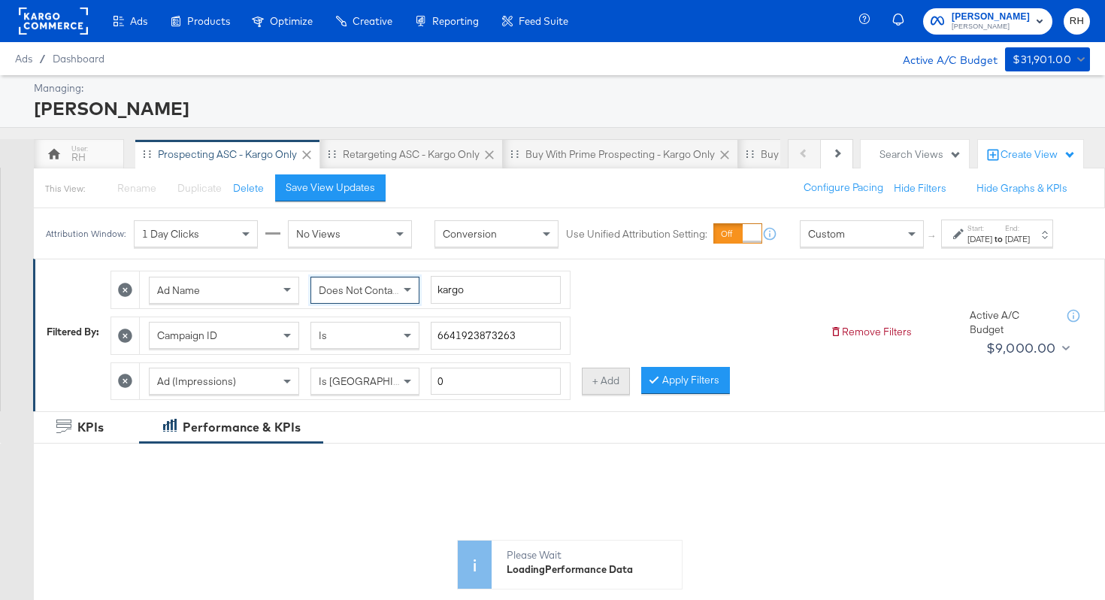
click at [589, 393] on button "+ Add" at bounding box center [606, 381] width 48 height 27
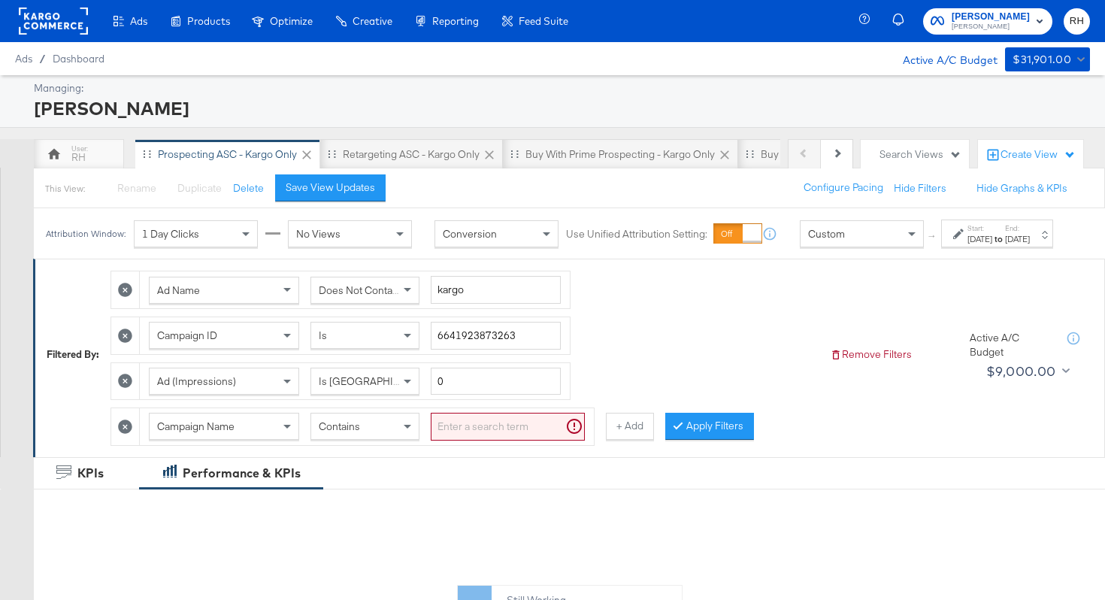
click at [263, 437] on div "Campaign Name" at bounding box center [224, 426] width 149 height 26
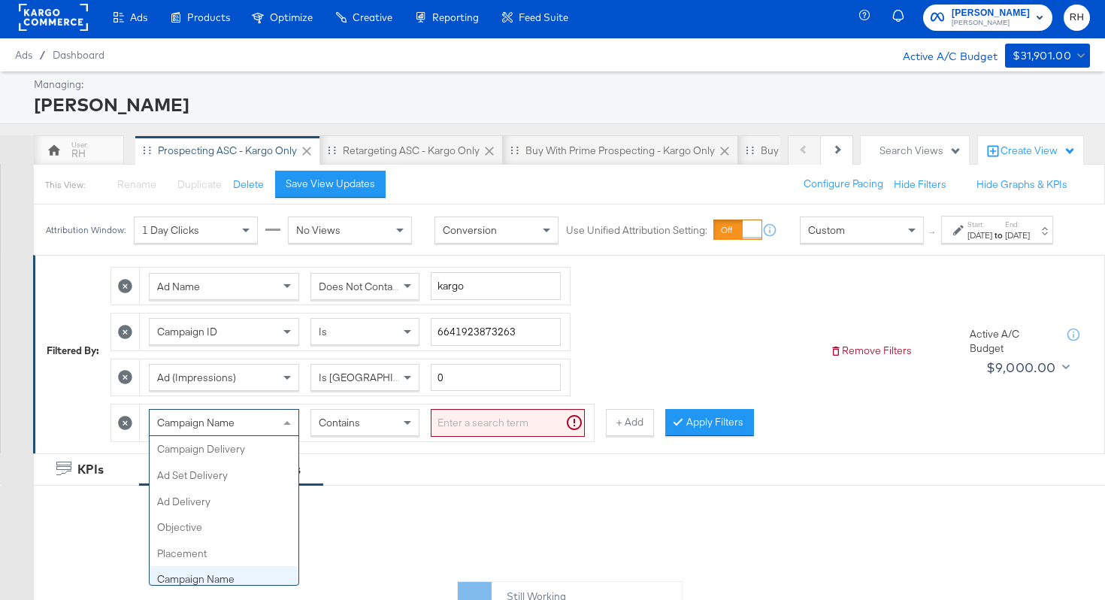
scroll to position [130, 0]
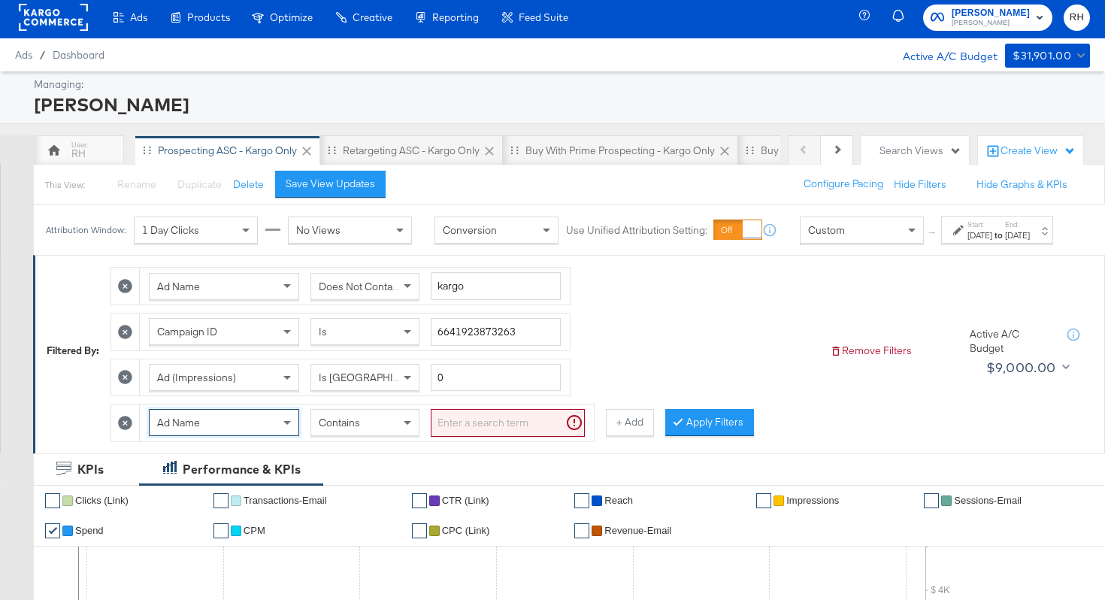
click at [459, 430] on input "search" at bounding box center [508, 423] width 154 height 28
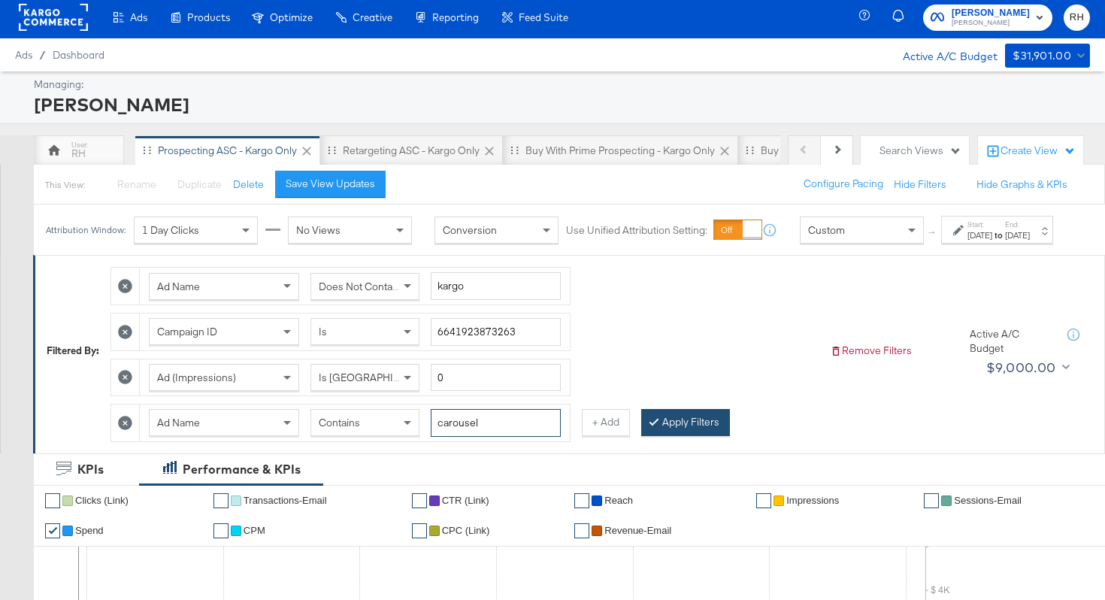
type input "carousel"
click at [675, 434] on button "Apply Filters" at bounding box center [685, 422] width 89 height 27
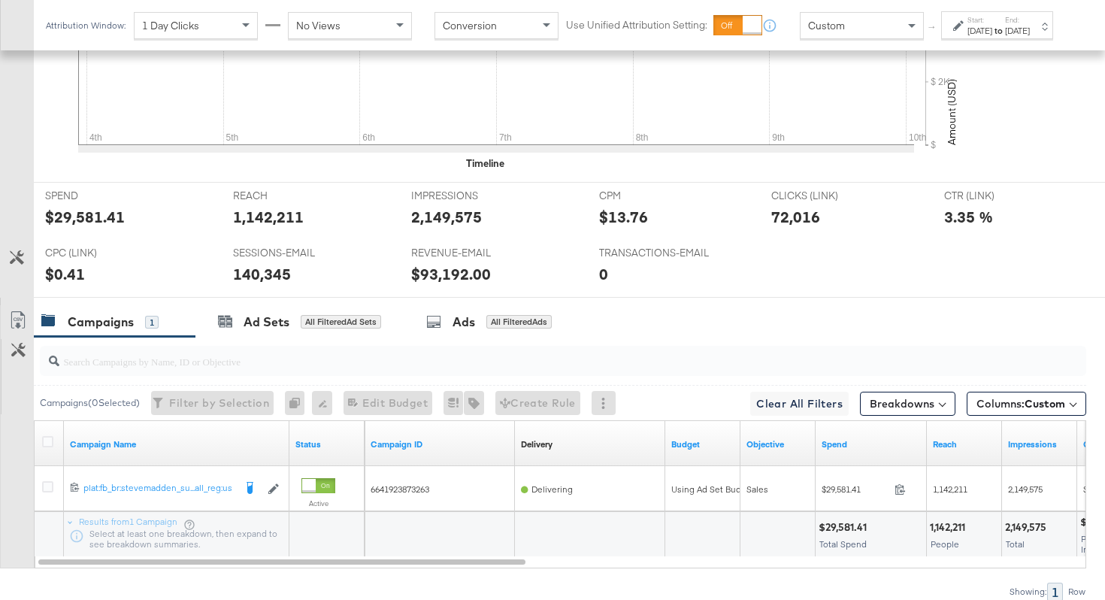
scroll to position [711, 0]
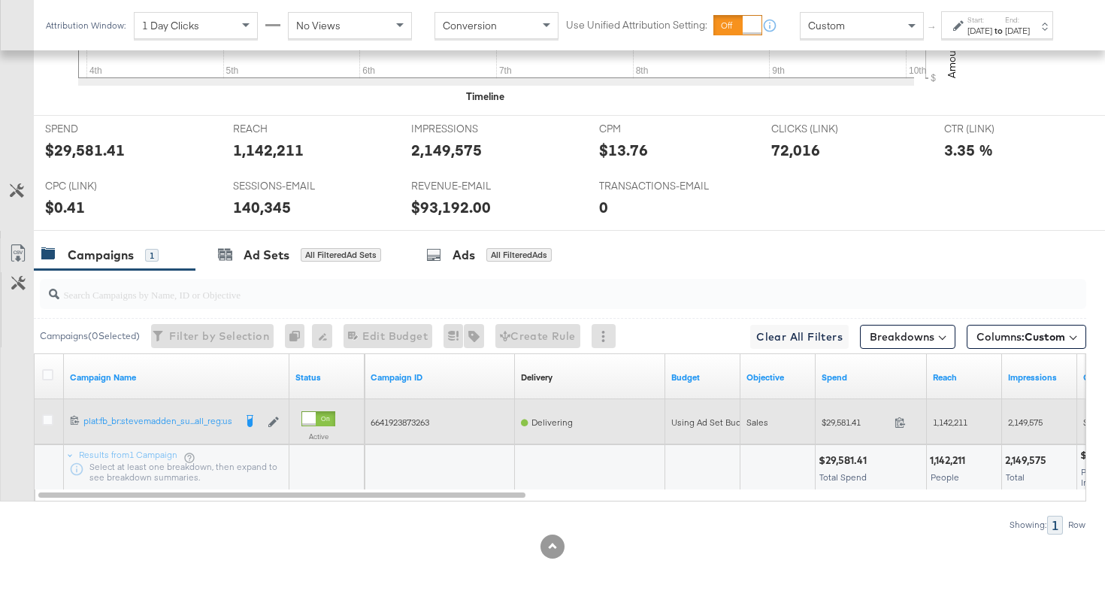
click at [911, 427] on span at bounding box center [904, 424] width 32 height 11
click at [947, 422] on span "1,142,211" at bounding box center [950, 421] width 35 height 11
click at [1022, 418] on span "2,149,575" at bounding box center [1025, 421] width 35 height 11
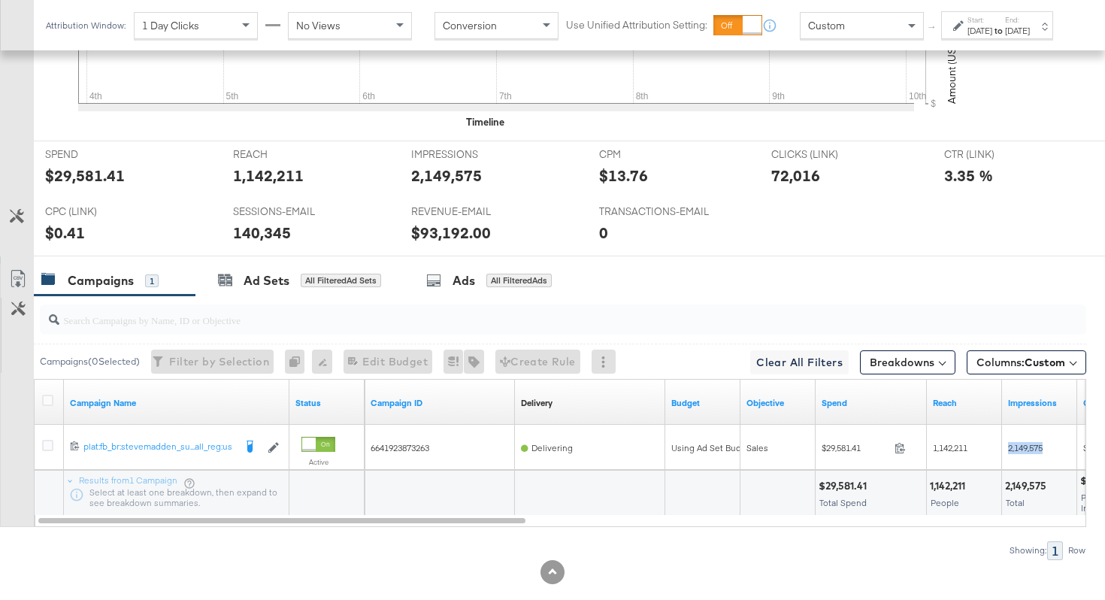
scroll to position [683, 0]
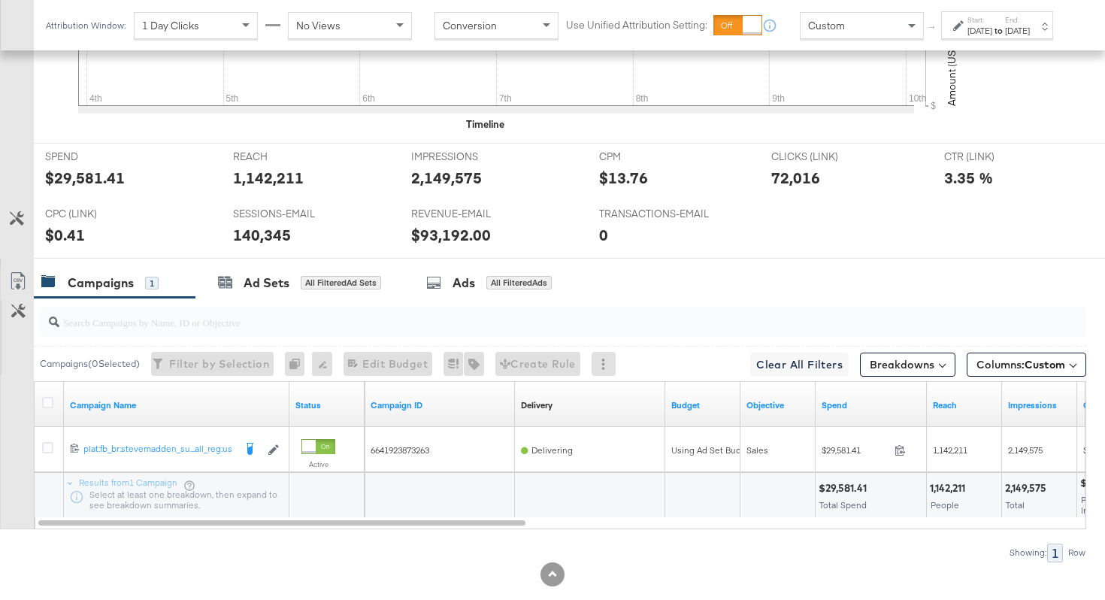
click at [1017, 37] on div "[DATE]" at bounding box center [1017, 31] width 25 height 12
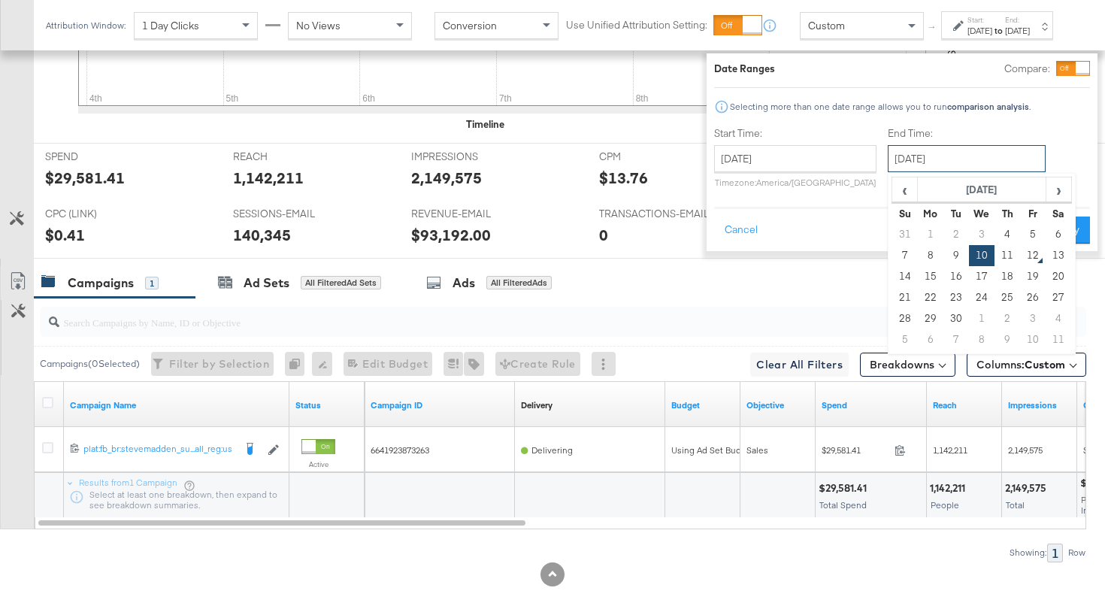
click at [930, 164] on input "[DATE]" at bounding box center [967, 158] width 158 height 27
click at [994, 259] on td "11" at bounding box center [1007, 255] width 26 height 21
type input "[DATE]"
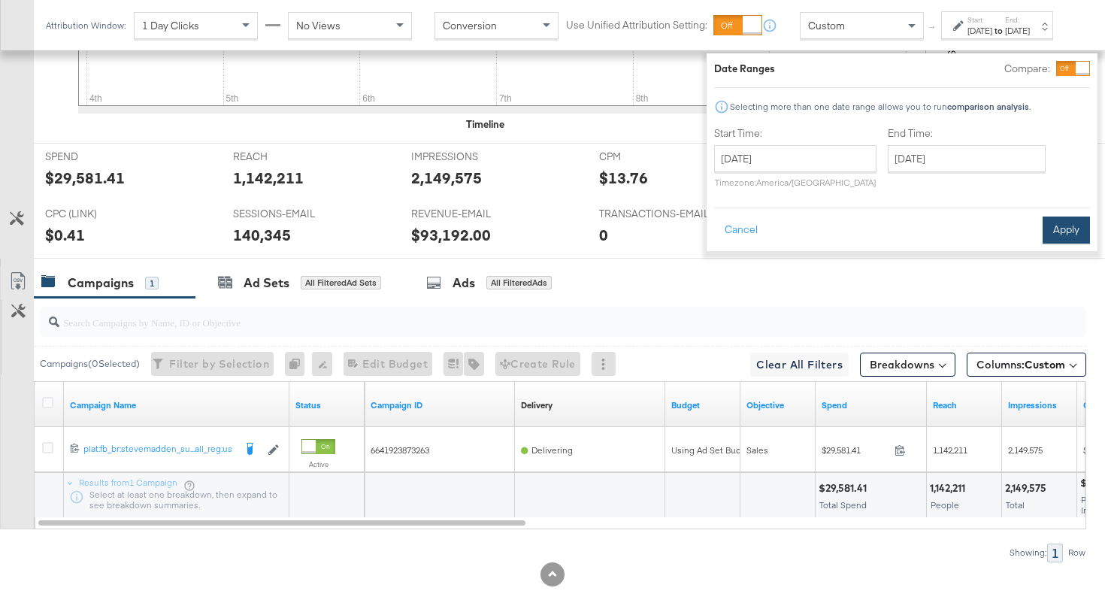
click at [1043, 233] on button "Apply" at bounding box center [1066, 229] width 47 height 27
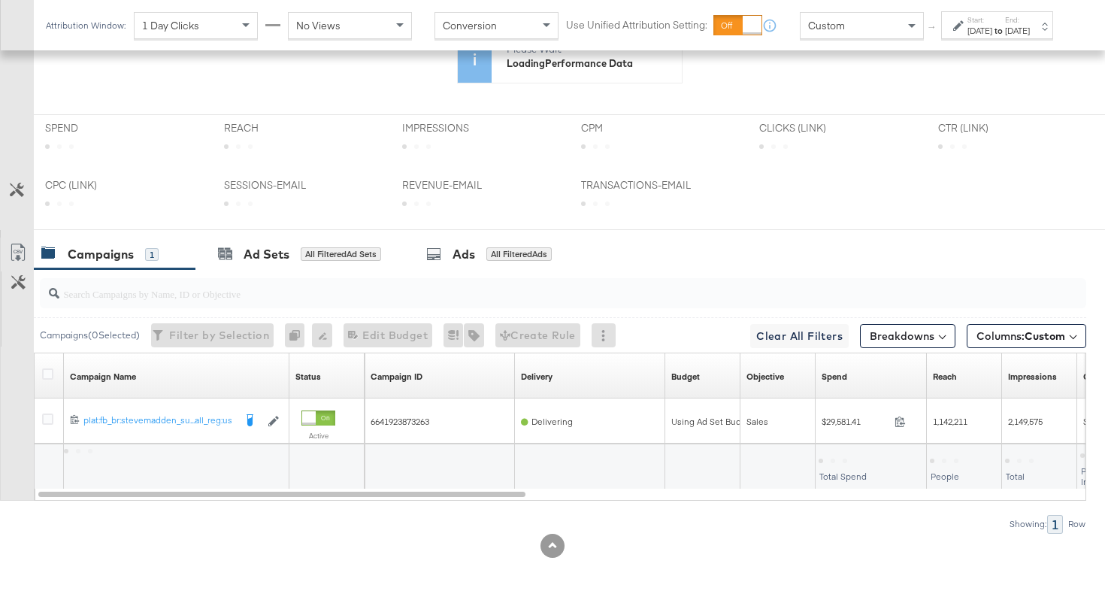
scroll to position [537, 0]
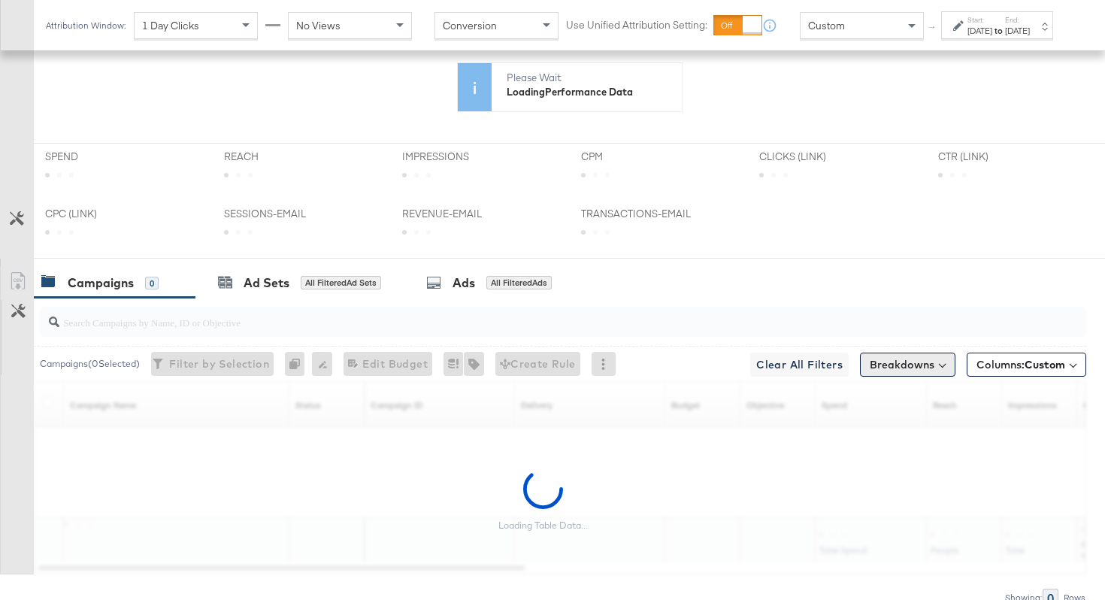
click at [945, 372] on button "Breakdowns" at bounding box center [907, 365] width 95 height 24
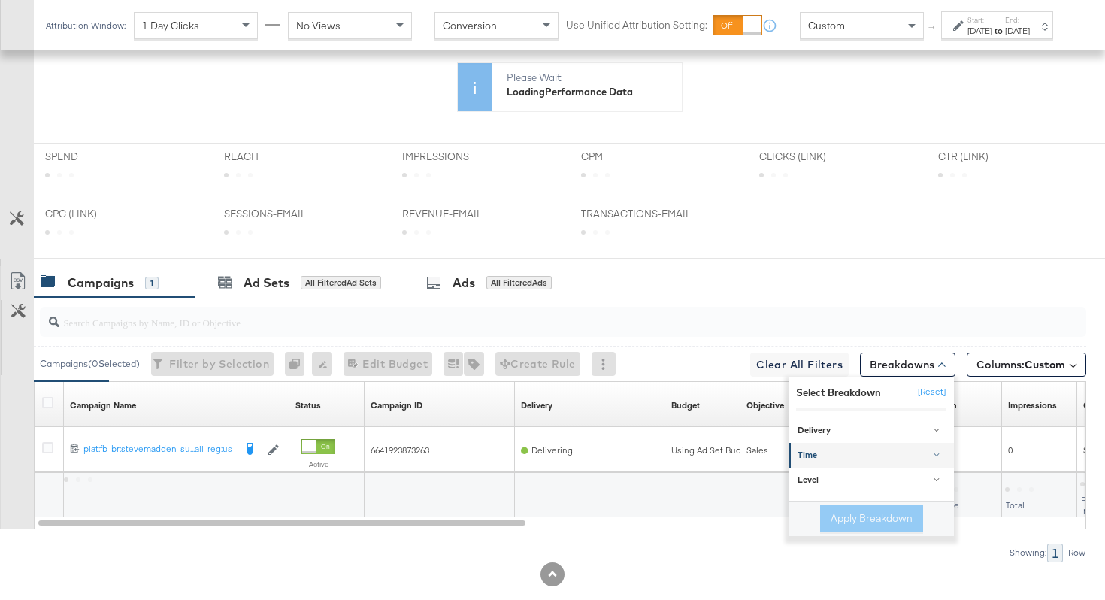
click at [856, 456] on div "Time" at bounding box center [872, 455] width 150 height 12
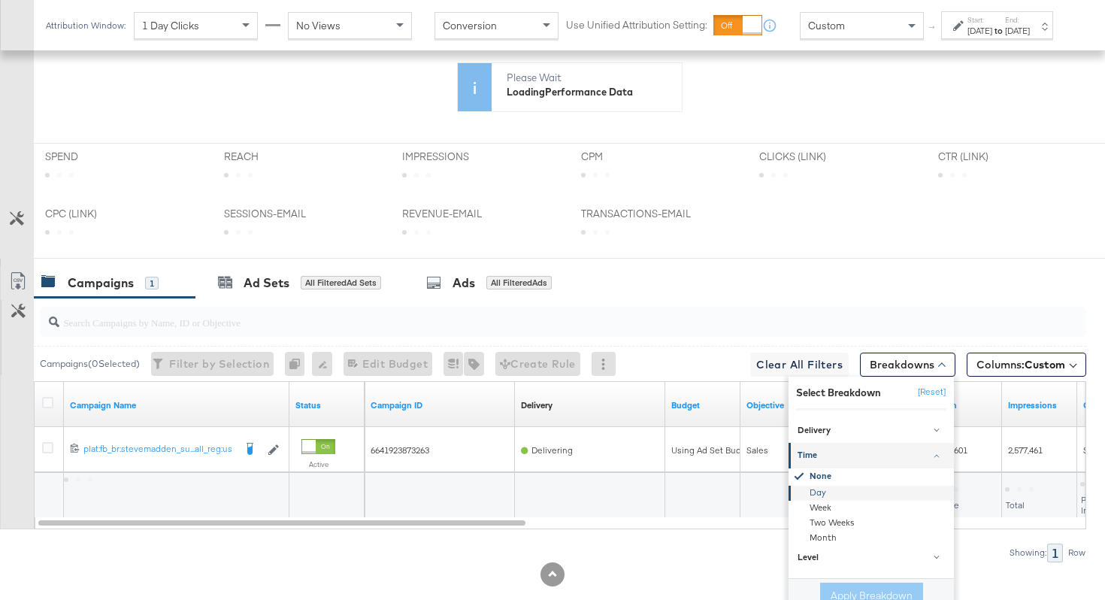
click at [830, 492] on div "Day" at bounding box center [872, 493] width 163 height 15
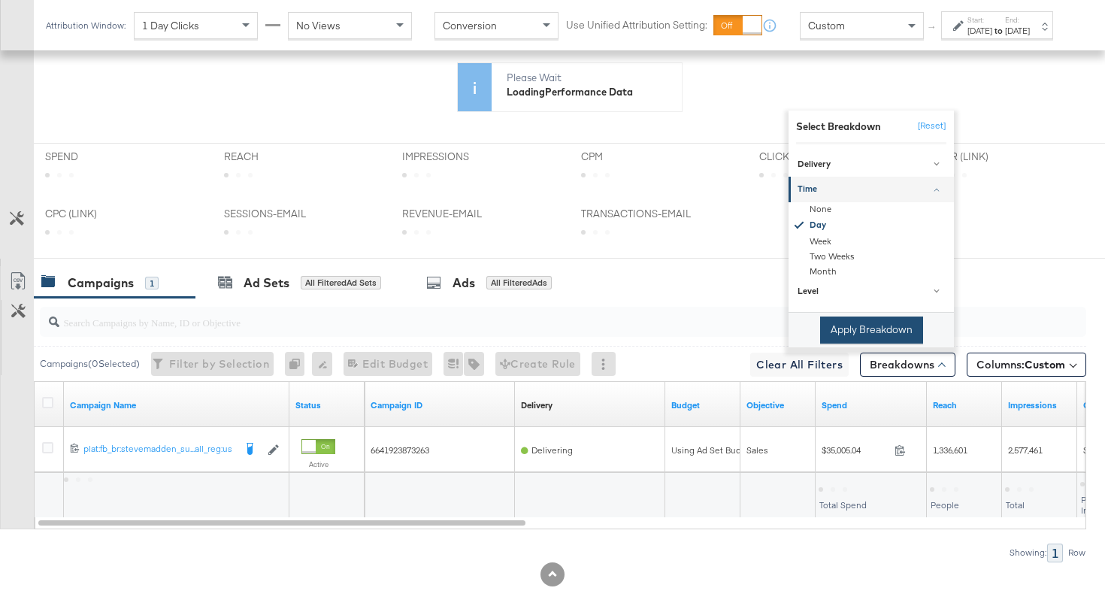
click at [856, 333] on button "Apply Breakdown" at bounding box center [871, 329] width 103 height 27
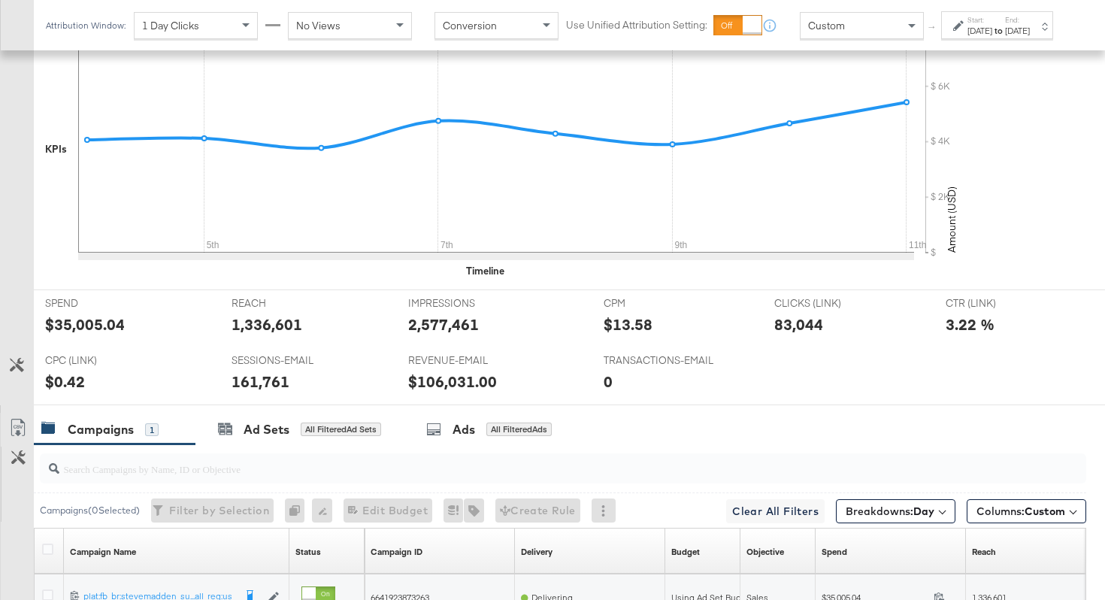
scroll to position [683, 0]
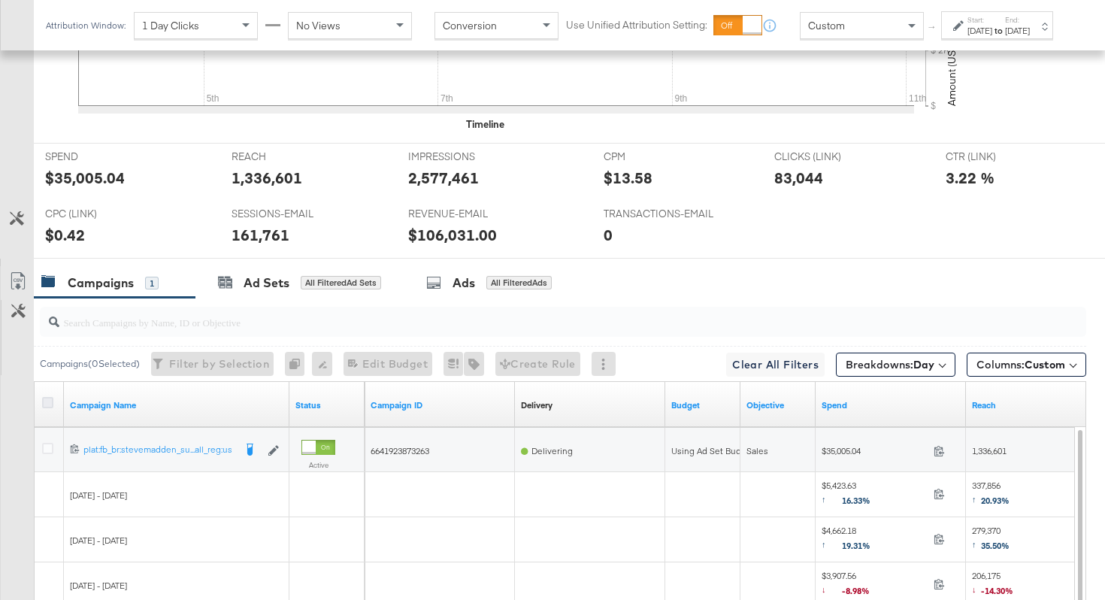
click at [48, 401] on icon at bounding box center [47, 402] width 11 height 11
click at [0, 0] on input "checkbox" at bounding box center [0, 0] width 0 height 0
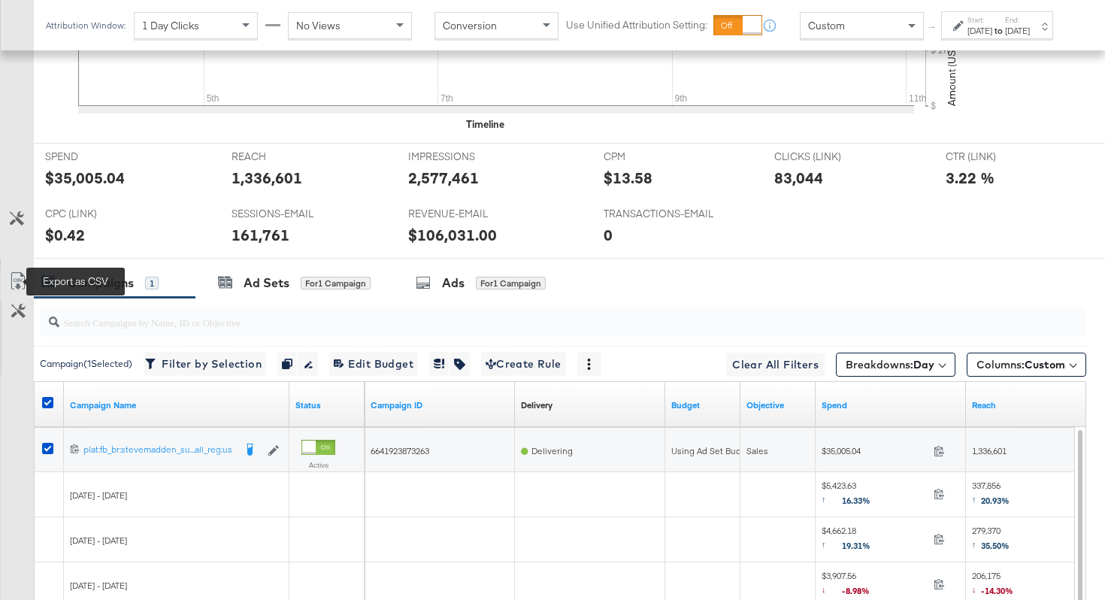
click at [13, 278] on icon at bounding box center [18, 281] width 18 height 18
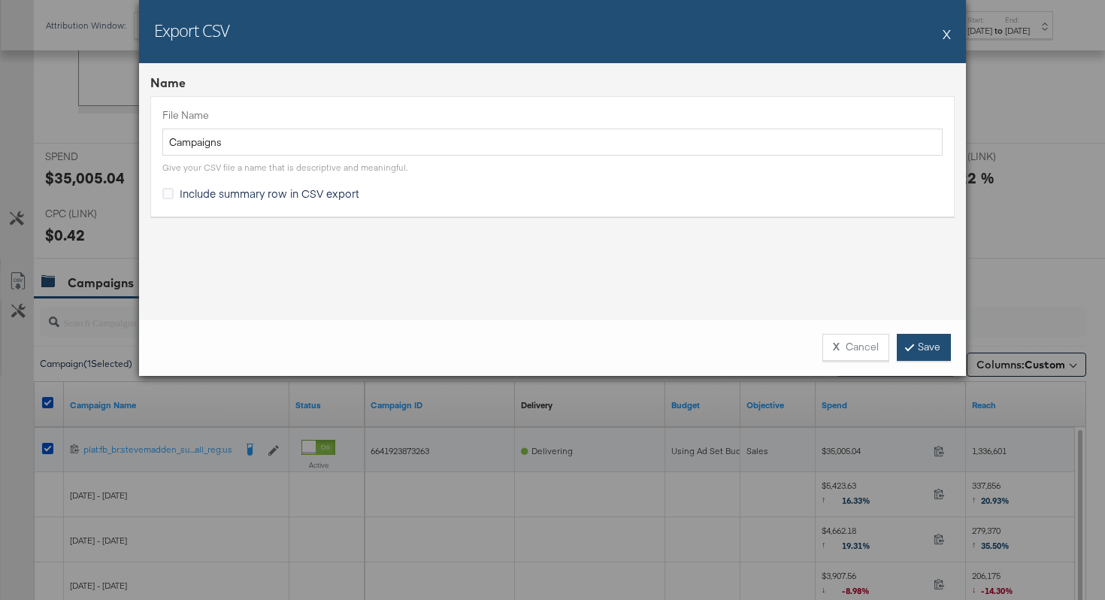
click at [922, 343] on link "Save" at bounding box center [924, 347] width 54 height 27
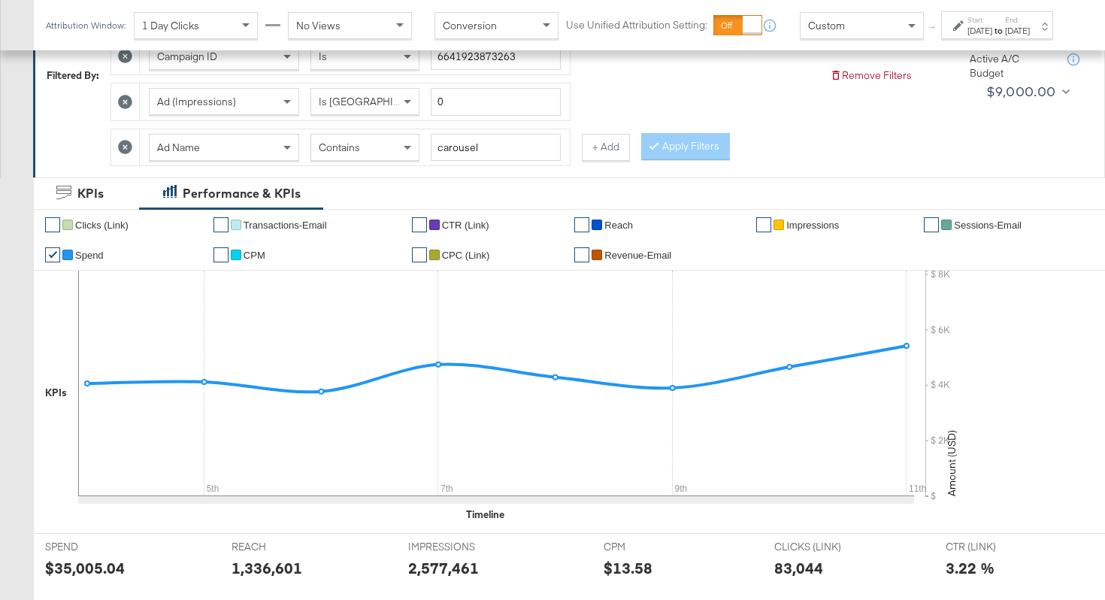
scroll to position [0, 0]
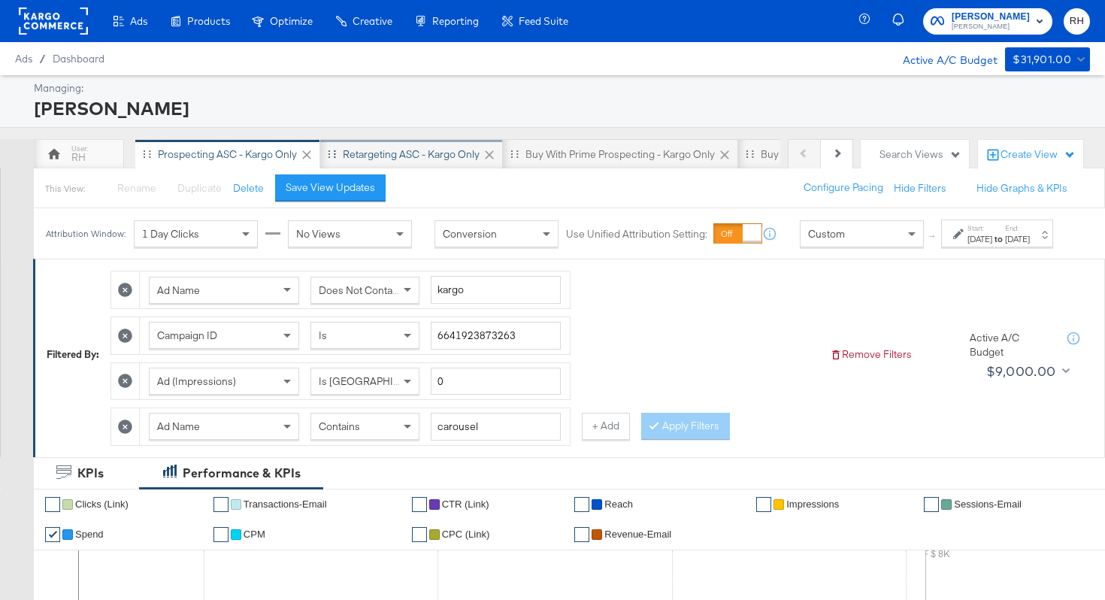
click at [445, 152] on div "Retargeting ASC - Kargo only" at bounding box center [411, 154] width 137 height 14
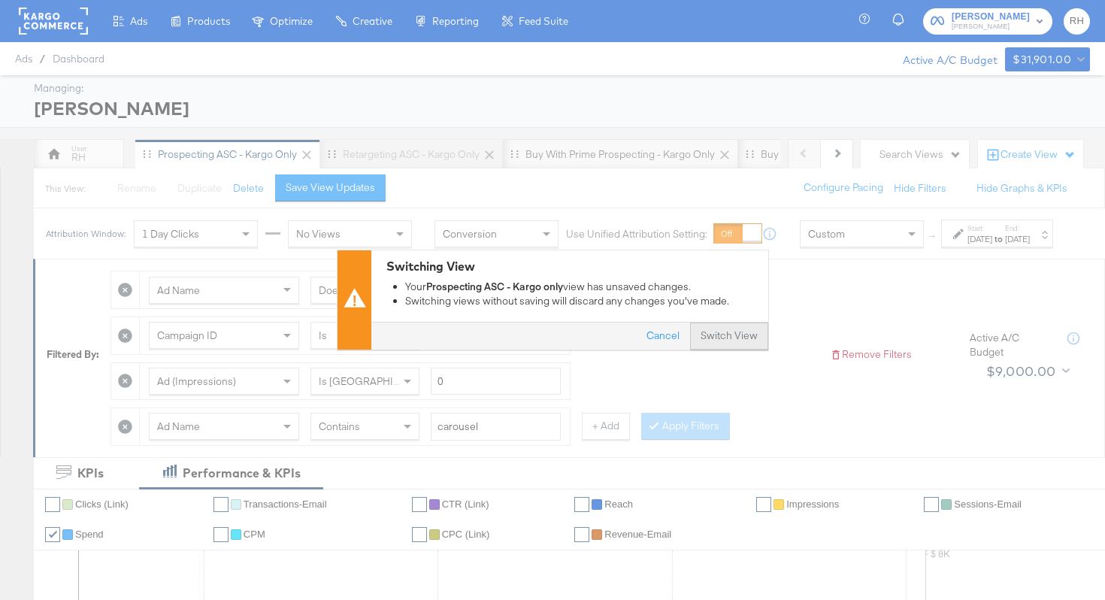
click at [722, 337] on button "Switch View" at bounding box center [729, 336] width 78 height 27
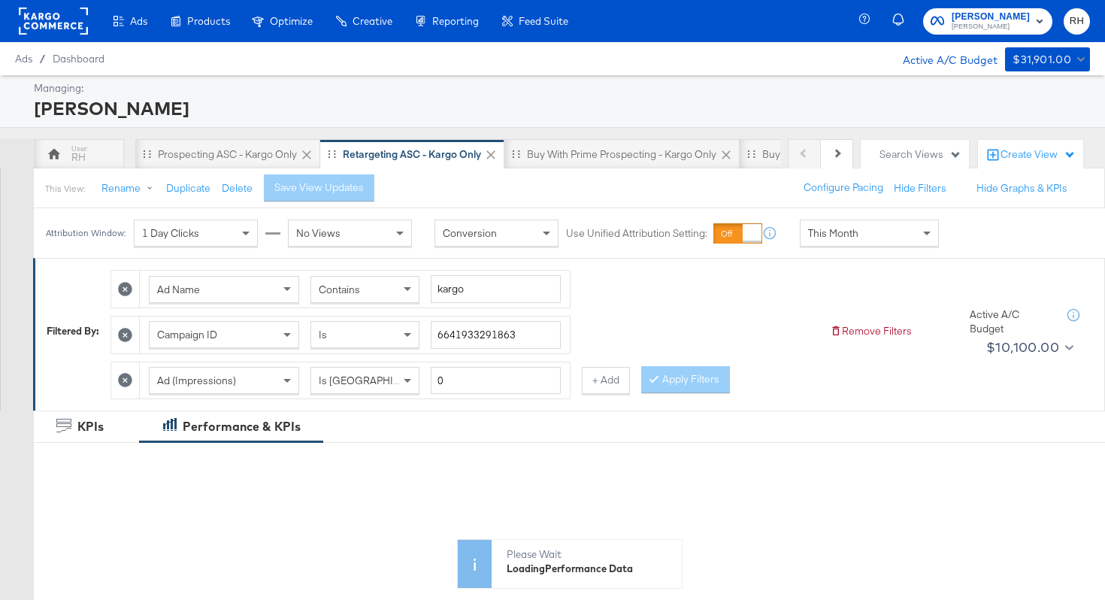
click at [830, 232] on span "This Month" at bounding box center [833, 233] width 50 height 14
click at [967, 245] on div "[DATE]" at bounding box center [979, 239] width 25 height 12
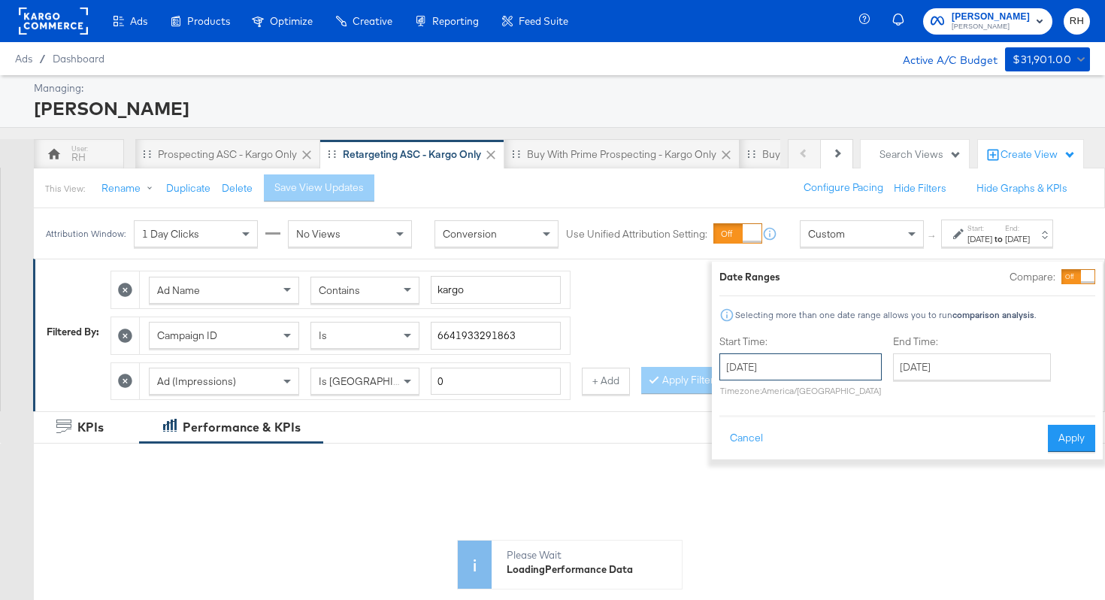
click at [794, 363] on input "[DATE]" at bounding box center [800, 366] width 162 height 27
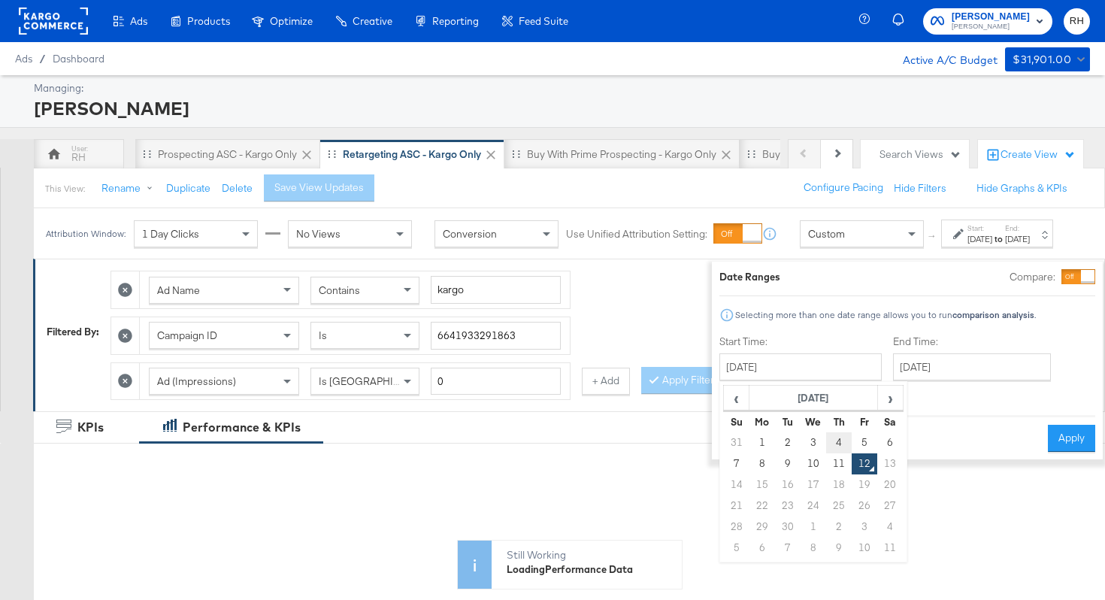
click at [826, 443] on td "4" at bounding box center [839, 442] width 26 height 21
type input "[DATE]"
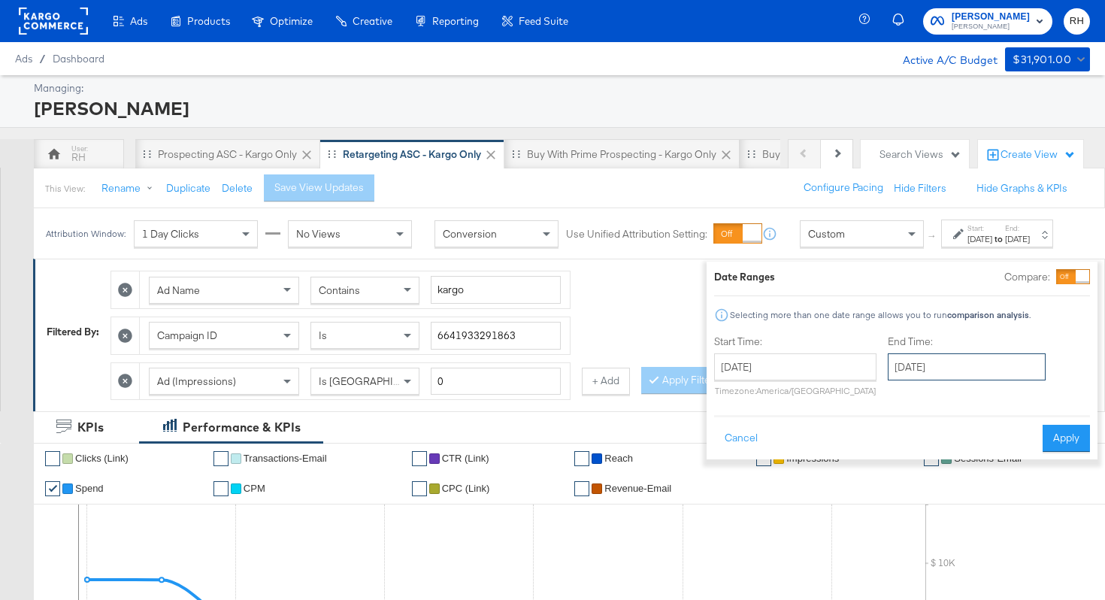
click at [903, 353] on input "[DATE]" at bounding box center [967, 366] width 158 height 27
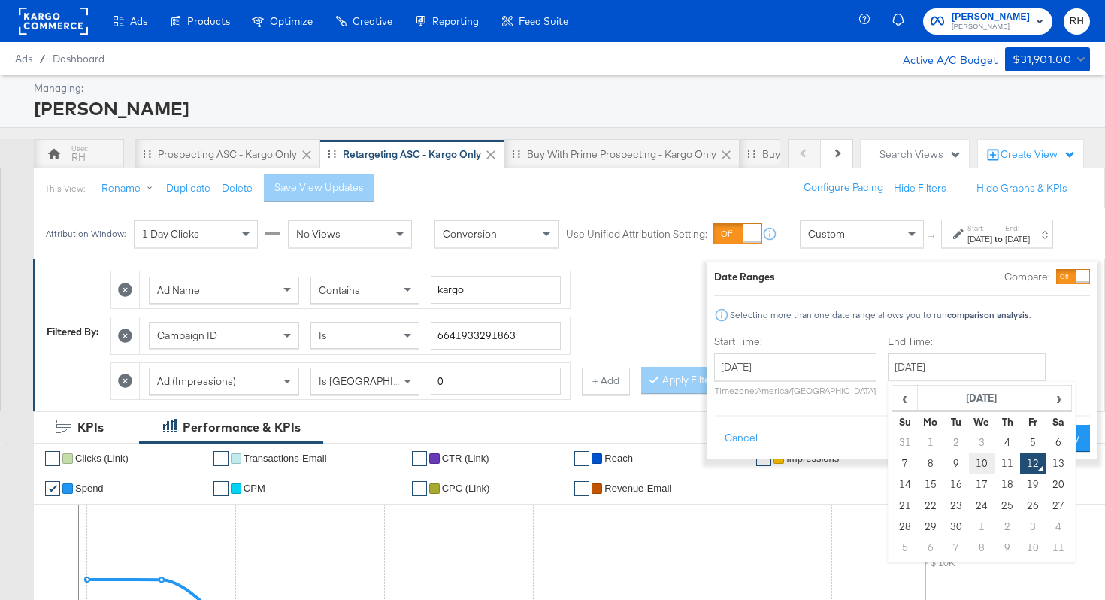
click at [969, 468] on td "10" at bounding box center [982, 463] width 26 height 21
type input "[DATE]"
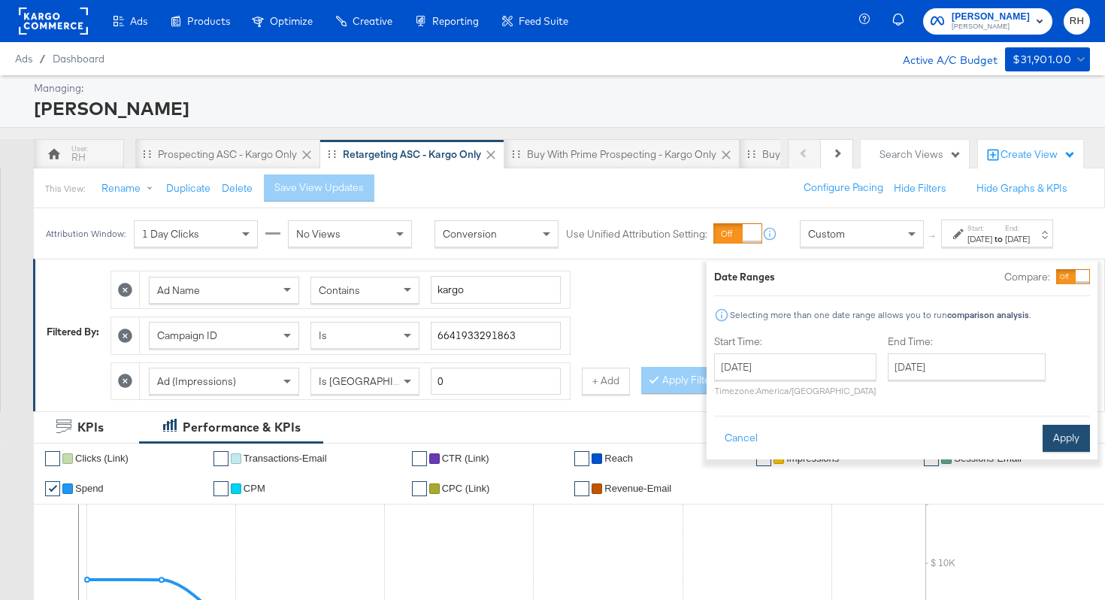
click at [1043, 446] on button "Apply" at bounding box center [1066, 438] width 47 height 27
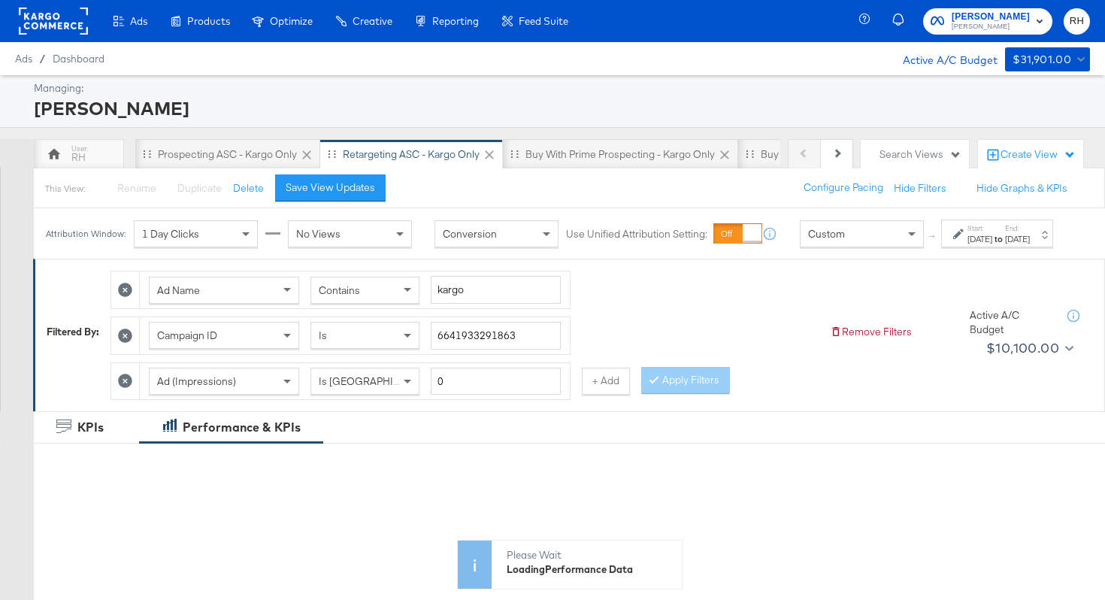
click at [353, 297] on span "Contains" at bounding box center [339, 290] width 41 height 14
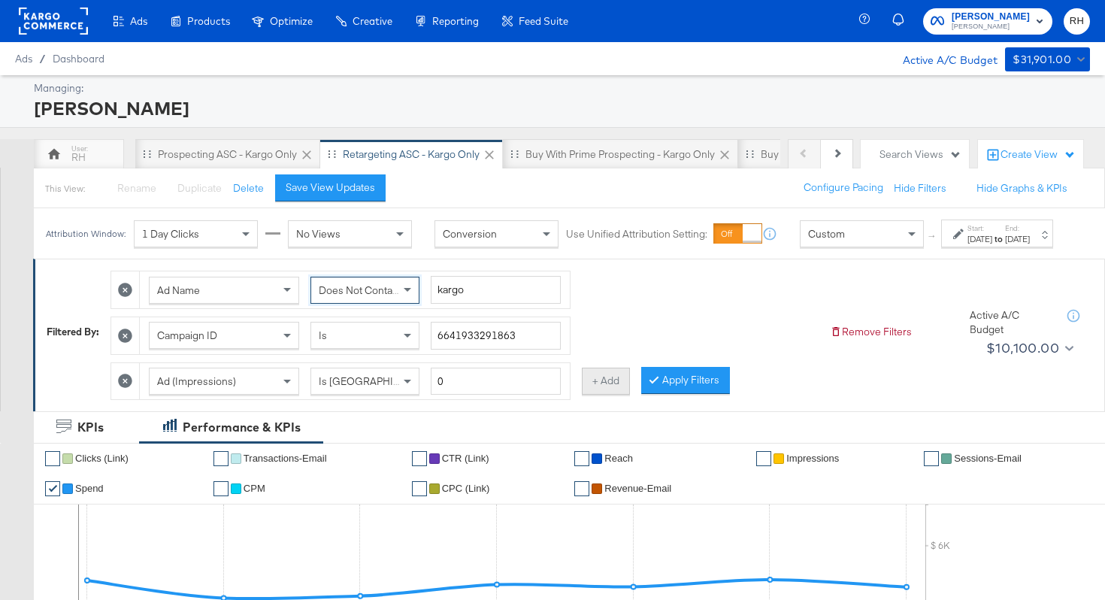
click at [603, 395] on button "+ Add" at bounding box center [606, 381] width 48 height 27
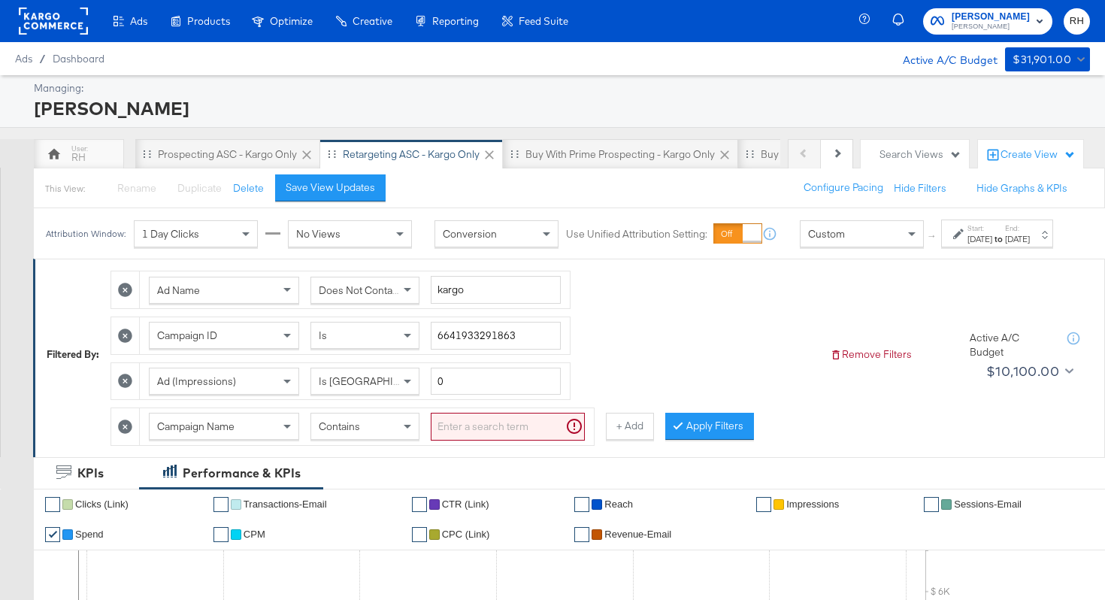
click at [191, 433] on span "Campaign Name" at bounding box center [195, 426] width 77 height 14
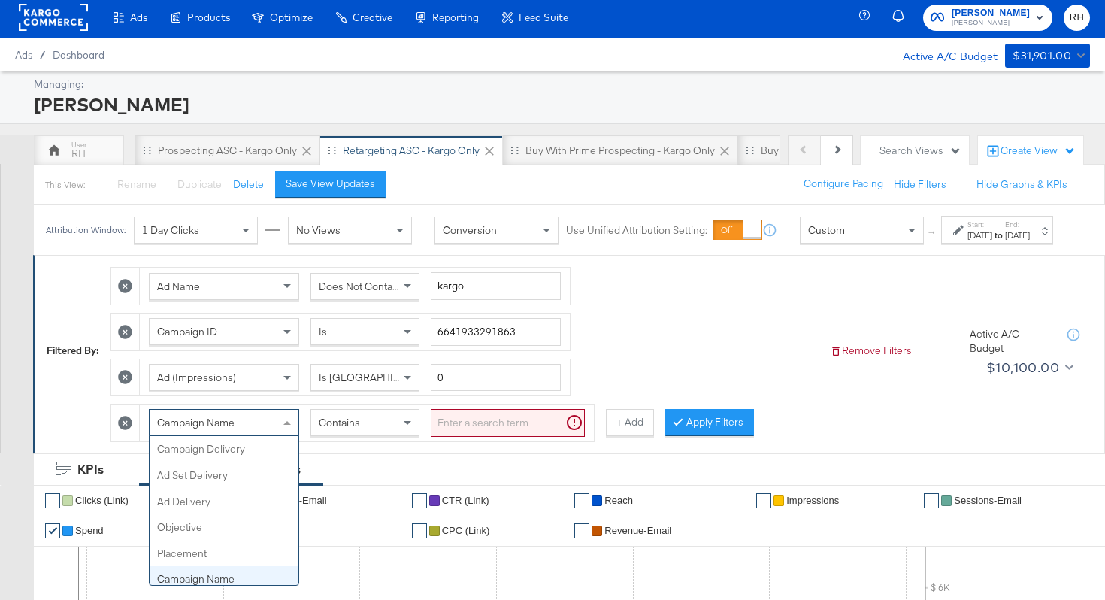
scroll to position [130, 0]
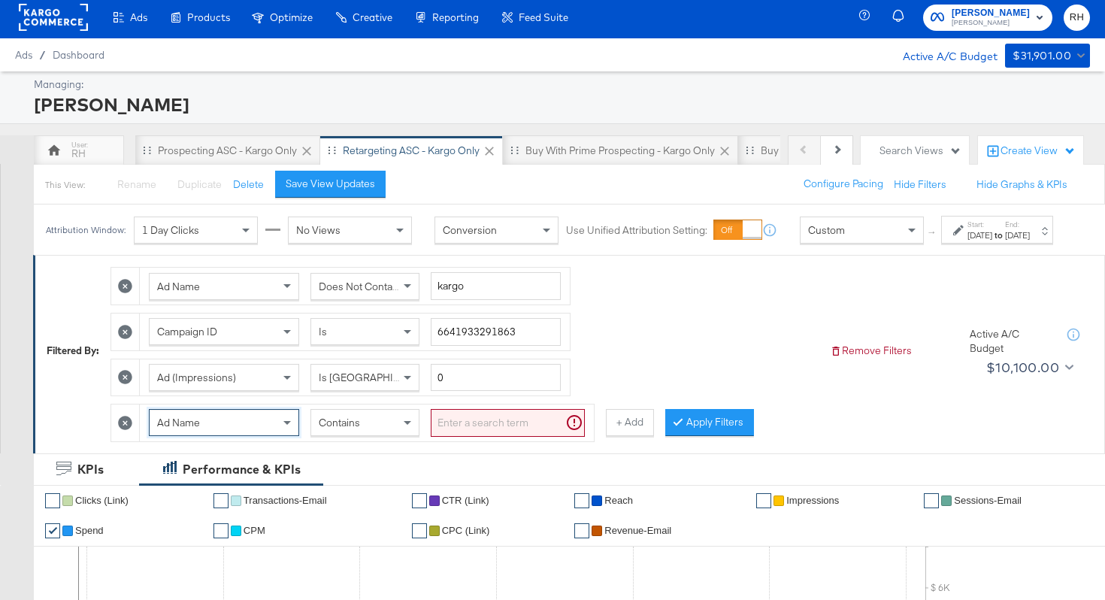
click at [437, 437] on input "search" at bounding box center [508, 423] width 154 height 28
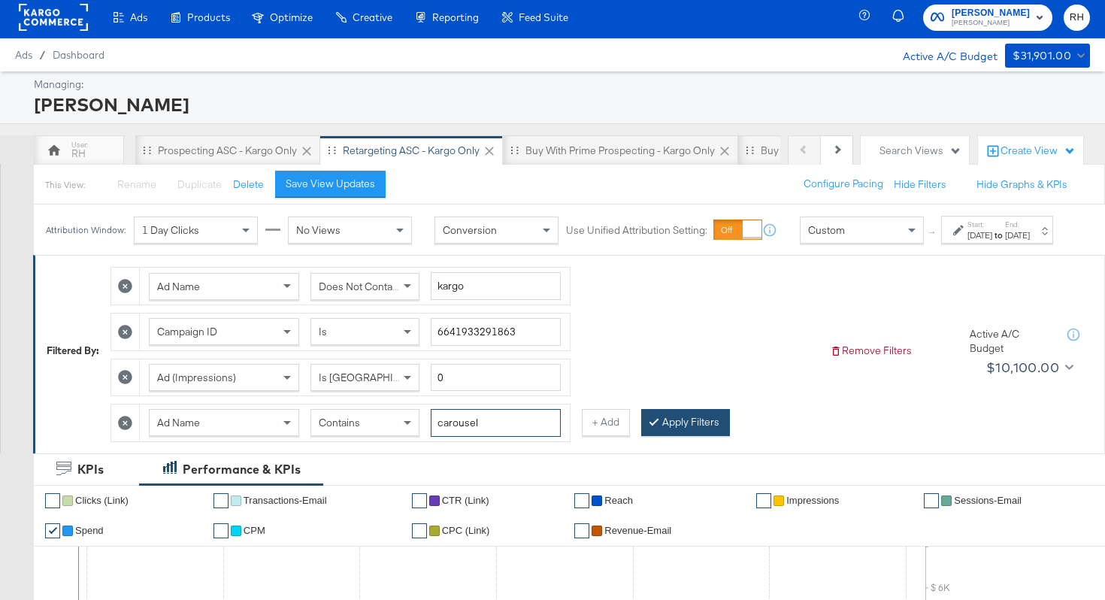
type input "carousel"
click at [654, 436] on button "Apply Filters" at bounding box center [685, 422] width 89 height 27
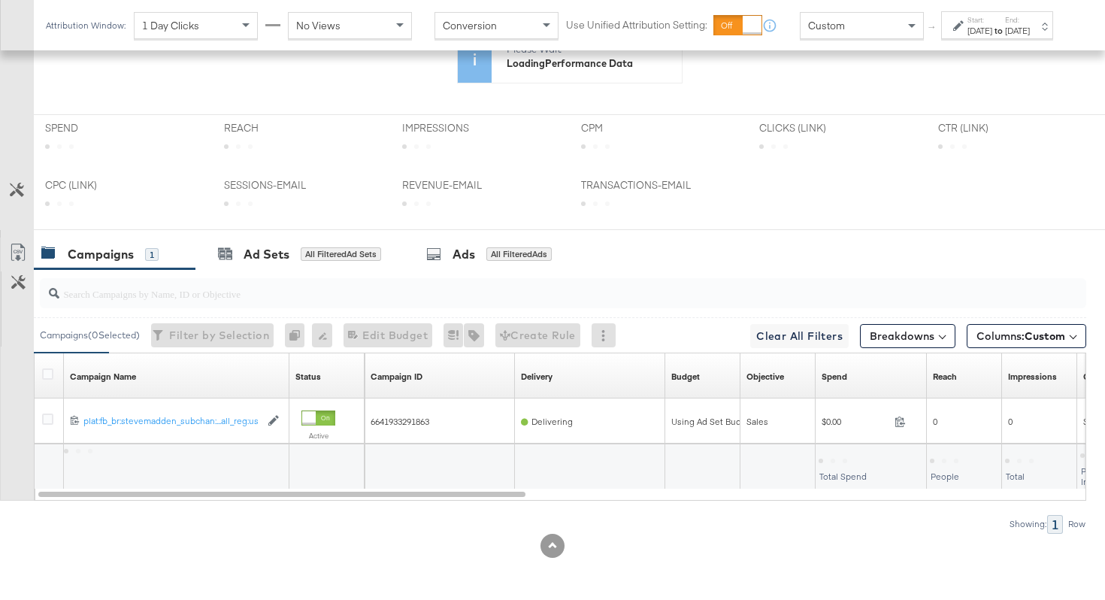
scroll to position [564, 0]
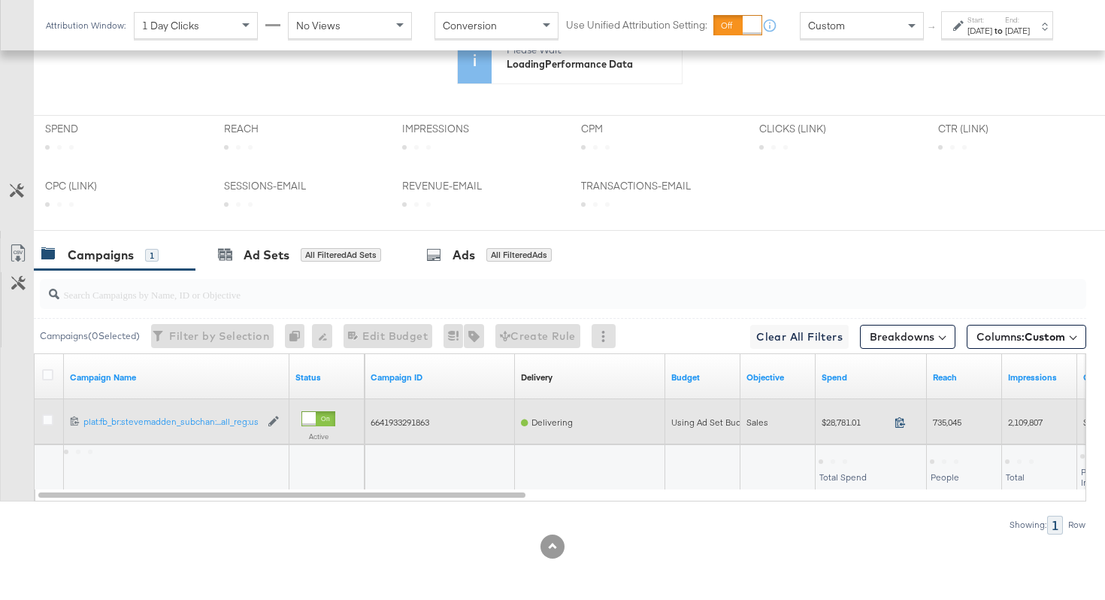
click at [897, 423] on icon at bounding box center [899, 421] width 11 height 11
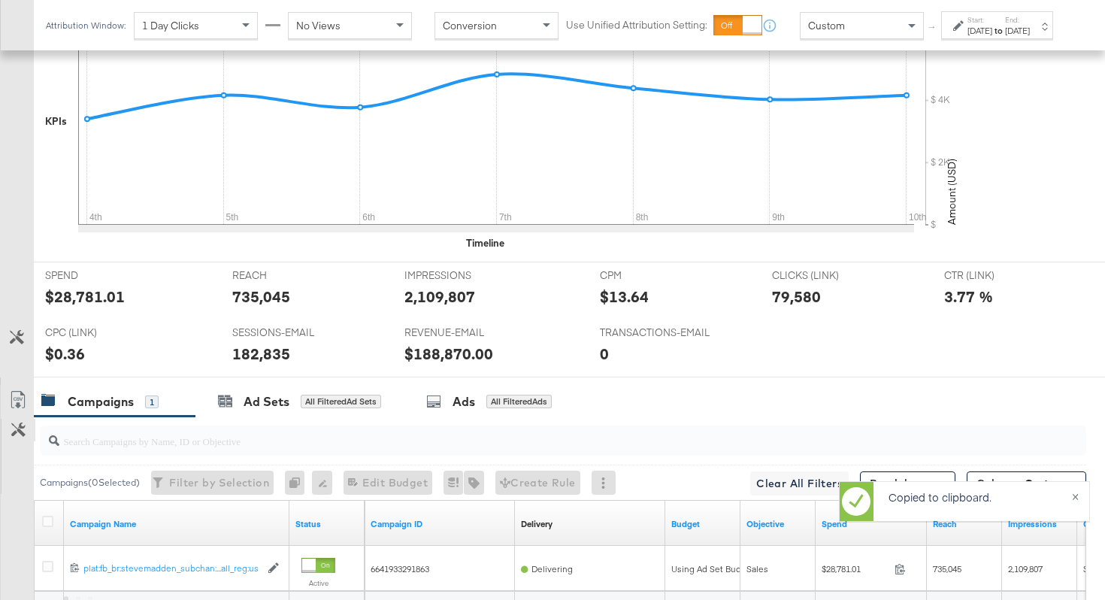
scroll to position [711, 0]
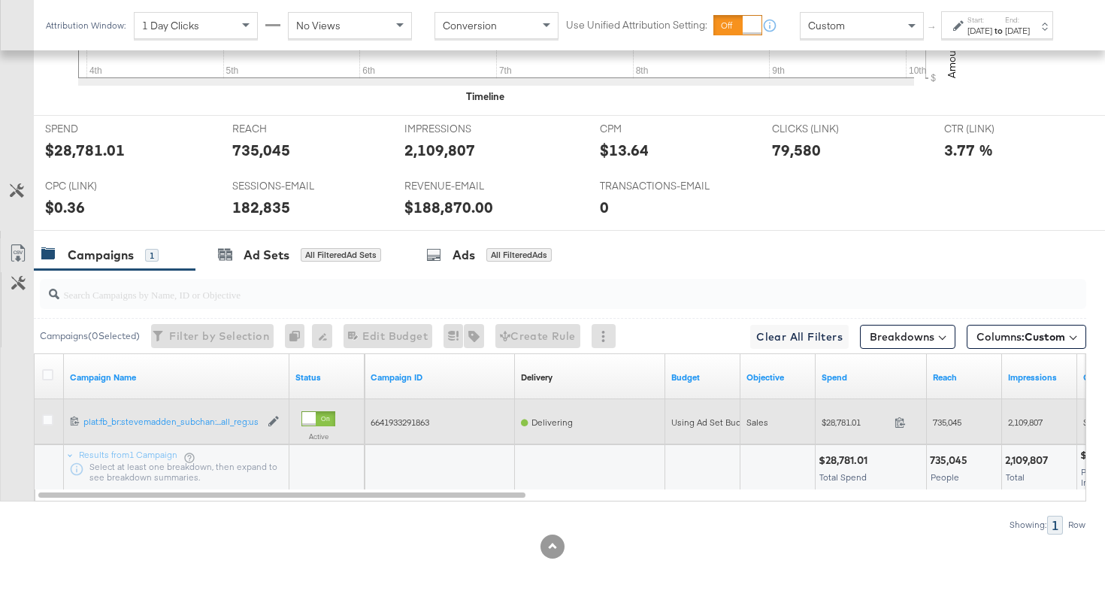
click at [879, 425] on span "$28,781.01" at bounding box center [855, 421] width 67 height 11
click at [900, 425] on icon at bounding box center [900, 422] width 10 height 11
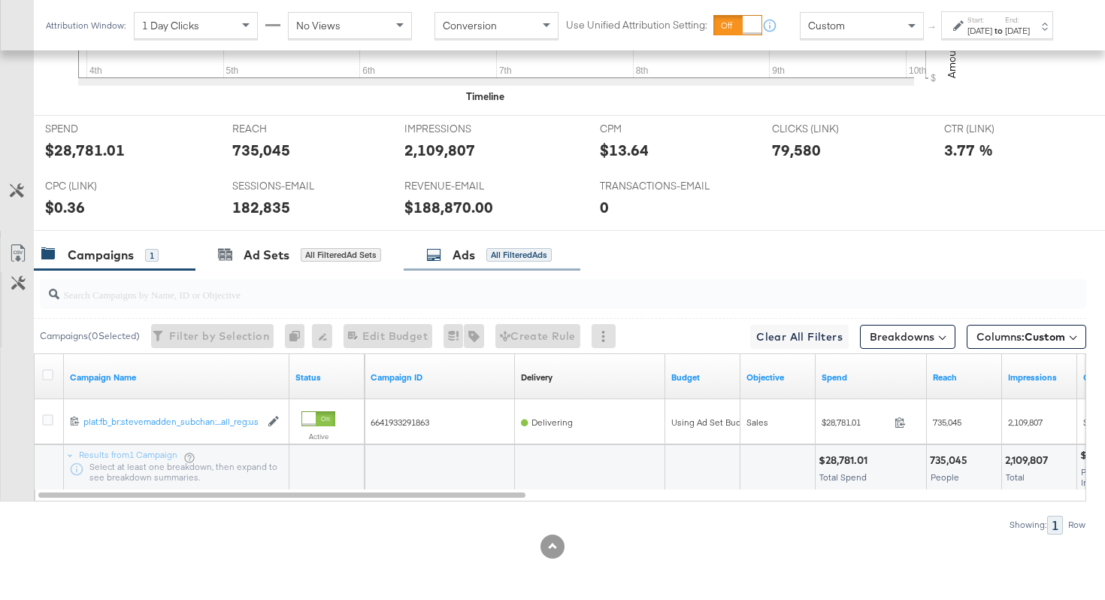
click at [468, 253] on div "Ads" at bounding box center [463, 255] width 23 height 17
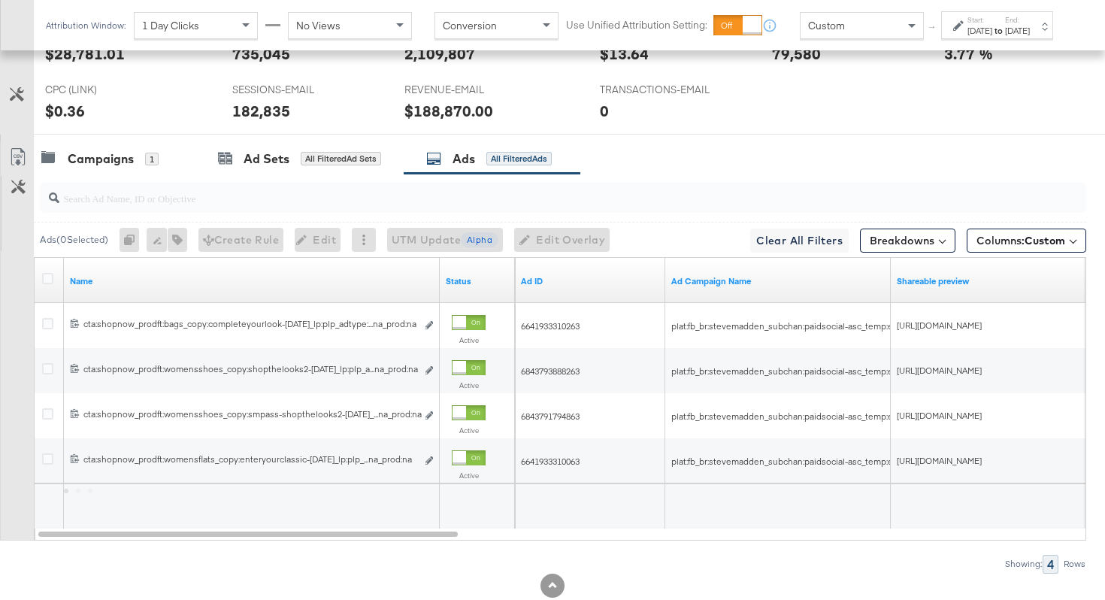
scroll to position [846, 0]
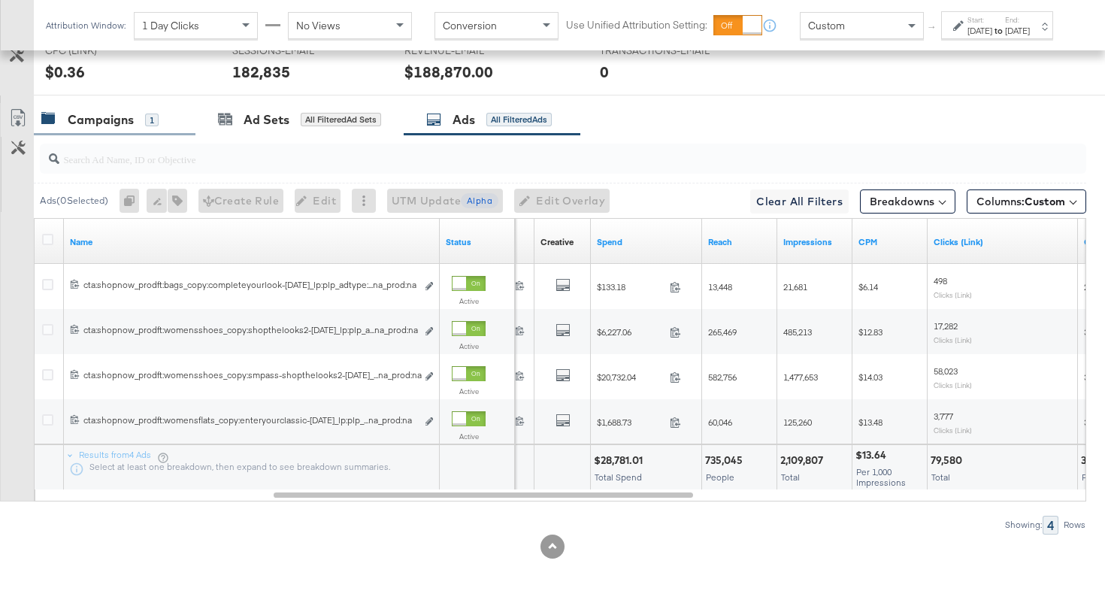
click at [123, 114] on div "Campaigns" at bounding box center [101, 119] width 66 height 17
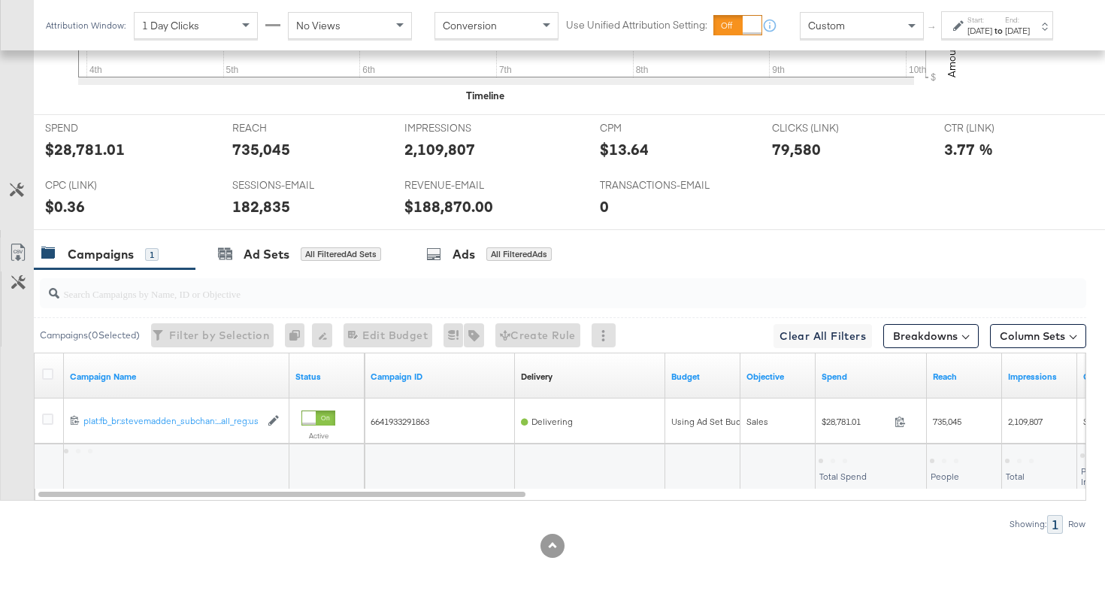
scroll to position [711, 0]
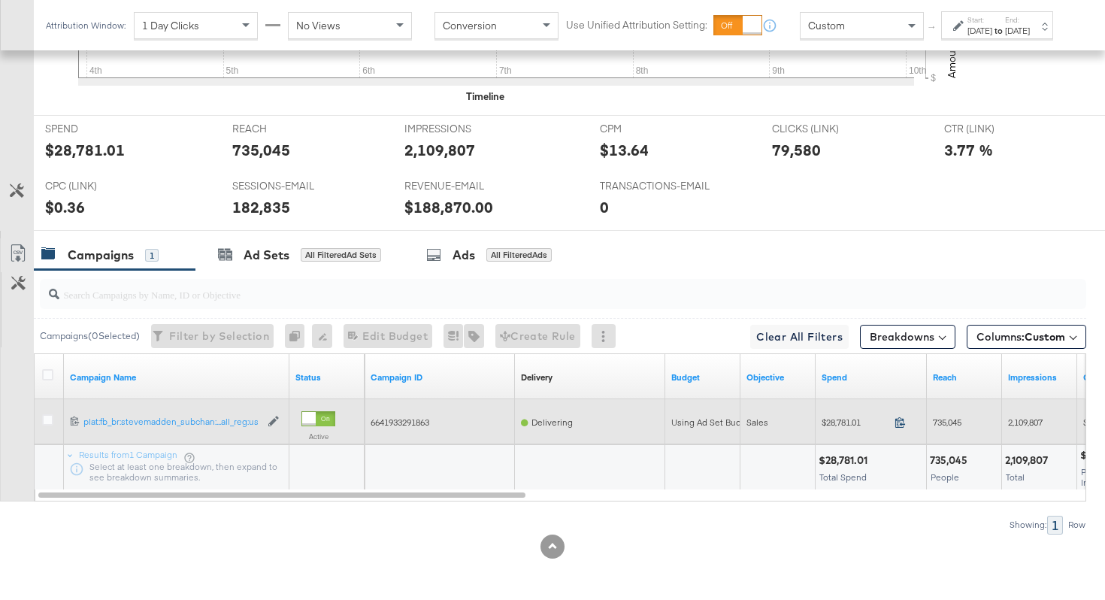
click at [897, 422] on icon at bounding box center [899, 421] width 11 height 11
click at [946, 416] on span "735,045" at bounding box center [947, 421] width 29 height 11
click at [1012, 424] on span "2,109,807" at bounding box center [1025, 421] width 35 height 11
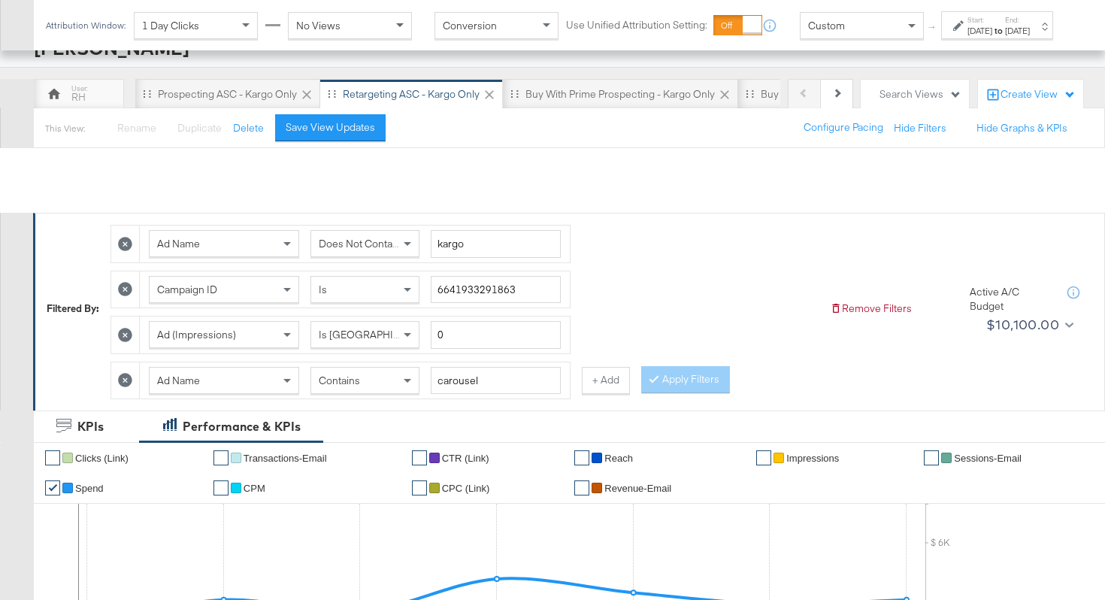
scroll to position [0, 0]
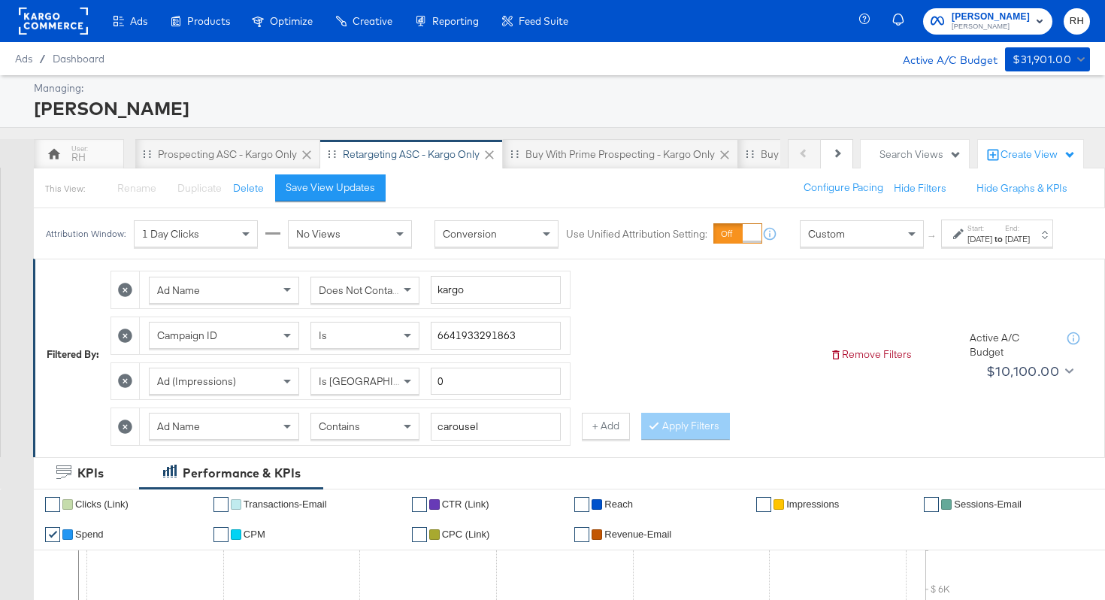
click at [1017, 245] on div "[DATE]" at bounding box center [1017, 239] width 25 height 12
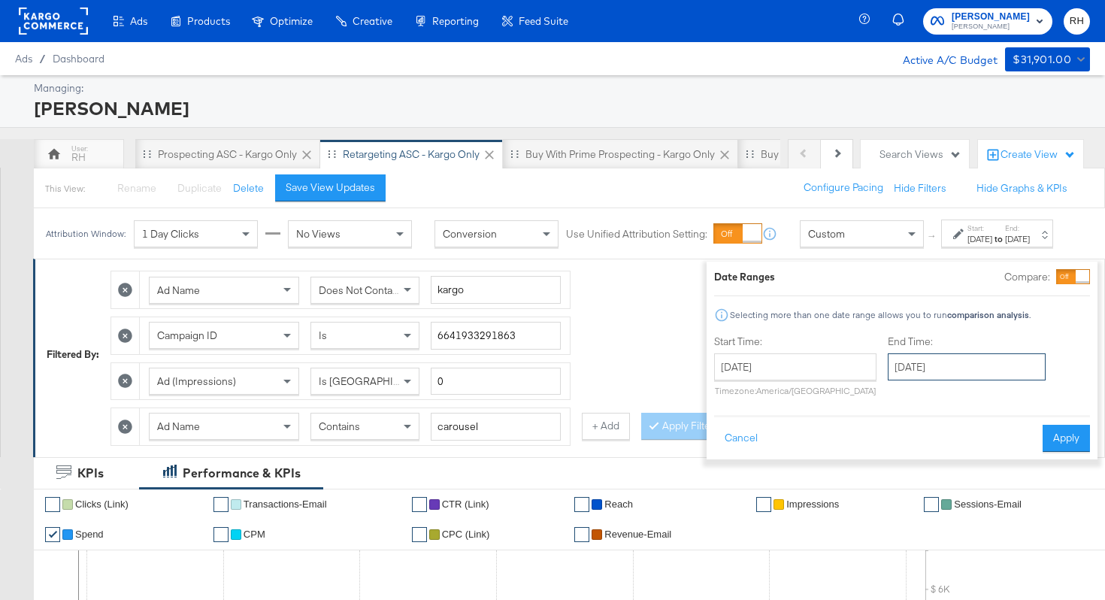
click at [961, 365] on input "[DATE]" at bounding box center [967, 366] width 158 height 27
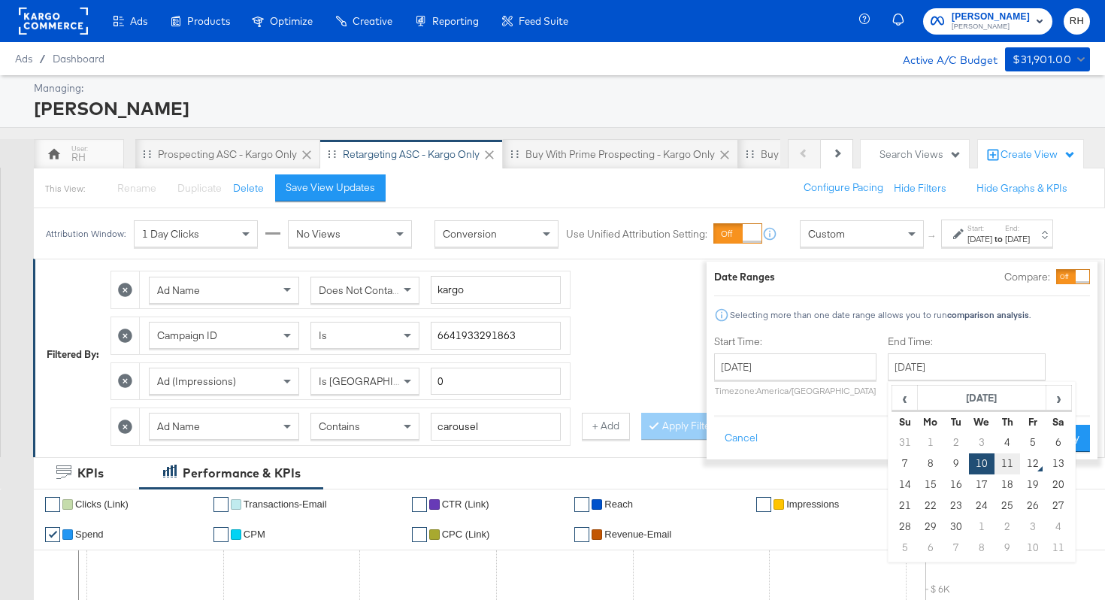
click at [994, 457] on td "11" at bounding box center [1007, 463] width 26 height 21
type input "[DATE]"
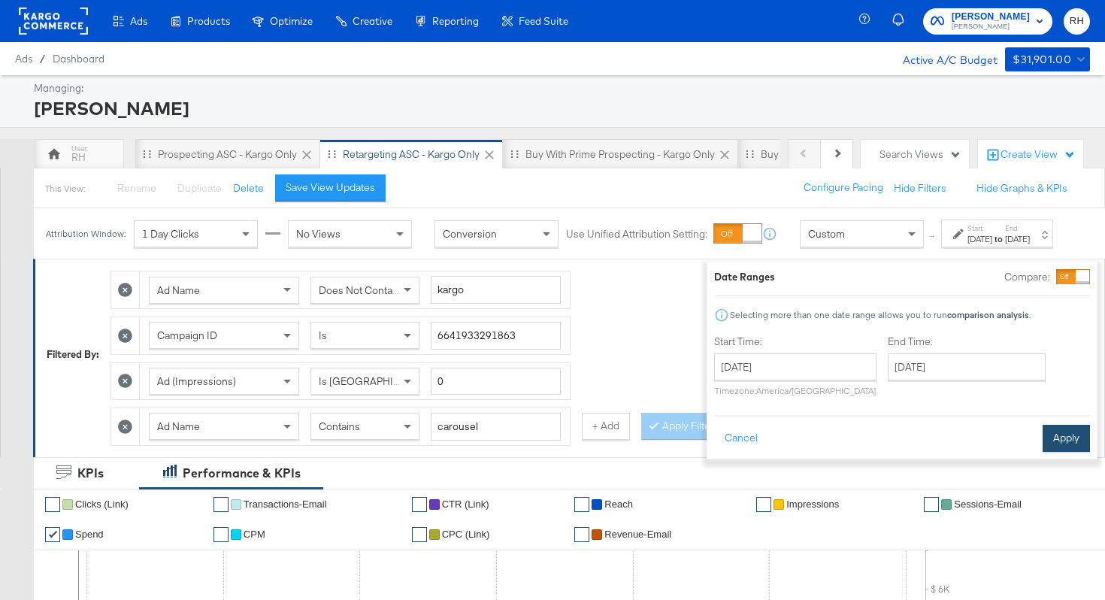
click at [1069, 431] on button "Apply" at bounding box center [1066, 438] width 47 height 27
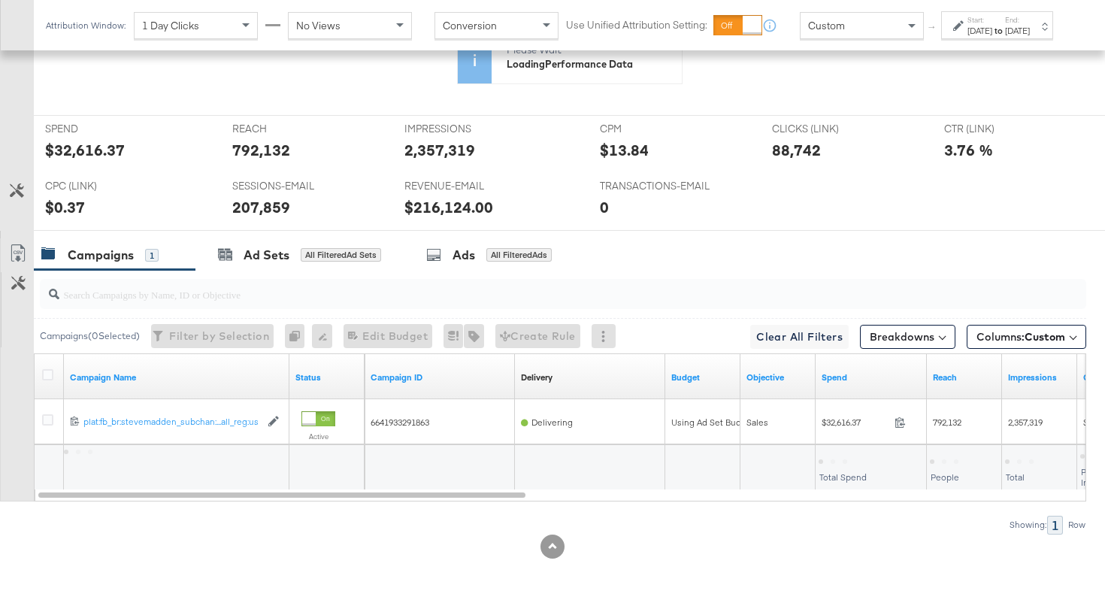
scroll to position [711, 0]
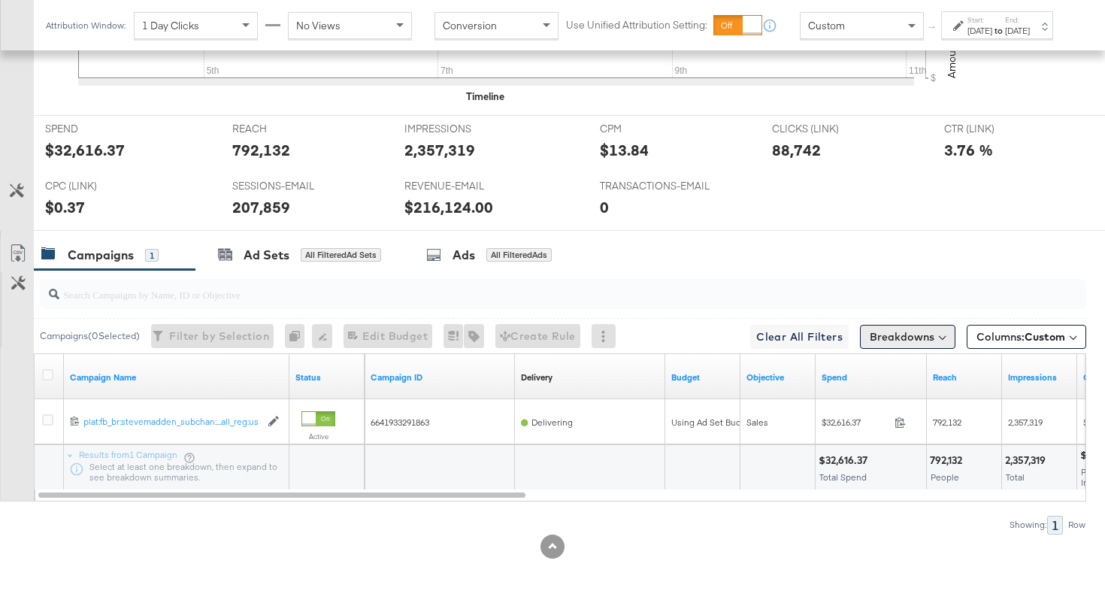
click at [929, 328] on button "Breakdowns" at bounding box center [907, 337] width 95 height 24
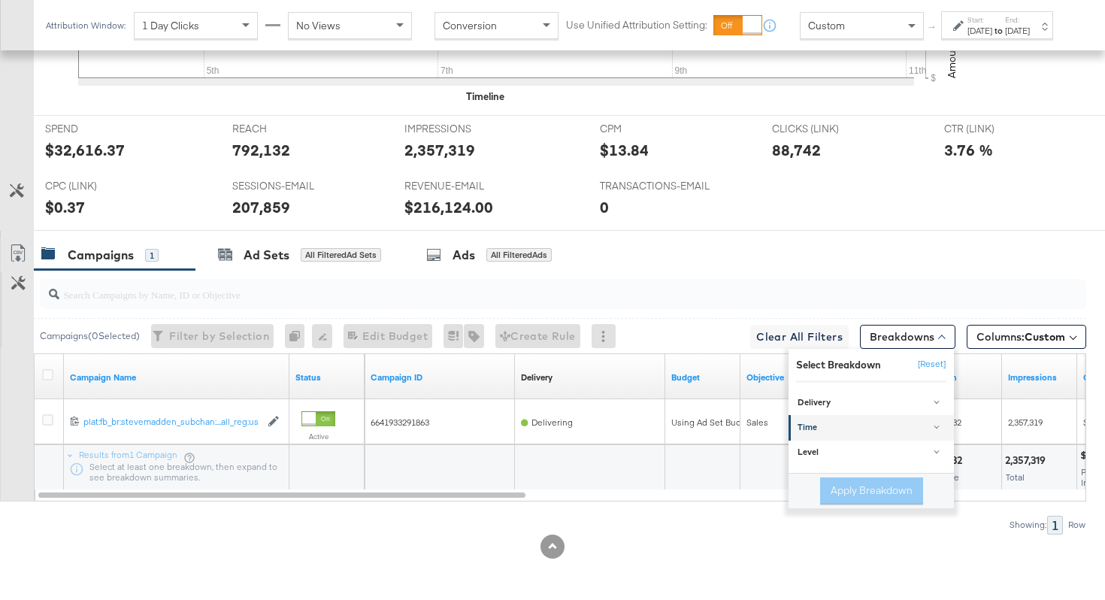
click at [872, 427] on div "Time" at bounding box center [872, 428] width 150 height 12
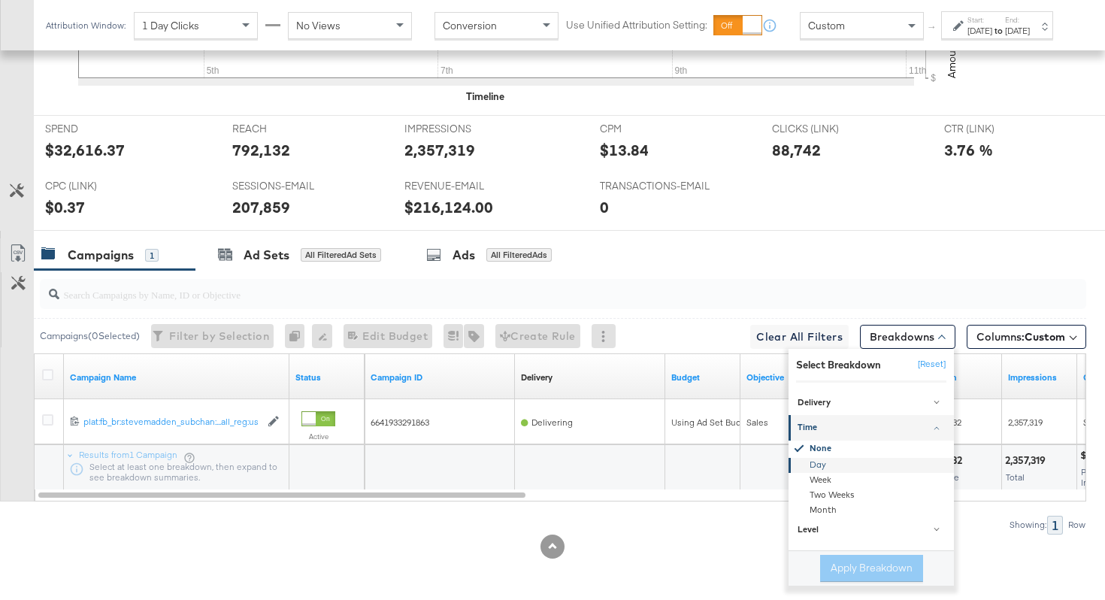
click at [832, 471] on div "Day" at bounding box center [872, 465] width 163 height 15
click at [842, 569] on button "Apply Breakdown" at bounding box center [871, 568] width 103 height 27
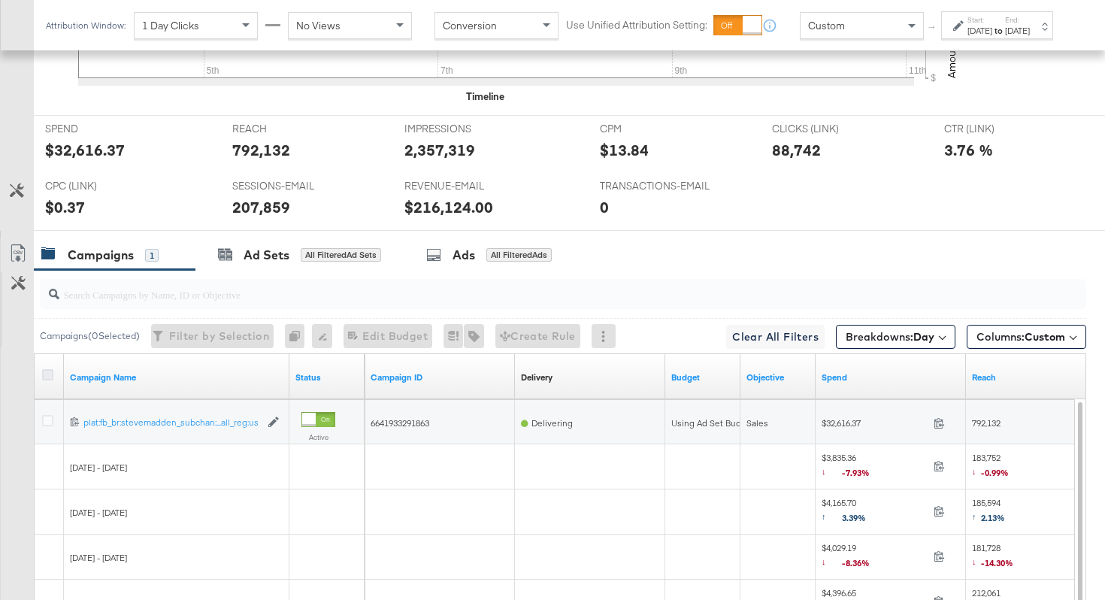
click at [51, 371] on icon at bounding box center [47, 374] width 11 height 11
click at [0, 0] on input "checkbox" at bounding box center [0, 0] width 0 height 0
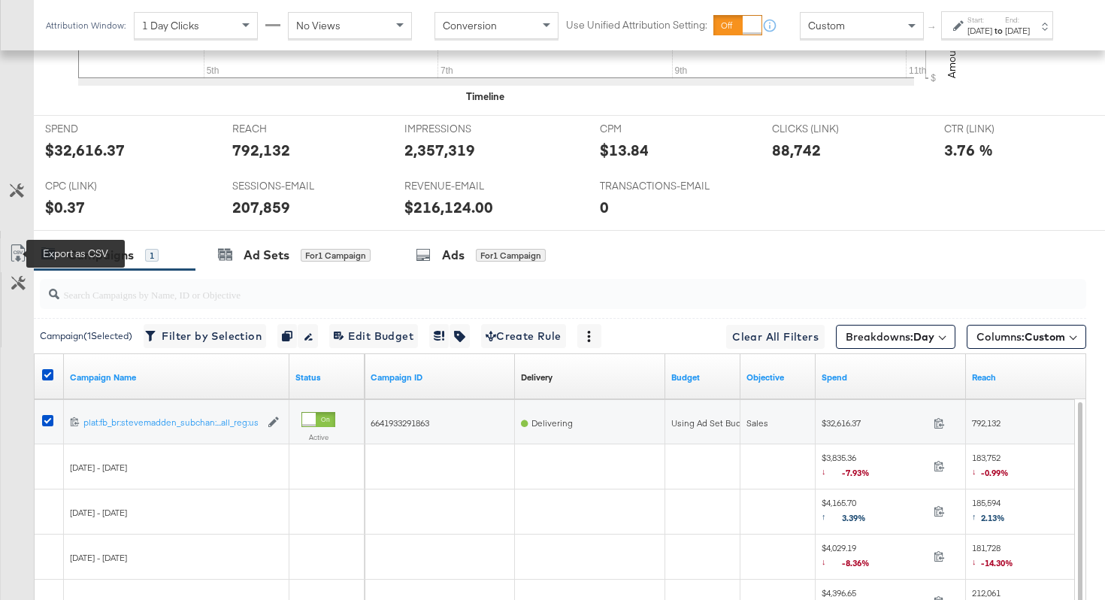
click at [17, 253] on icon at bounding box center [18, 253] width 18 height 18
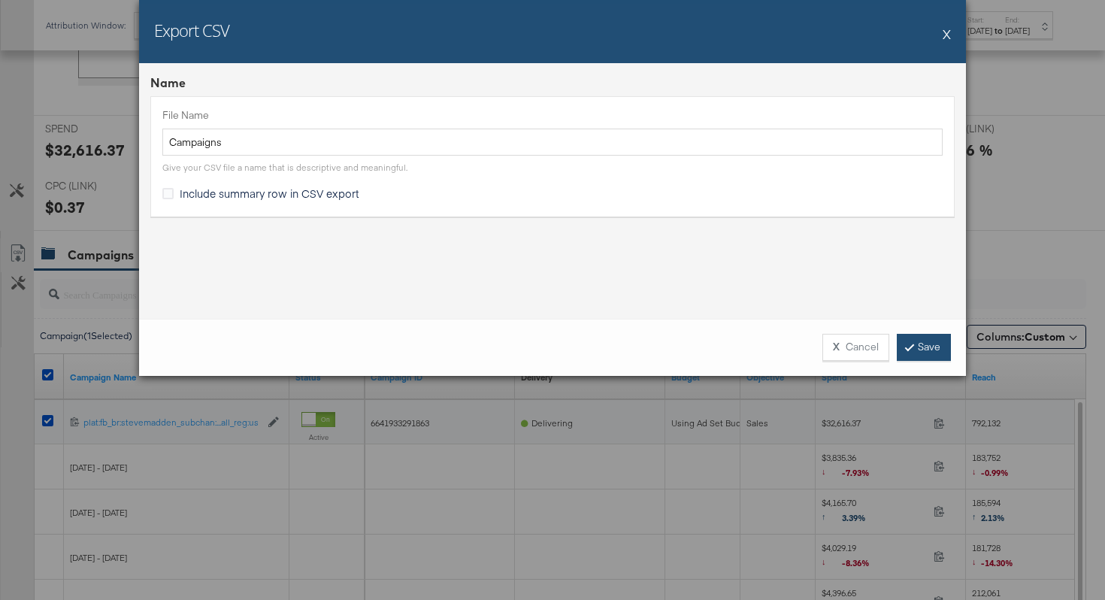
click at [940, 349] on link "Save" at bounding box center [924, 347] width 54 height 27
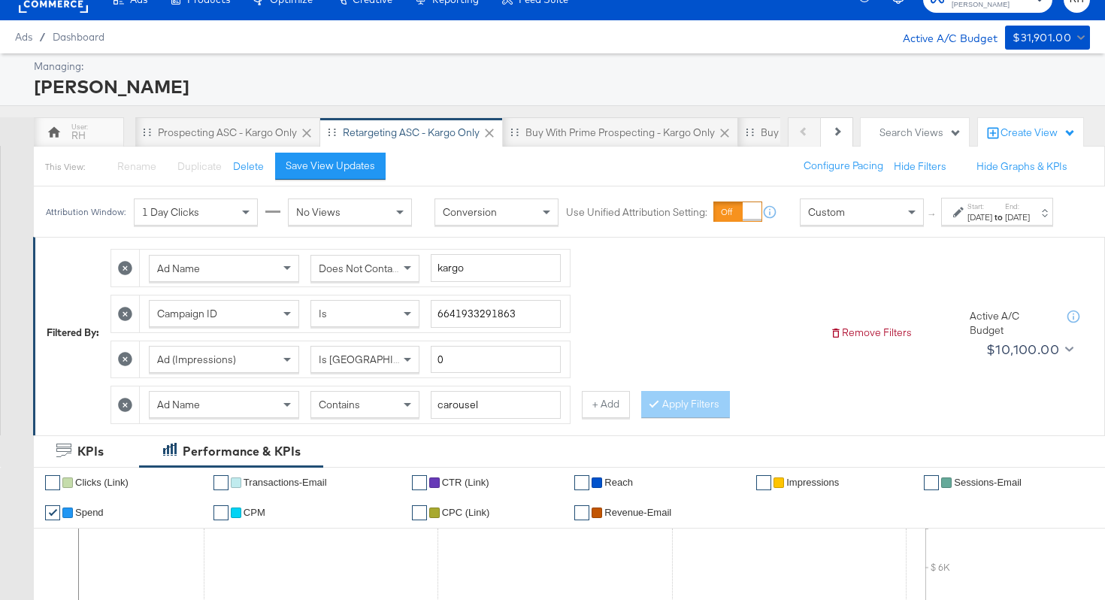
scroll to position [0, 0]
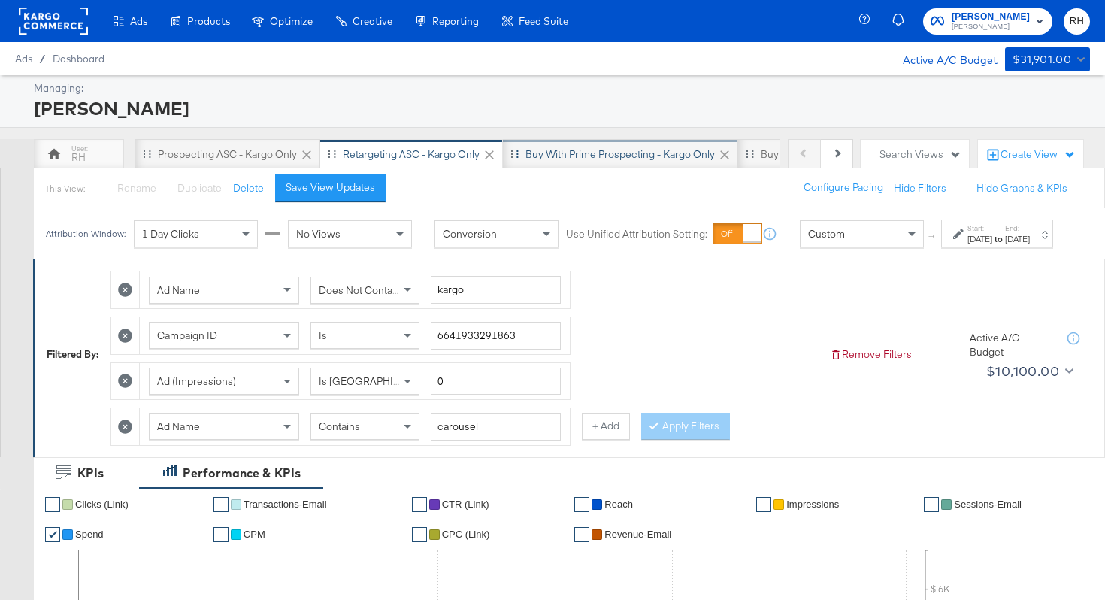
click at [586, 151] on div "Buy with Prime Prospecting - Kargo only" at bounding box center [619, 154] width 189 height 14
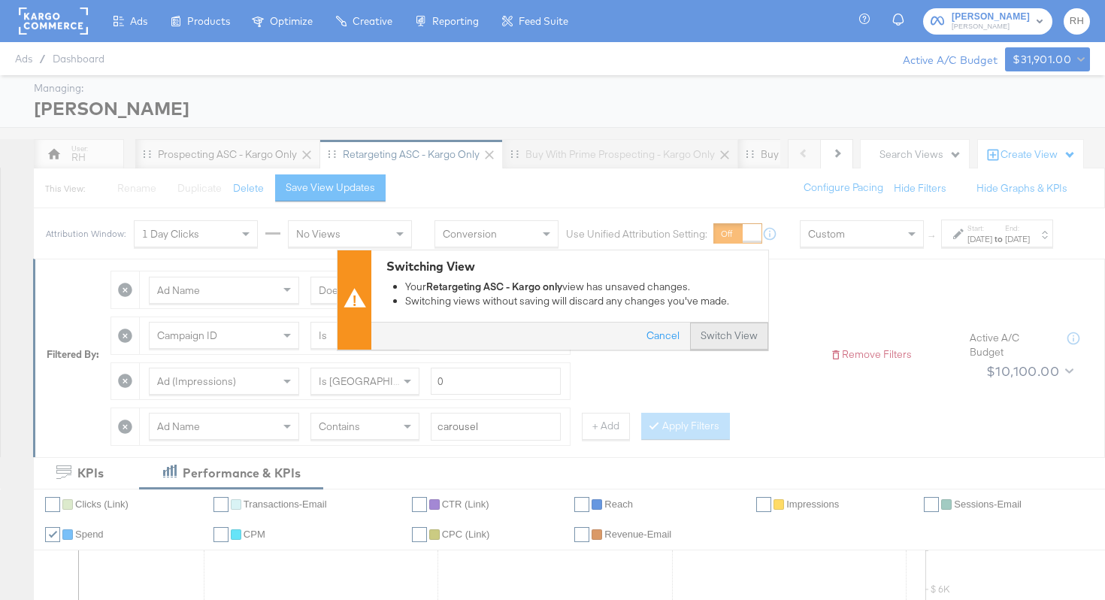
click at [737, 331] on button "Switch View" at bounding box center [729, 336] width 78 height 27
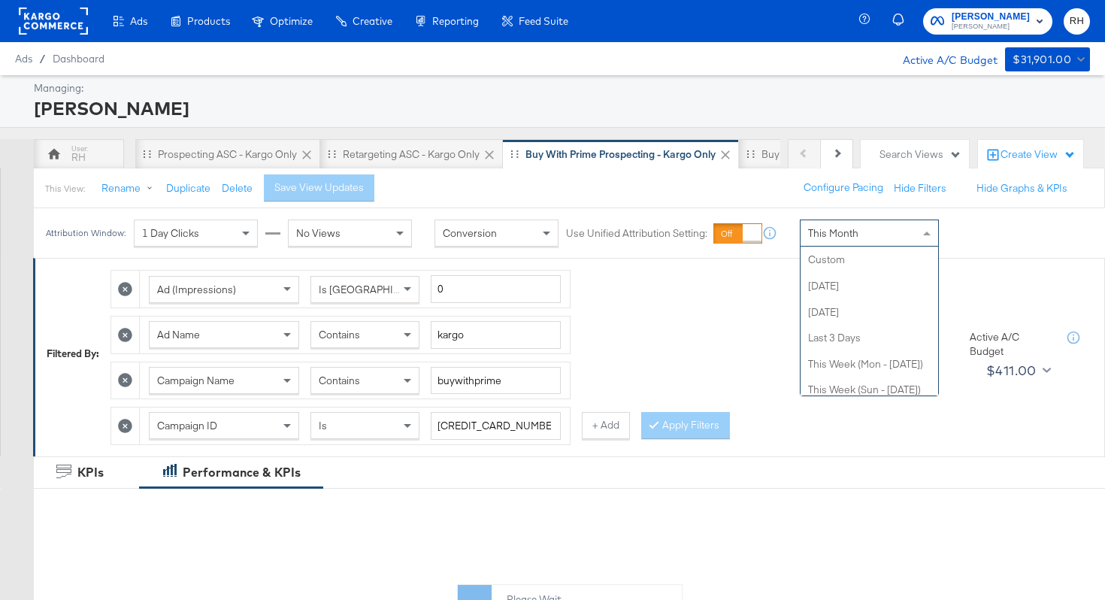
click at [832, 238] on span "This Month" at bounding box center [833, 233] width 50 height 14
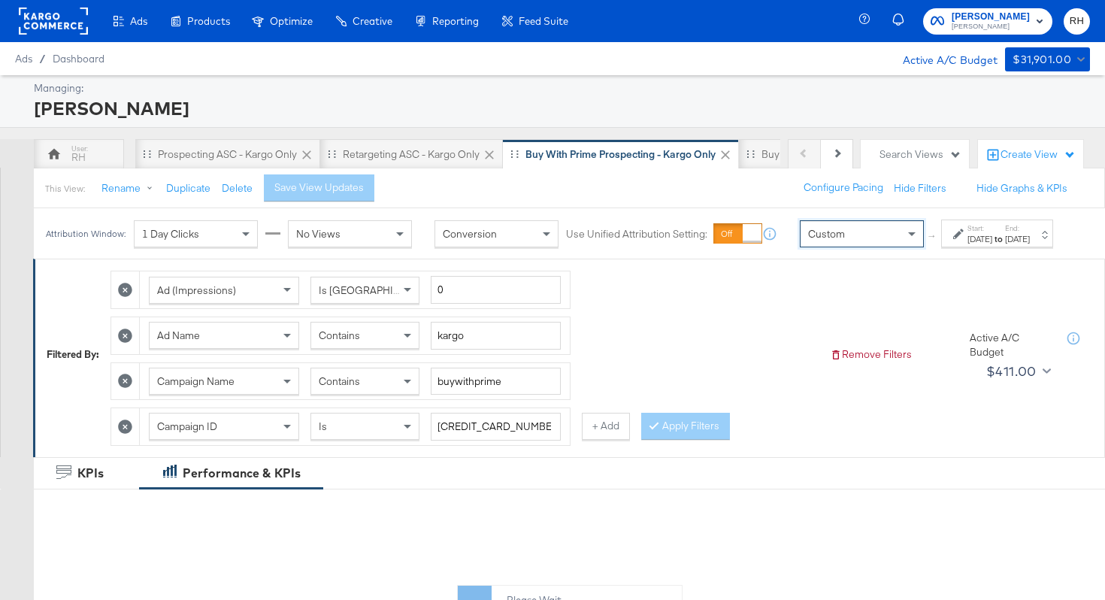
click at [967, 245] on div "[DATE]" at bounding box center [979, 239] width 25 height 12
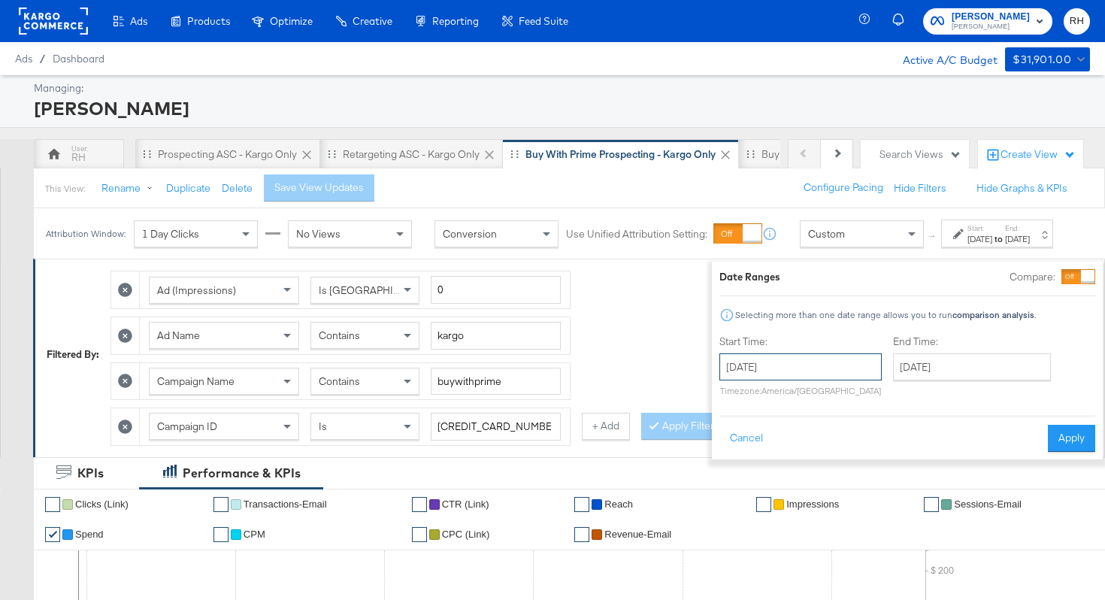
click at [799, 373] on input "[DATE]" at bounding box center [800, 366] width 162 height 27
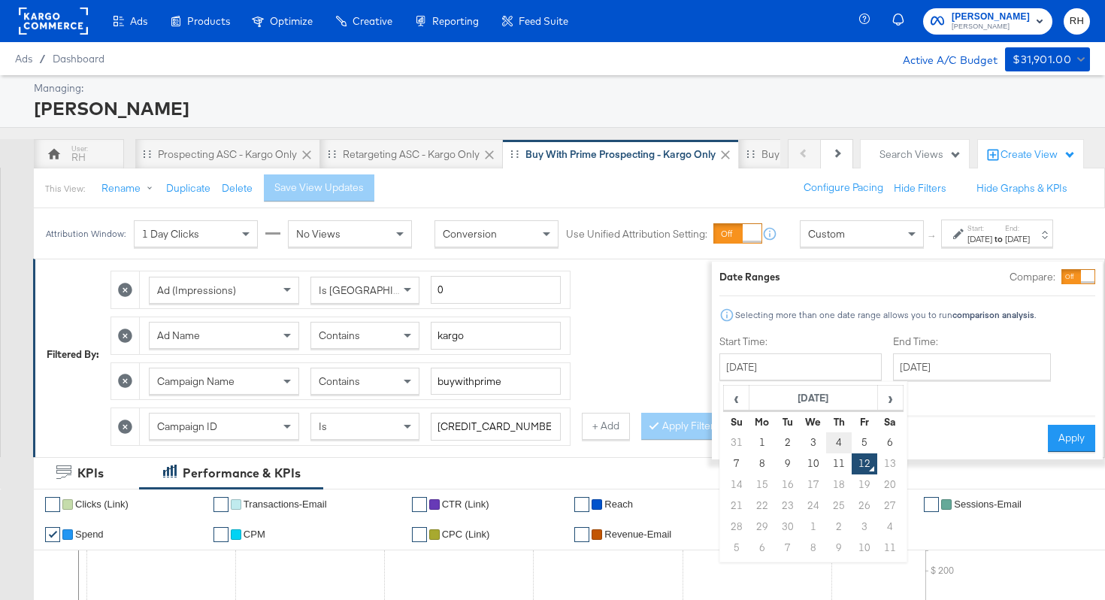
click at [826, 440] on td "4" at bounding box center [839, 442] width 26 height 21
type input "[DATE]"
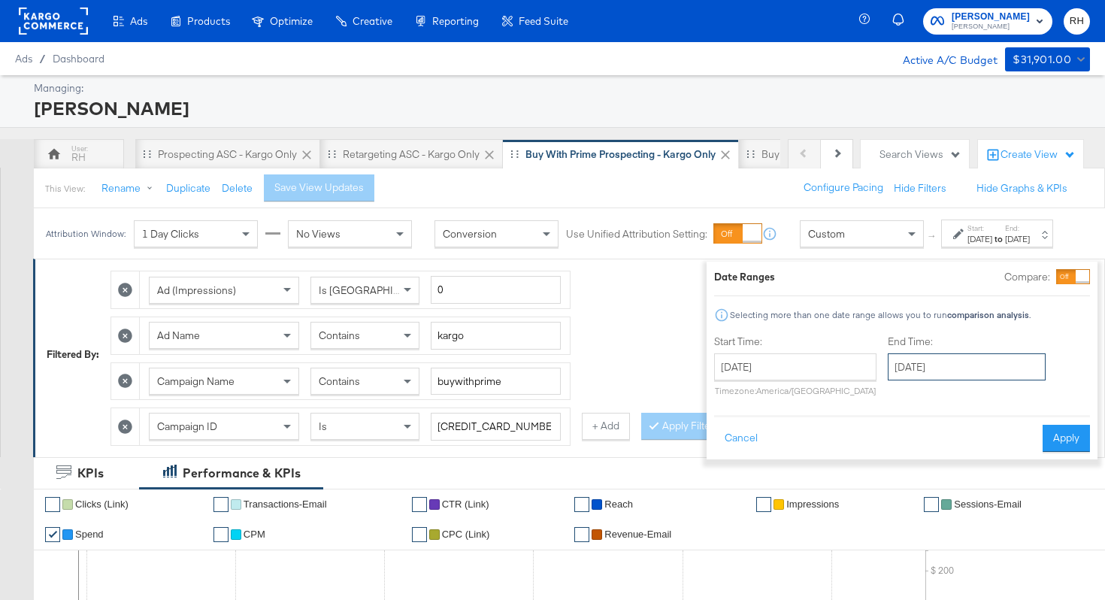
click at [907, 365] on input "[DATE]" at bounding box center [967, 366] width 158 height 27
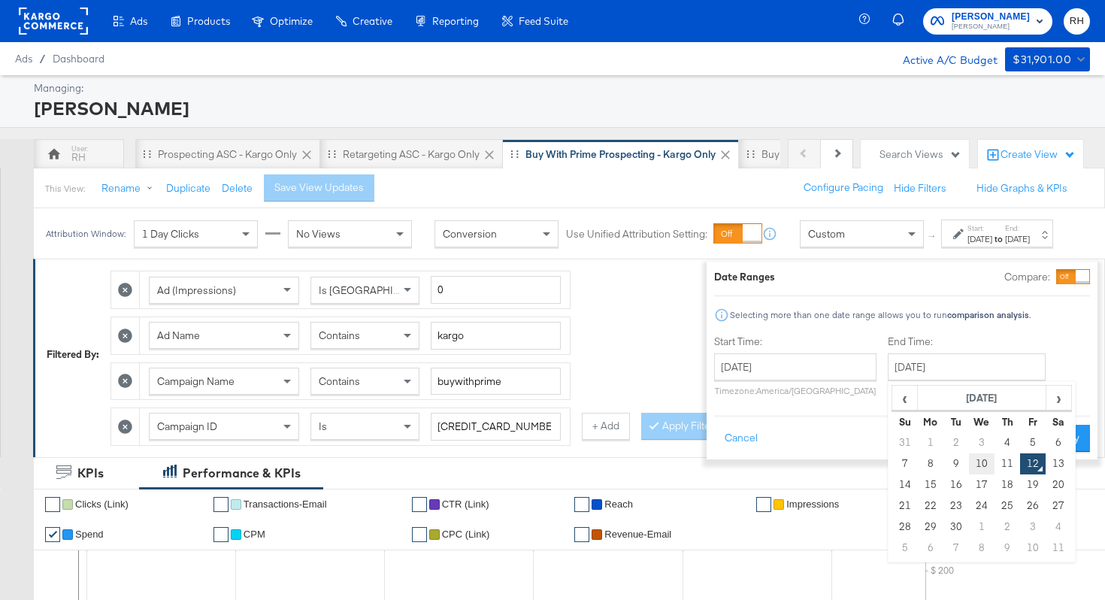
click at [969, 459] on td "10" at bounding box center [982, 463] width 26 height 21
type input "[DATE]"
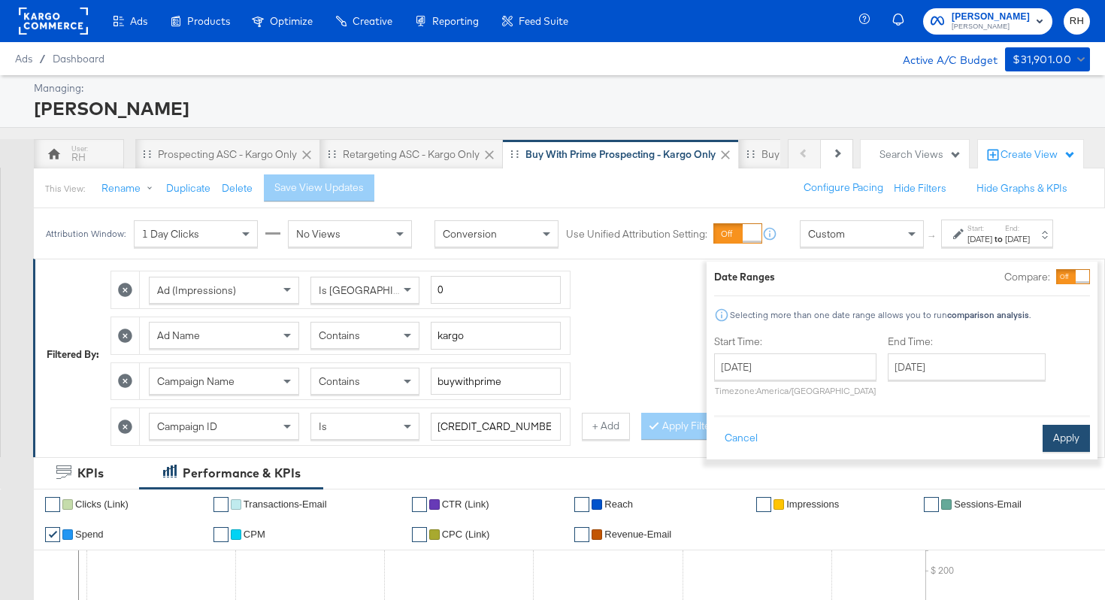
click at [1043, 439] on button "Apply" at bounding box center [1066, 438] width 47 height 27
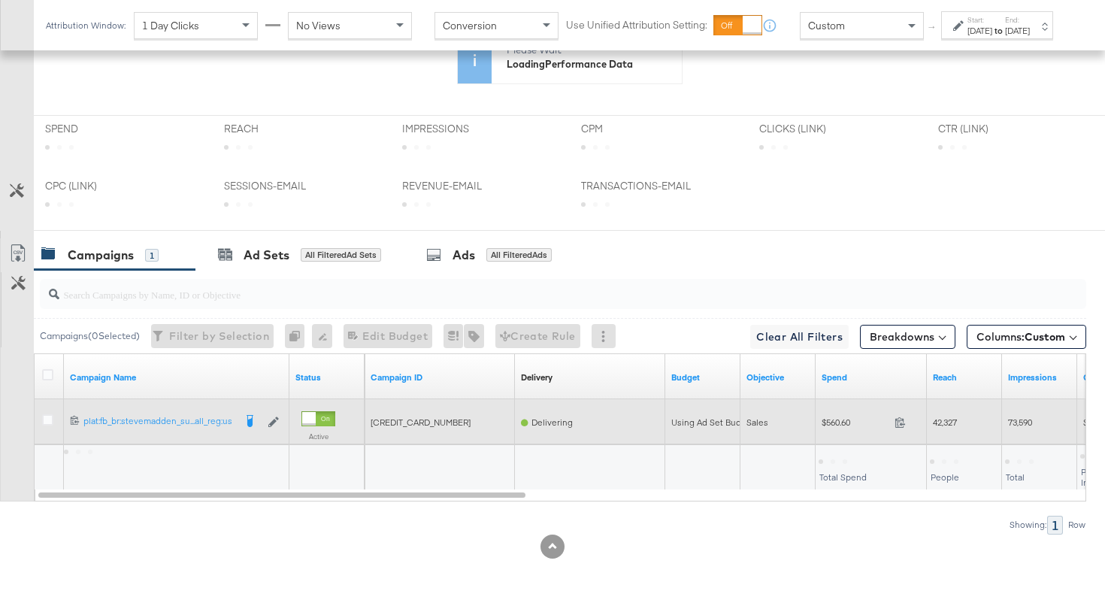
scroll to position [711, 0]
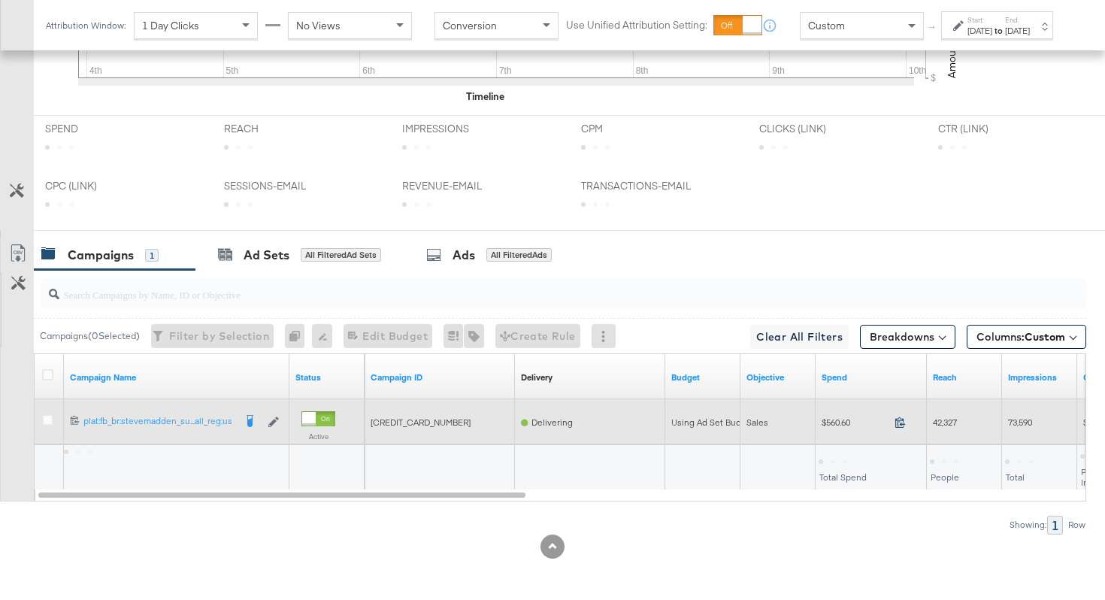
click at [900, 421] on icon at bounding box center [899, 421] width 11 height 11
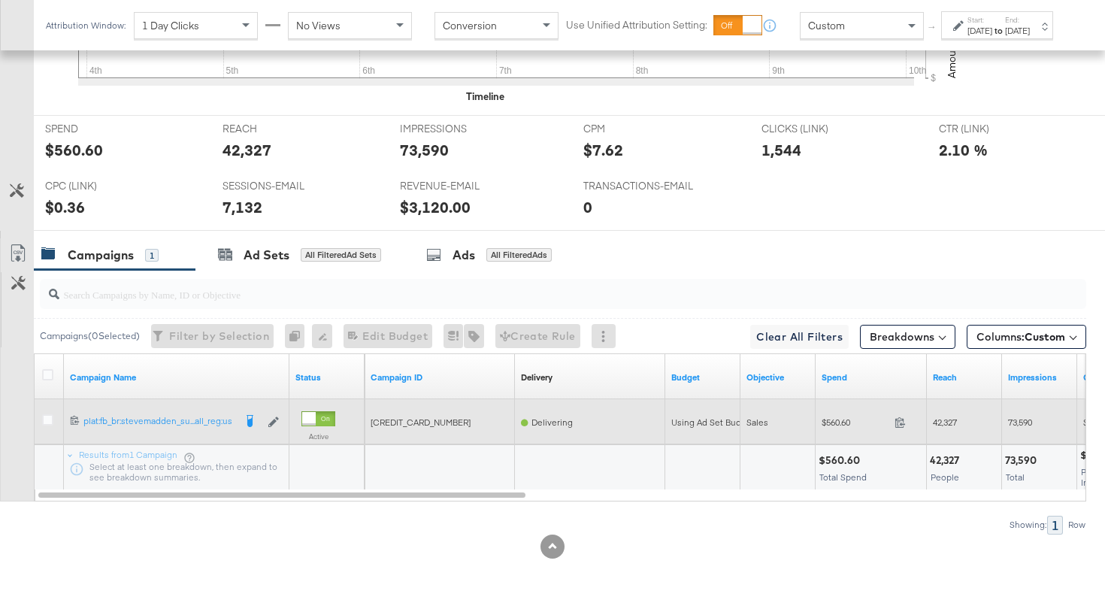
click at [946, 422] on span "42,327" at bounding box center [945, 421] width 24 height 11
click at [1026, 420] on span "73,590" at bounding box center [1020, 421] width 24 height 11
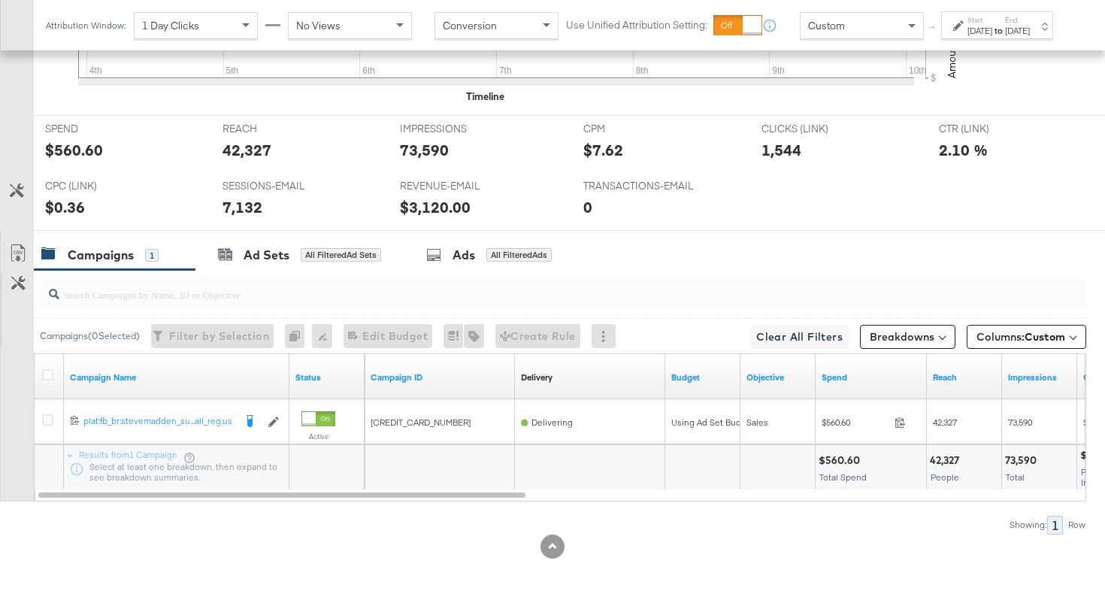
click at [1031, 50] on div "Attribution Window: 1 Day Clicks No Views Conversion Use Unified Attribution Se…" at bounding box center [553, 25] width 1038 height 50
click at [1026, 37] on div "[DATE]" at bounding box center [1017, 31] width 25 height 12
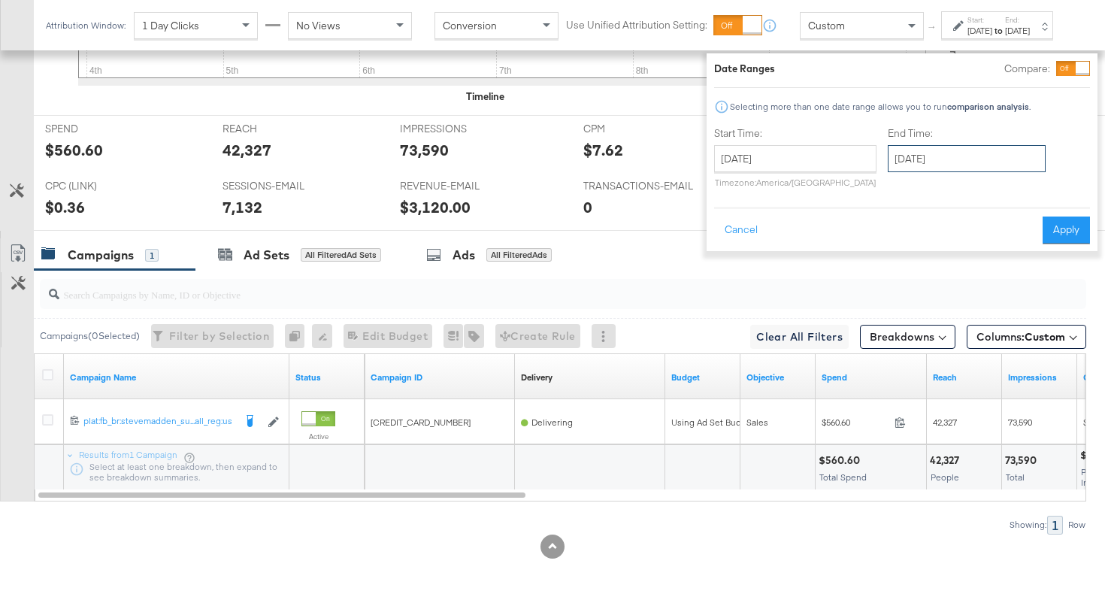
click at [943, 156] on input "[DATE]" at bounding box center [967, 158] width 158 height 27
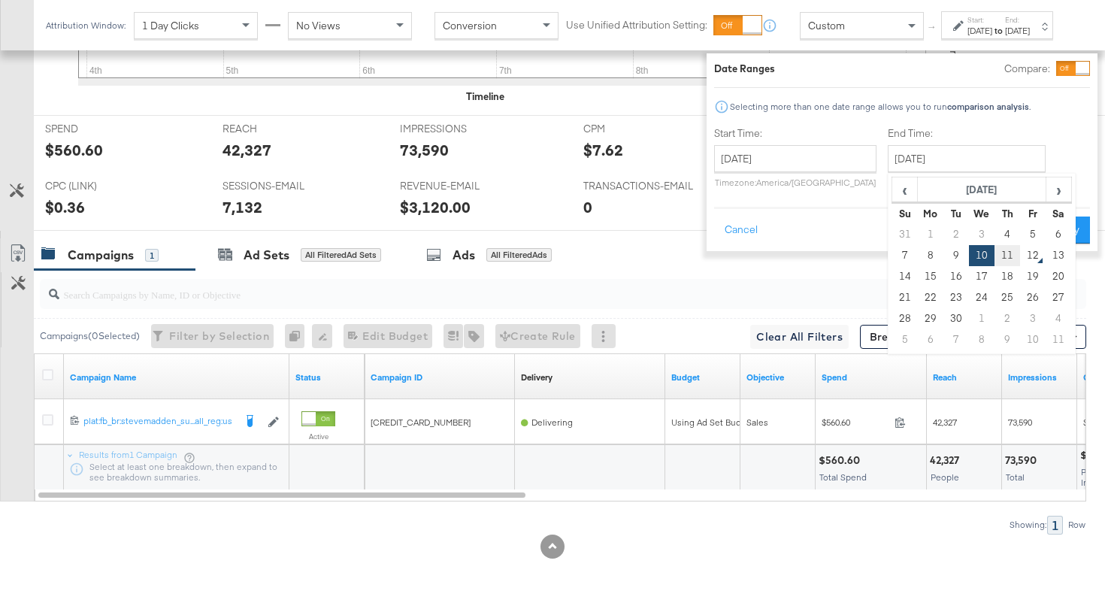
click at [994, 259] on td "11" at bounding box center [1007, 255] width 26 height 21
type input "[DATE]"
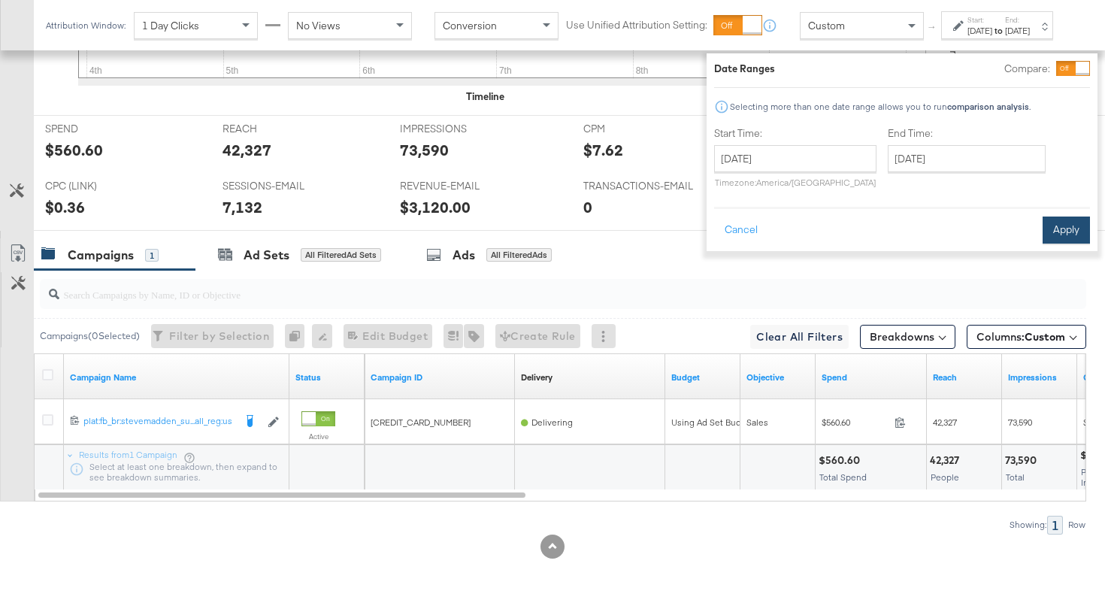
click at [1043, 236] on button "Apply" at bounding box center [1066, 229] width 47 height 27
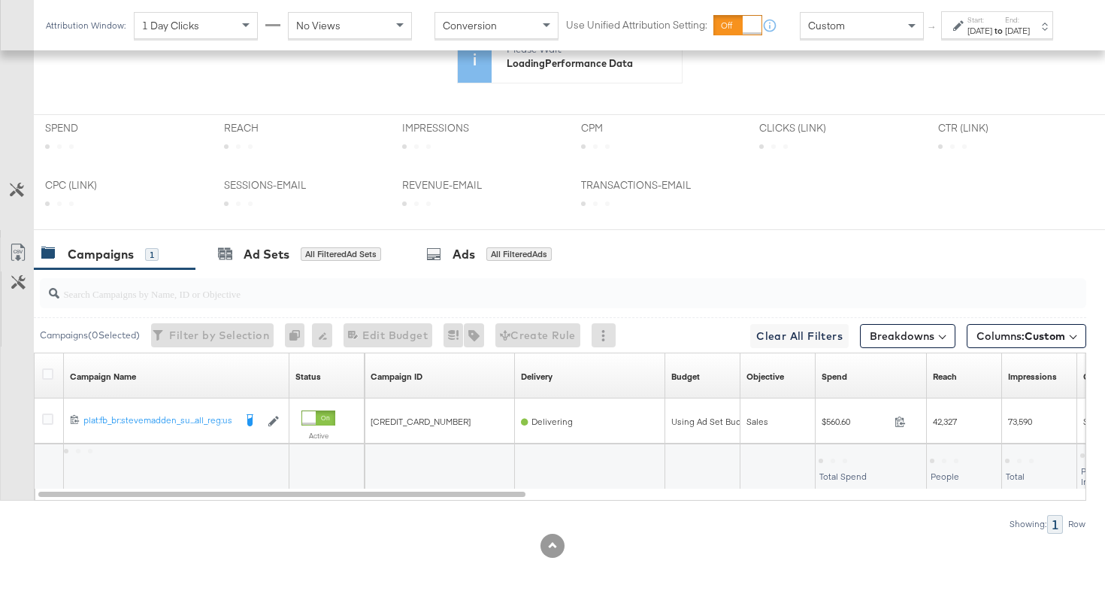
scroll to position [564, 0]
click at [926, 337] on button "Breakdowns" at bounding box center [907, 337] width 95 height 24
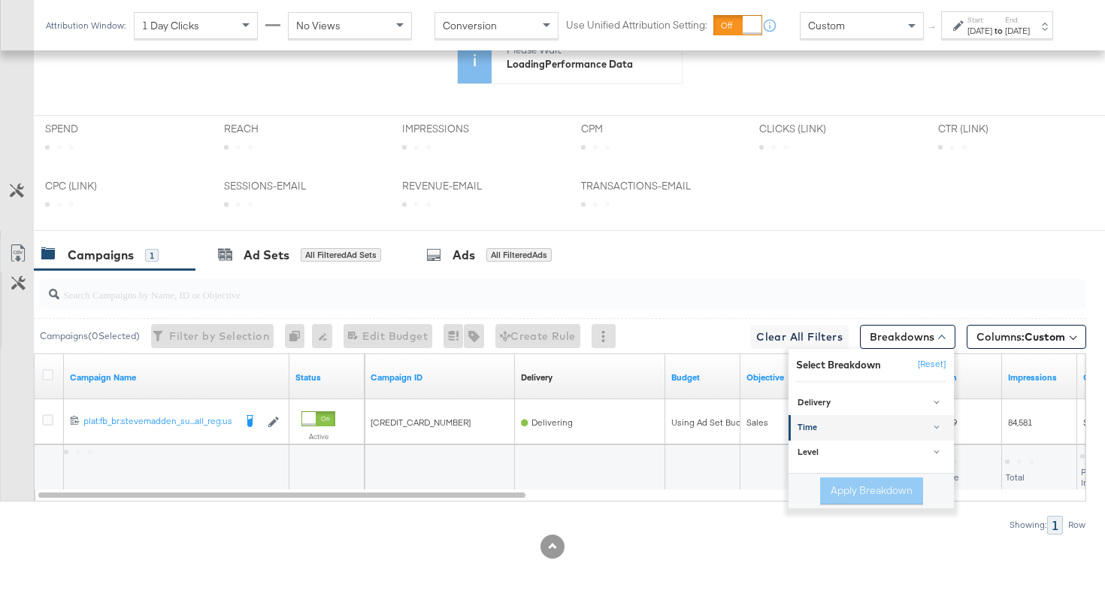
click at [851, 422] on div "Time" at bounding box center [872, 428] width 150 height 12
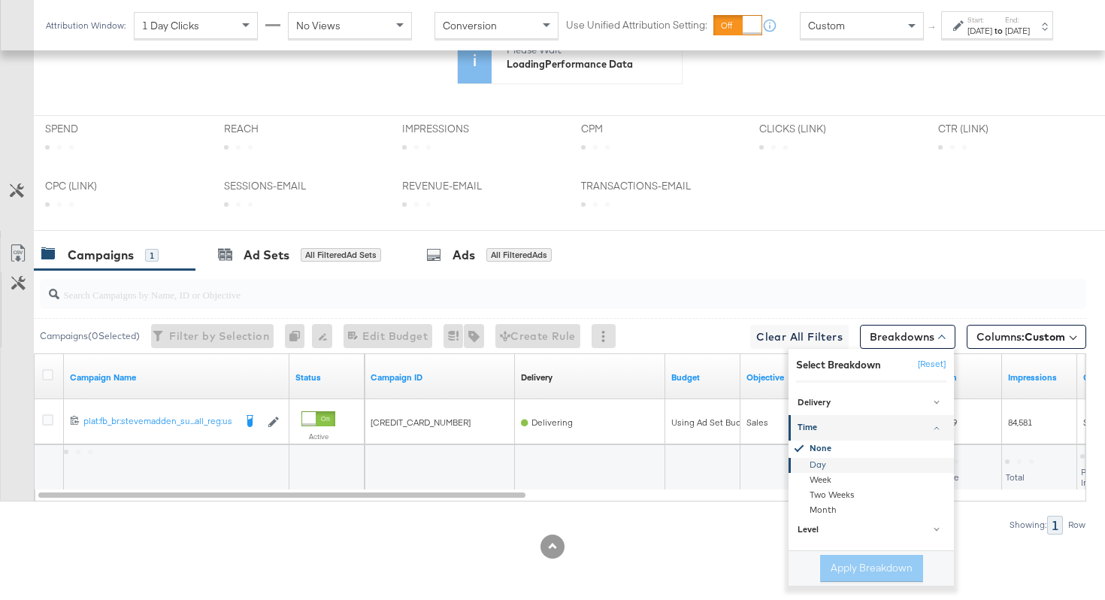
click at [826, 465] on div "Day" at bounding box center [872, 465] width 163 height 15
click at [834, 564] on button "Apply Breakdown" at bounding box center [871, 568] width 103 height 27
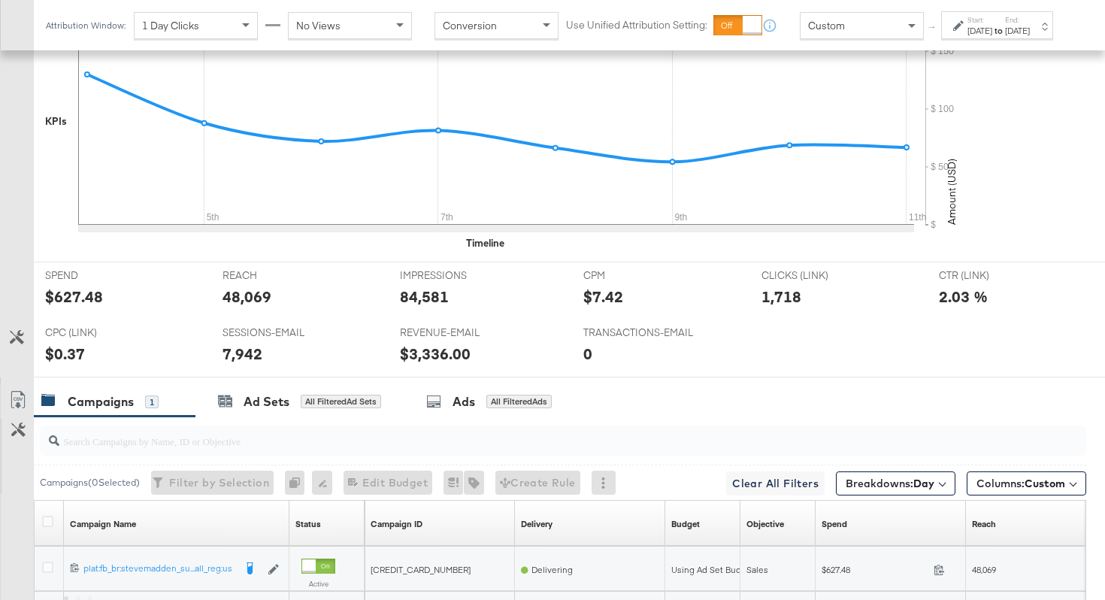
scroll to position [711, 0]
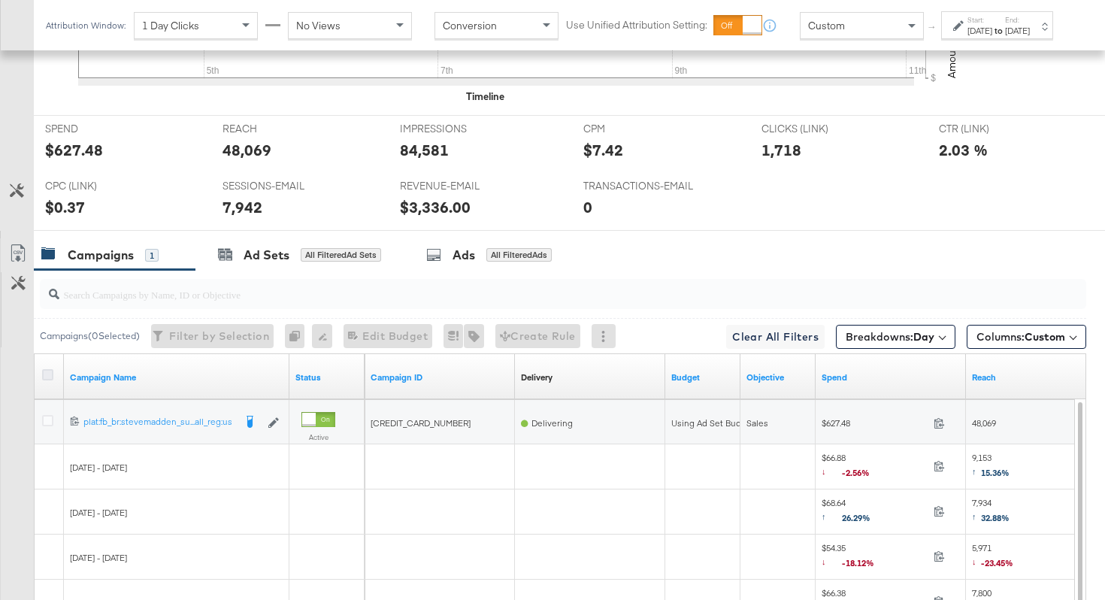
click at [50, 373] on icon at bounding box center [47, 374] width 11 height 11
click at [0, 0] on input "checkbox" at bounding box center [0, 0] width 0 height 0
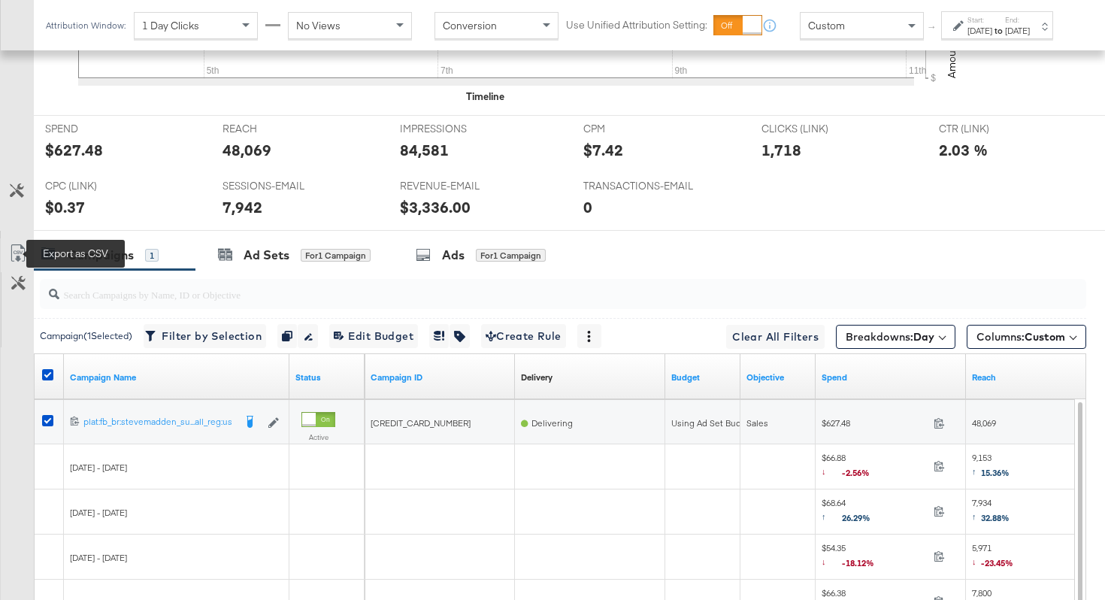
click at [23, 247] on icon at bounding box center [18, 252] width 14 height 17
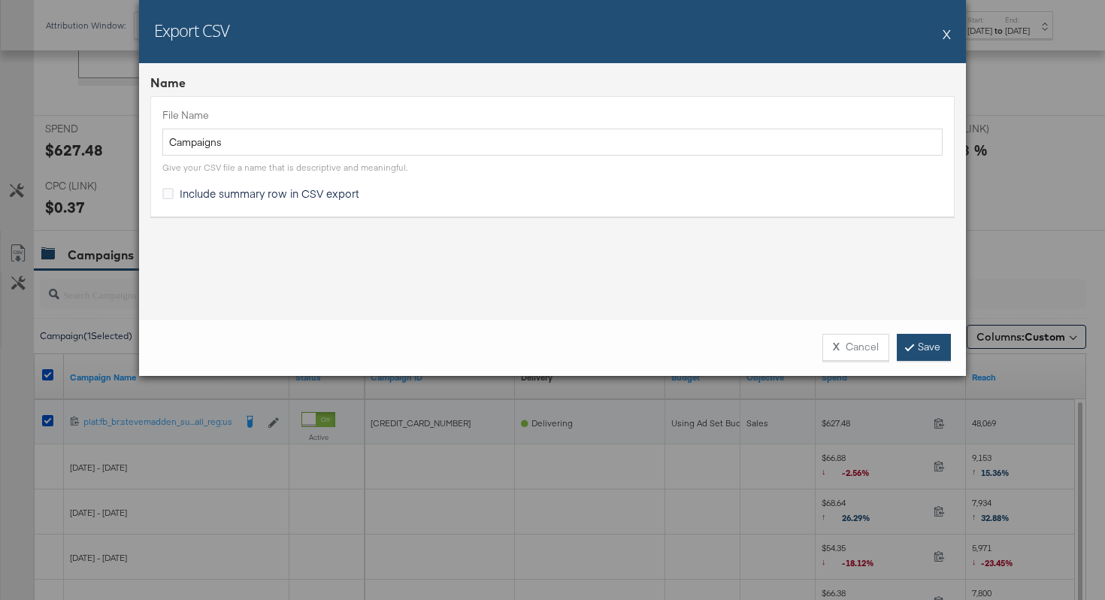
click at [936, 353] on link "Save" at bounding box center [924, 347] width 54 height 27
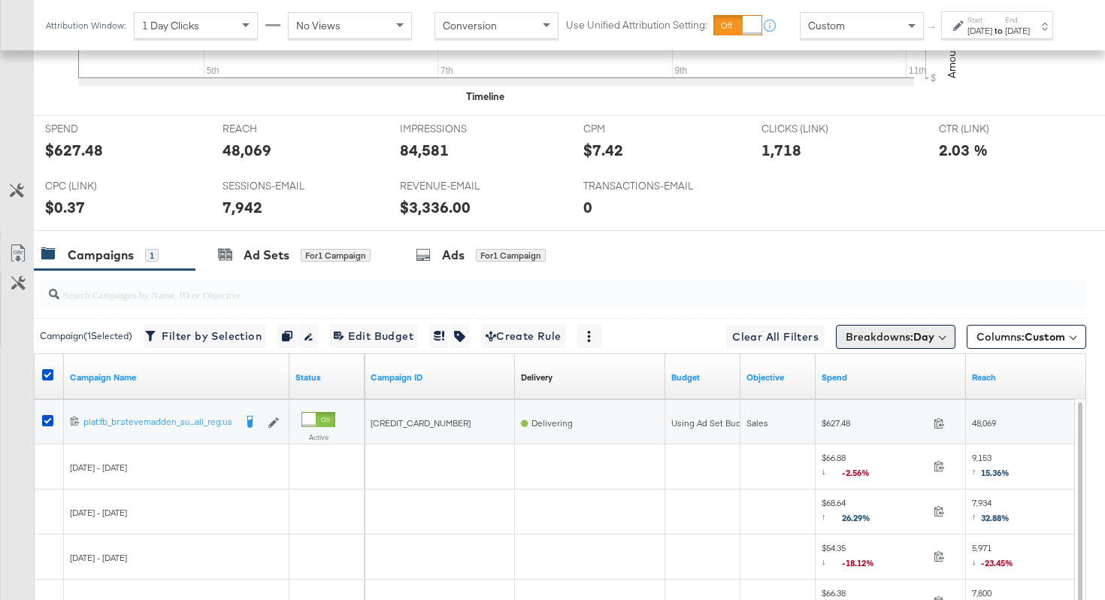
click at [918, 331] on b "Day" at bounding box center [923, 337] width 21 height 14
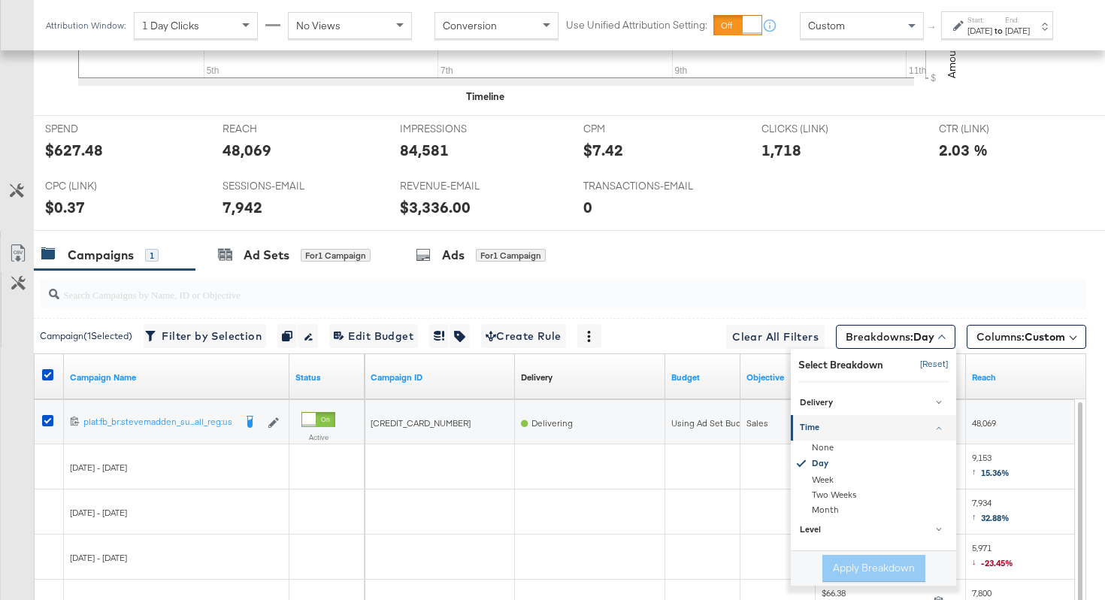
click at [936, 360] on button "[Reset]" at bounding box center [930, 365] width 38 height 24
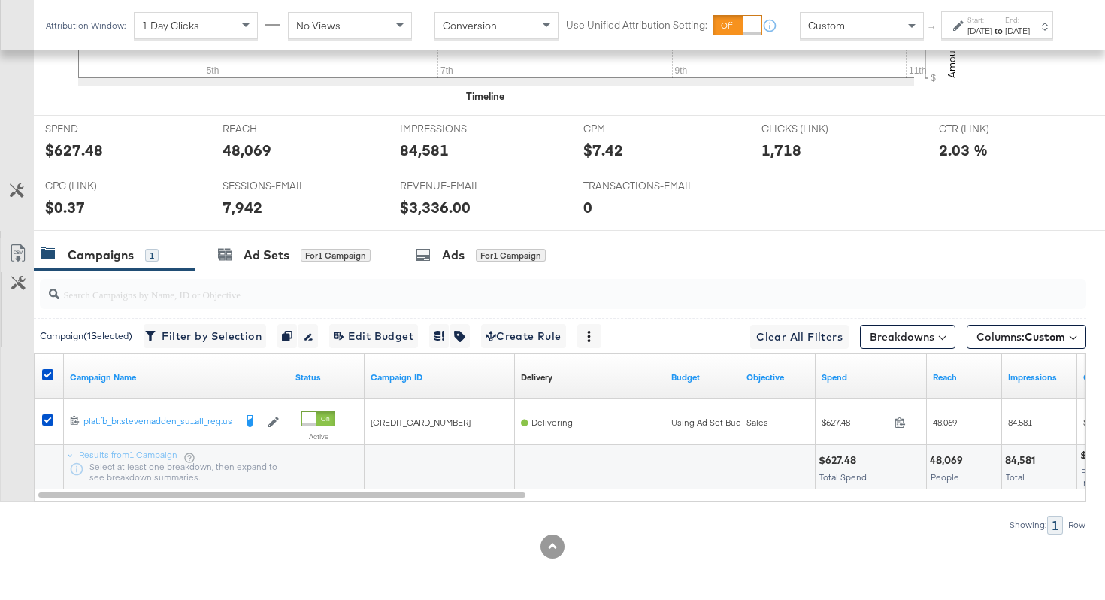
click at [1030, 37] on div "[DATE]" at bounding box center [1017, 31] width 25 height 12
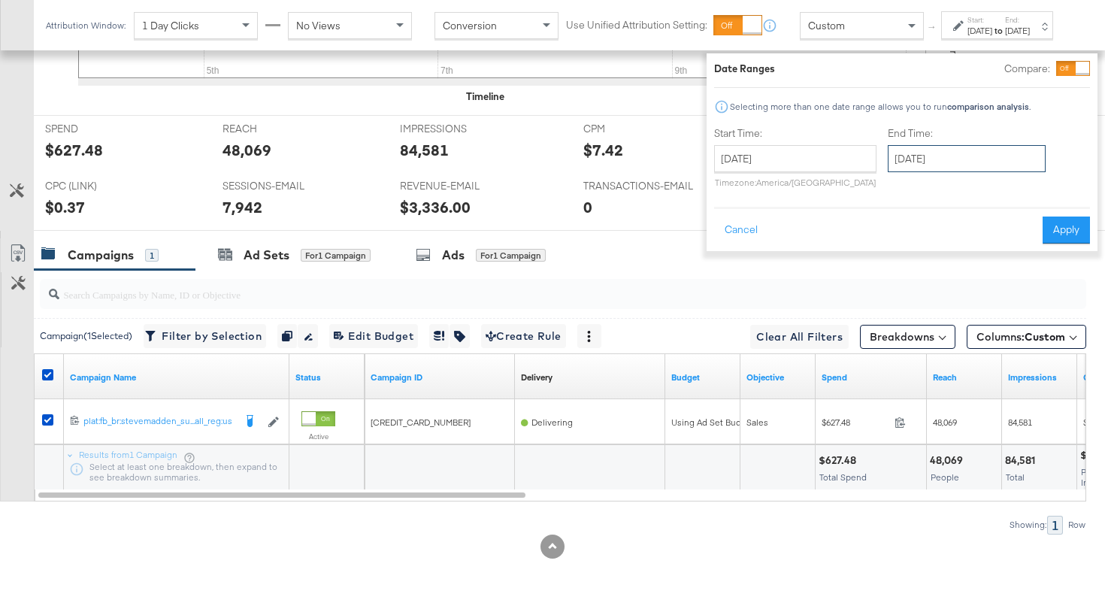
click at [974, 159] on input "[DATE]" at bounding box center [967, 158] width 158 height 27
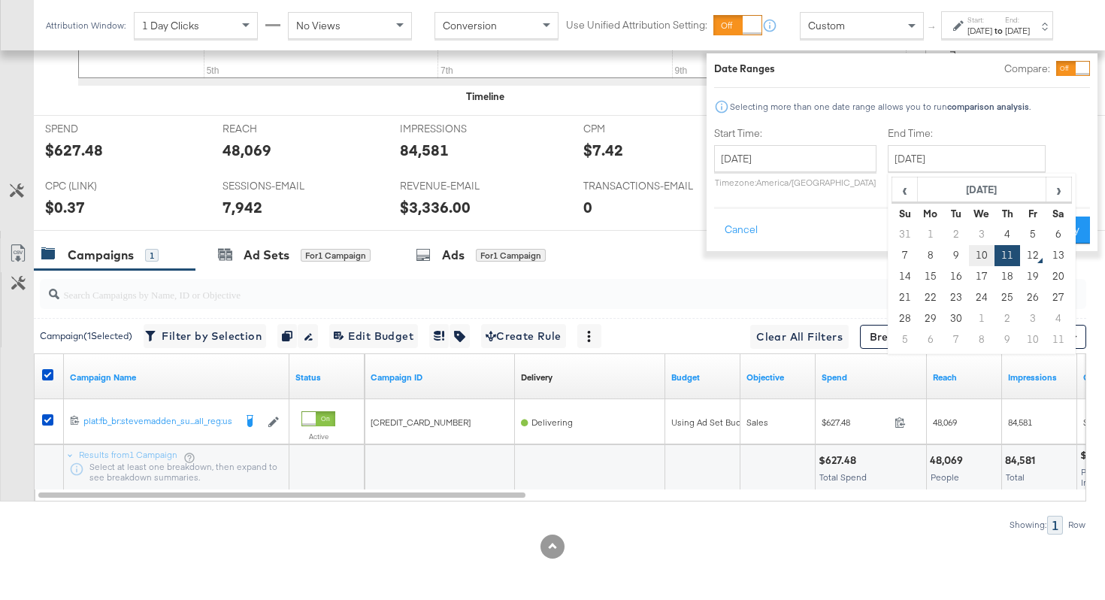
click at [969, 250] on td "10" at bounding box center [982, 255] width 26 height 21
type input "[DATE]"
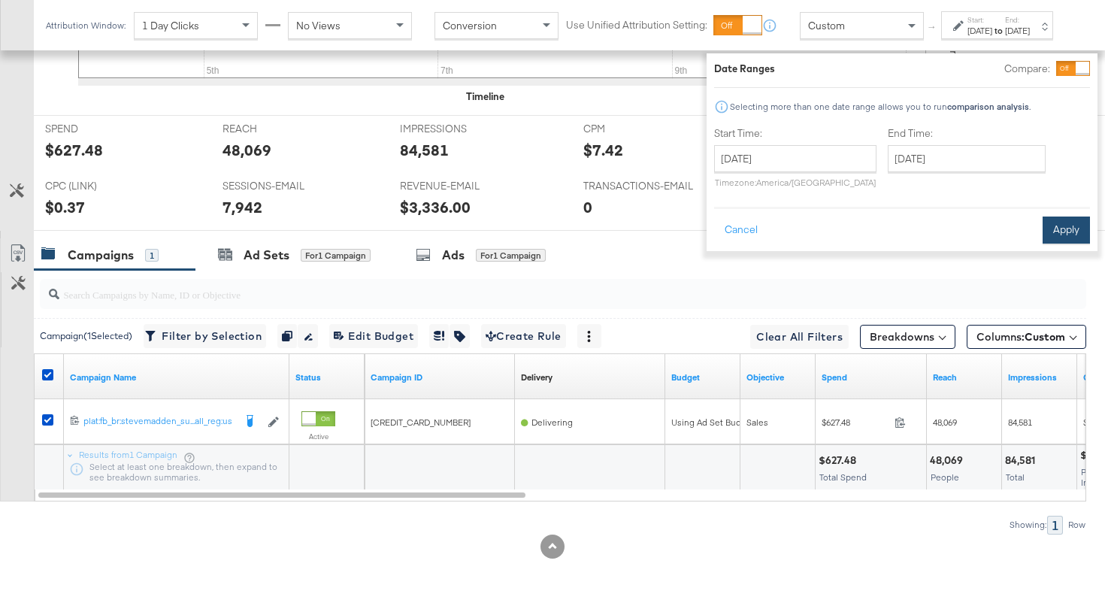
click at [1043, 236] on button "Apply" at bounding box center [1066, 229] width 47 height 27
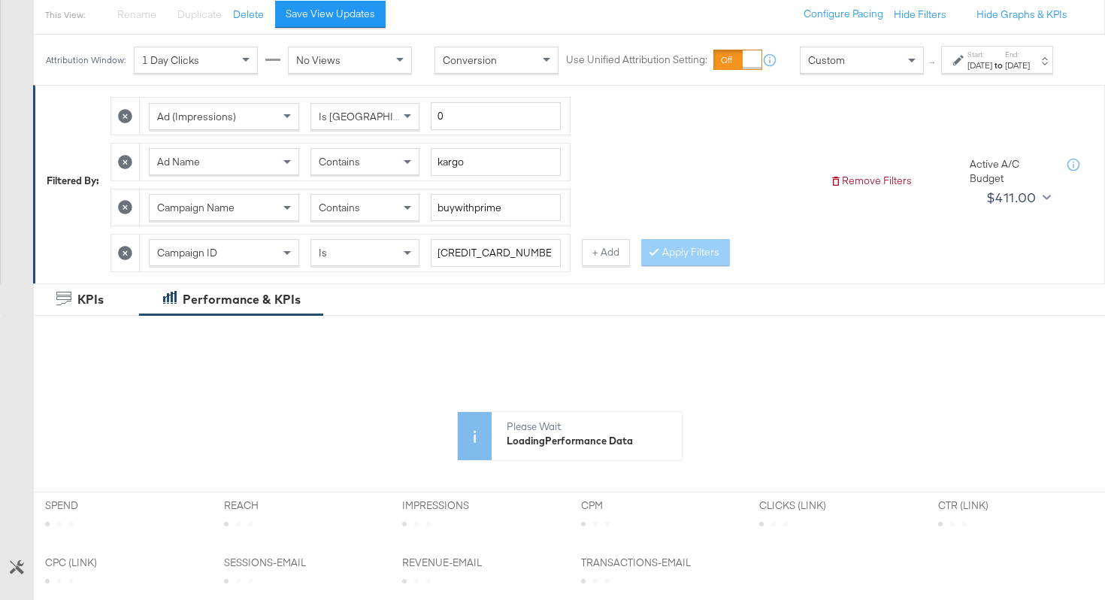
scroll to position [0, 0]
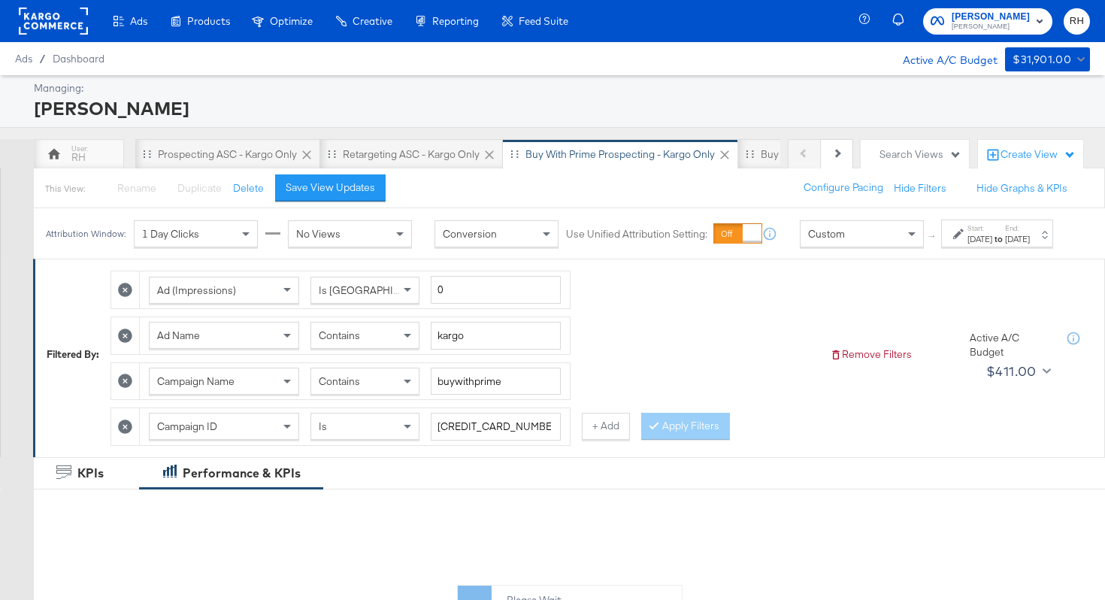
click at [352, 334] on div "Ad Name Contains kargo" at bounding box center [355, 335] width 430 height 37
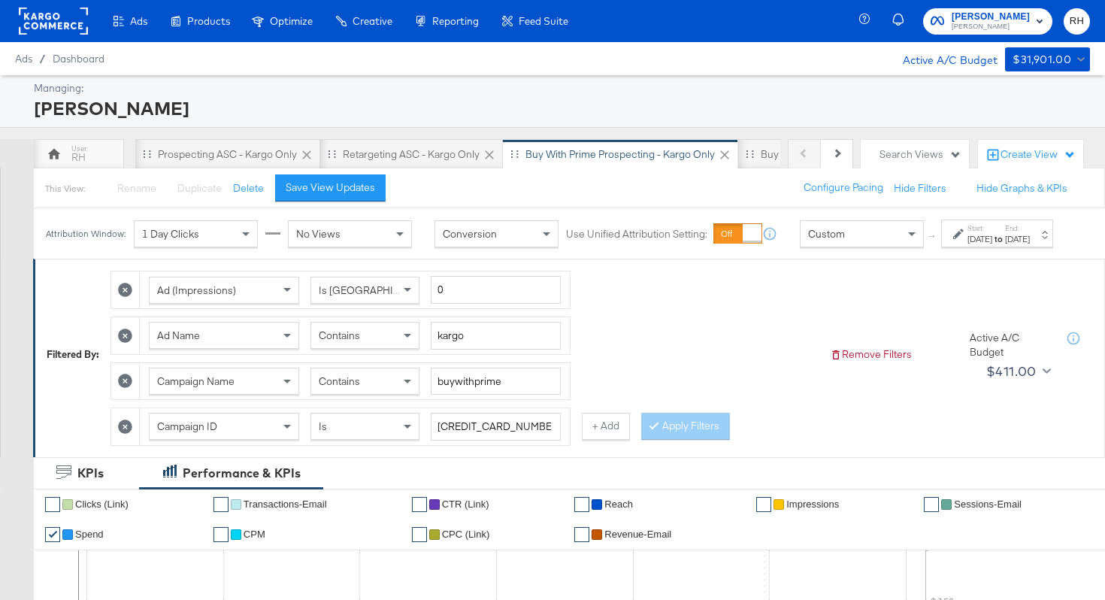
click at [347, 337] on div "Contains" at bounding box center [364, 335] width 107 height 26
click at [670, 434] on button "Apply Filters" at bounding box center [685, 426] width 89 height 27
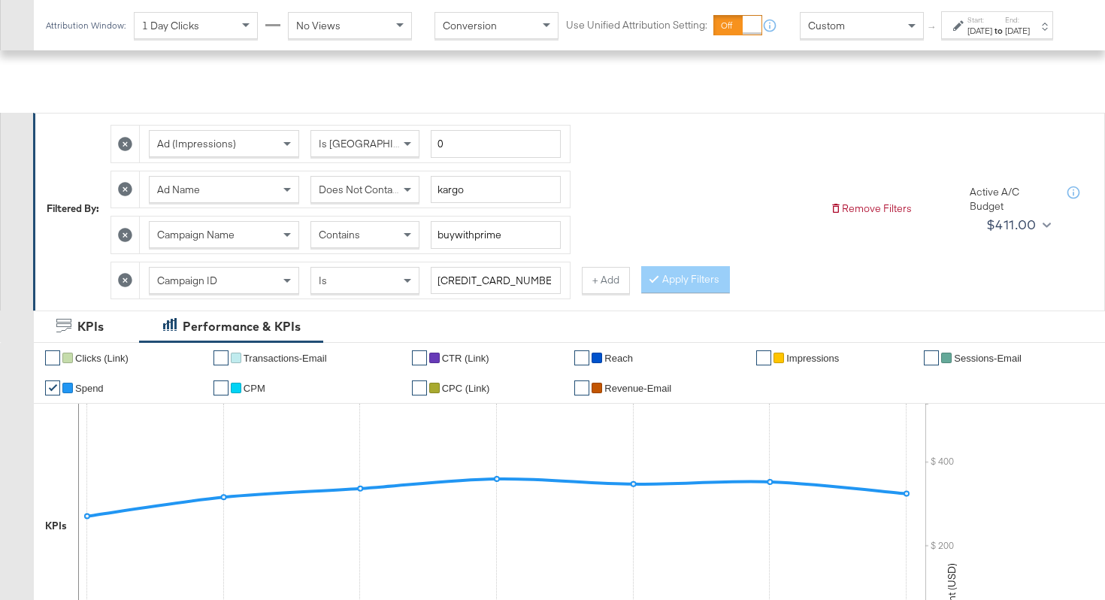
scroll to position [711, 0]
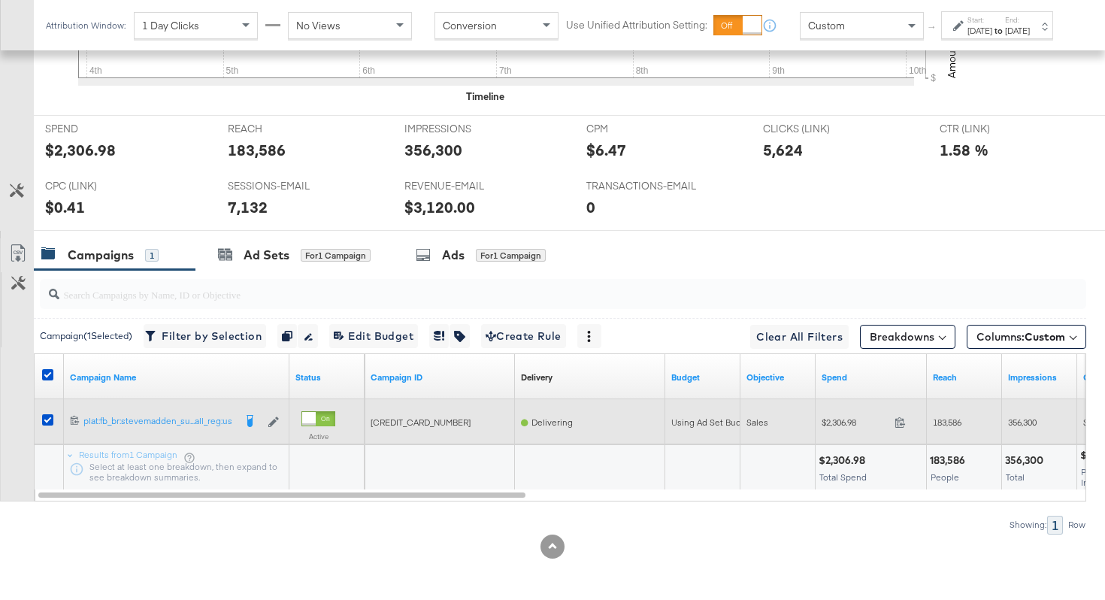
click at [891, 424] on span at bounding box center [904, 424] width 32 height 11
click at [950, 424] on span "183,586" at bounding box center [947, 421] width 29 height 11
click at [1026, 421] on span "356,300" at bounding box center [1022, 421] width 29 height 11
